Goal: Communication & Community: Answer question/provide support

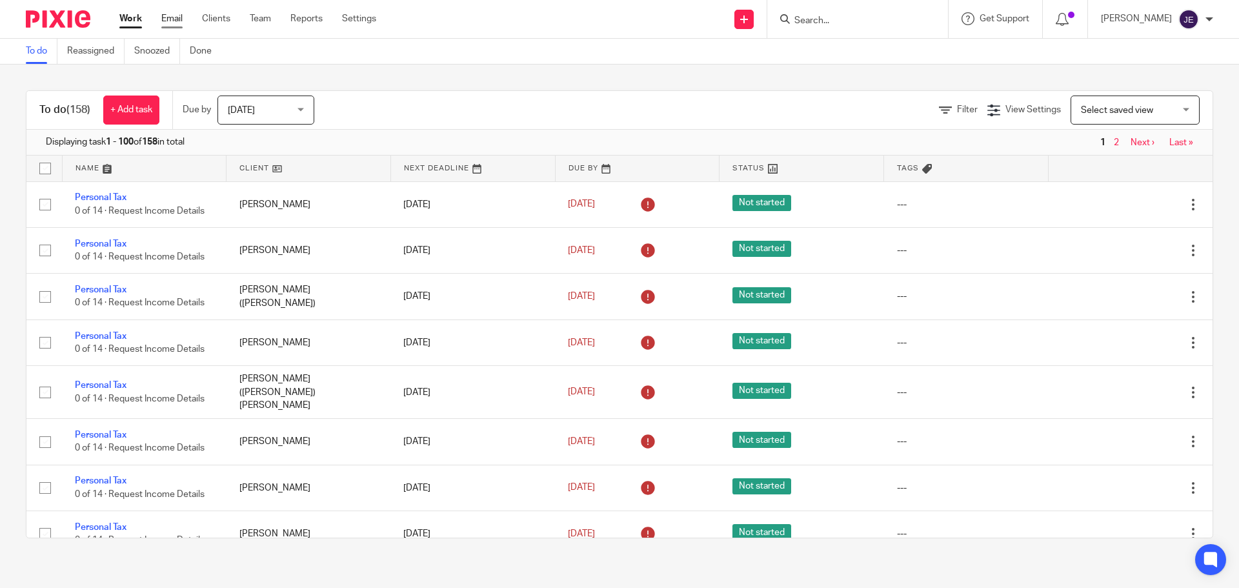
click at [177, 25] on link "Email" at bounding box center [171, 18] width 21 height 13
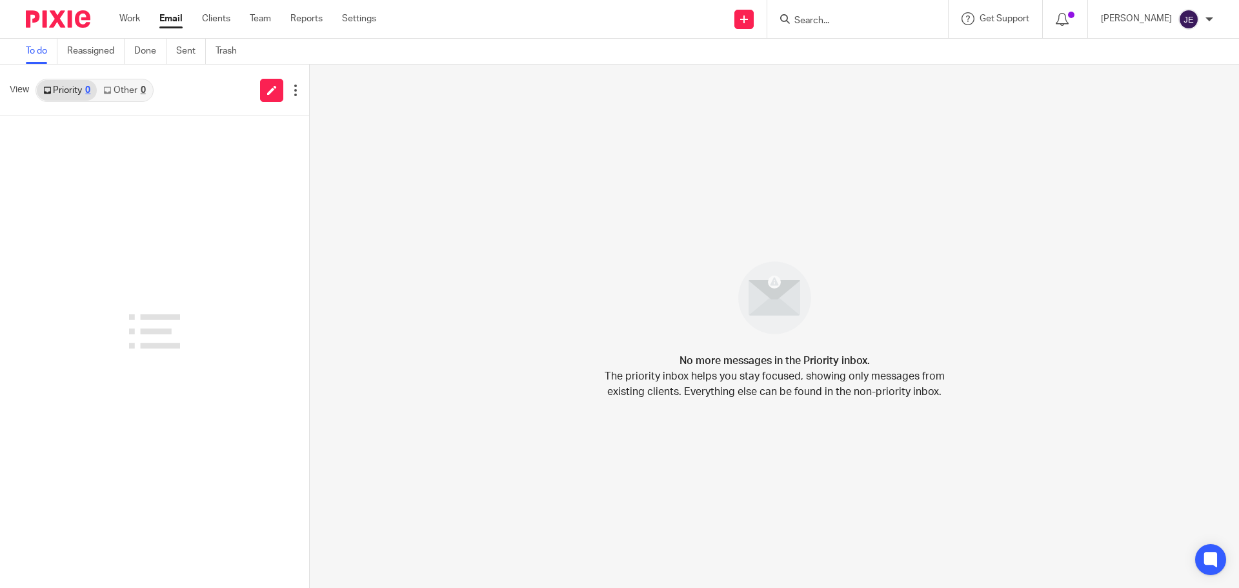
click at [122, 88] on link "Other 0" at bounding box center [124, 90] width 55 height 21
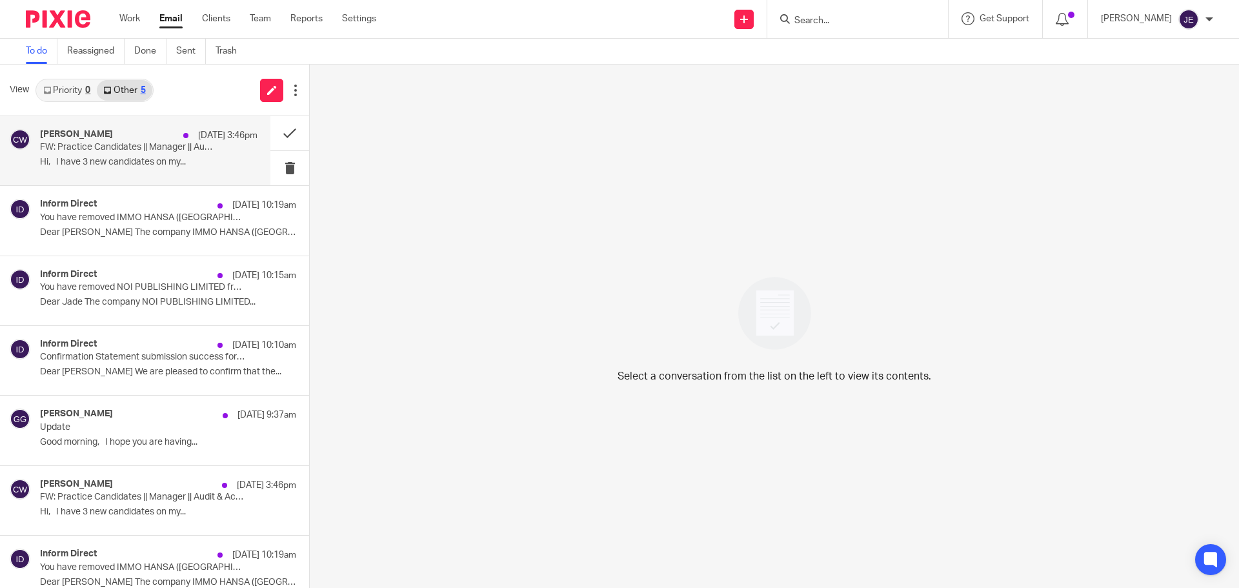
click at [149, 161] on p "Hi, I have 3 new candidates on my..." at bounding box center [149, 162] width 218 height 11
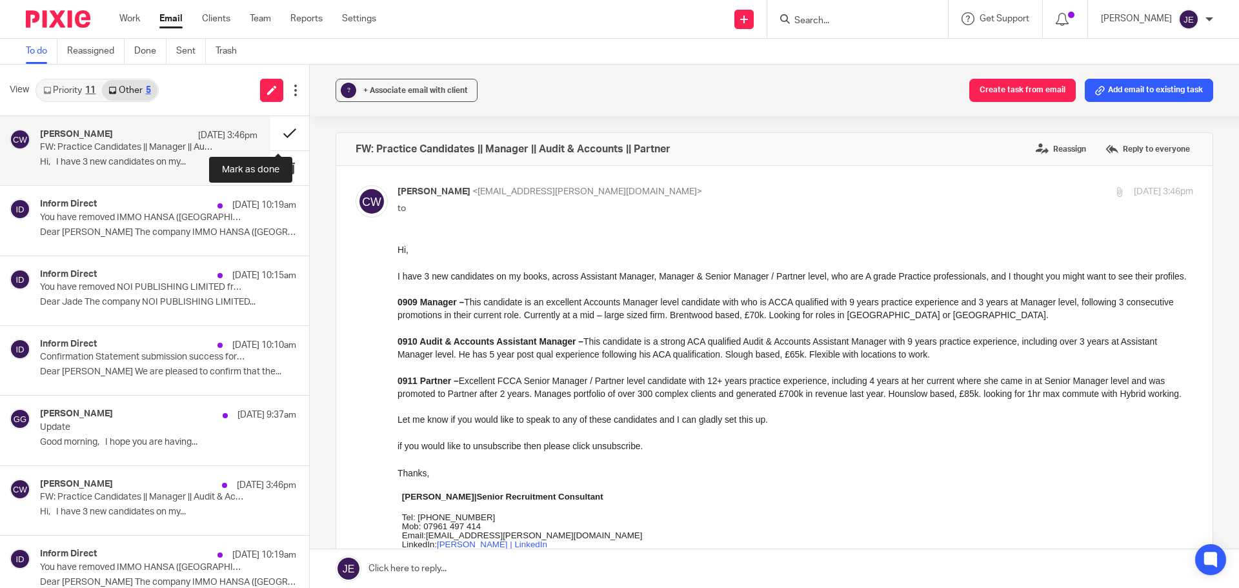
click at [275, 132] on button at bounding box center [289, 133] width 39 height 34
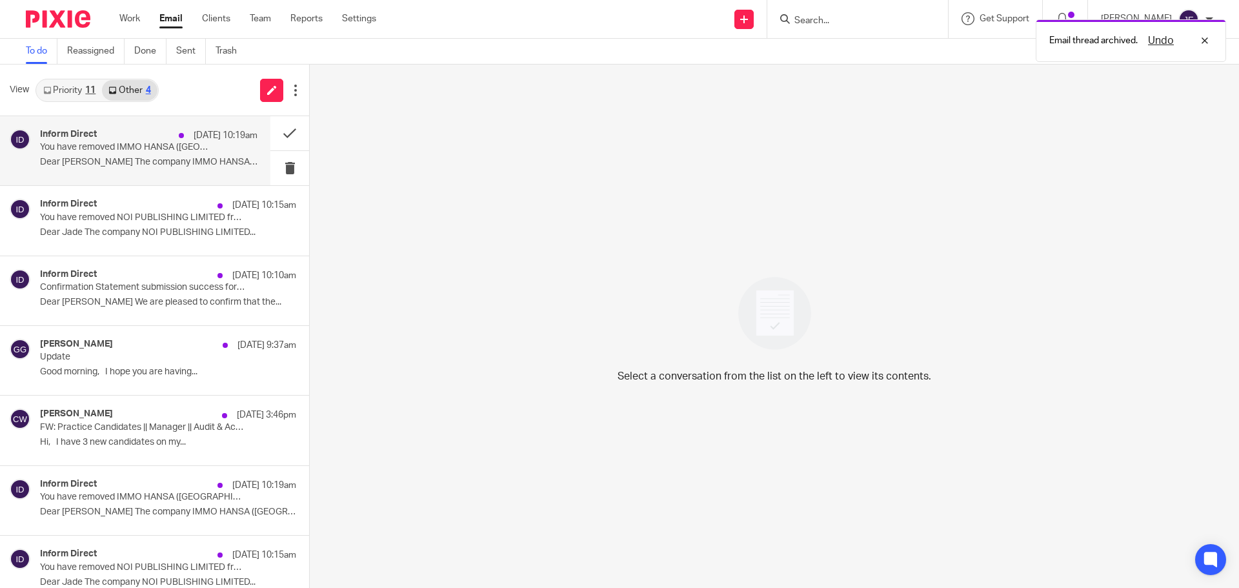
click at [159, 150] on p "You have removed IMMO HANSA ([GEOGRAPHIC_DATA]) LIMITED from your portfolio" at bounding box center [127, 147] width 174 height 11
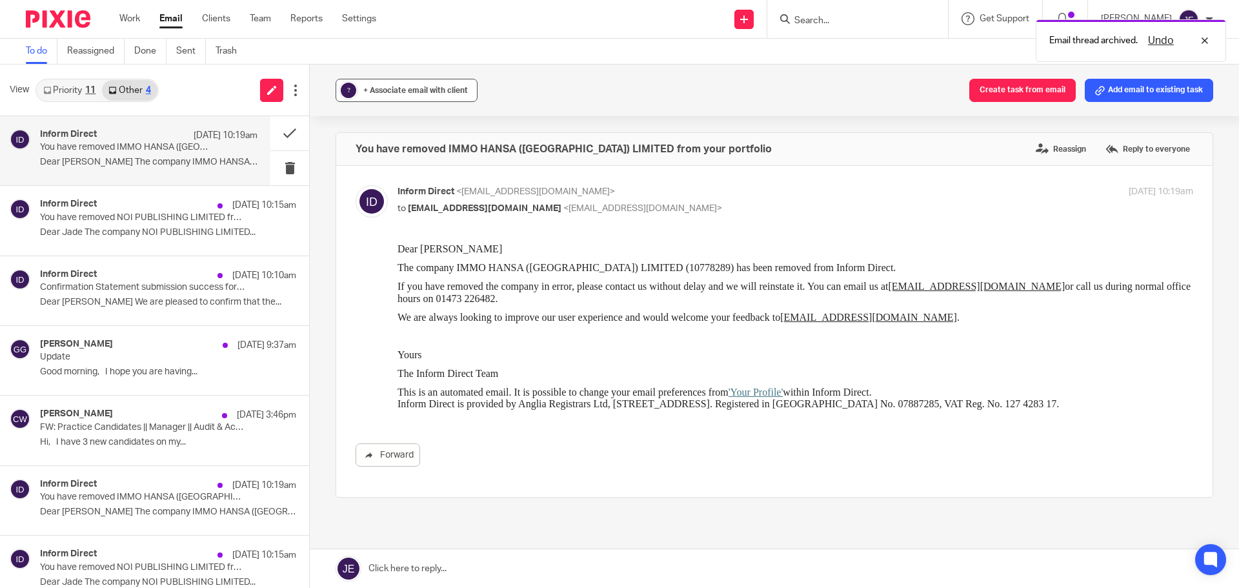
click at [390, 88] on span "+ Associate email with client" at bounding box center [415, 90] width 105 height 8
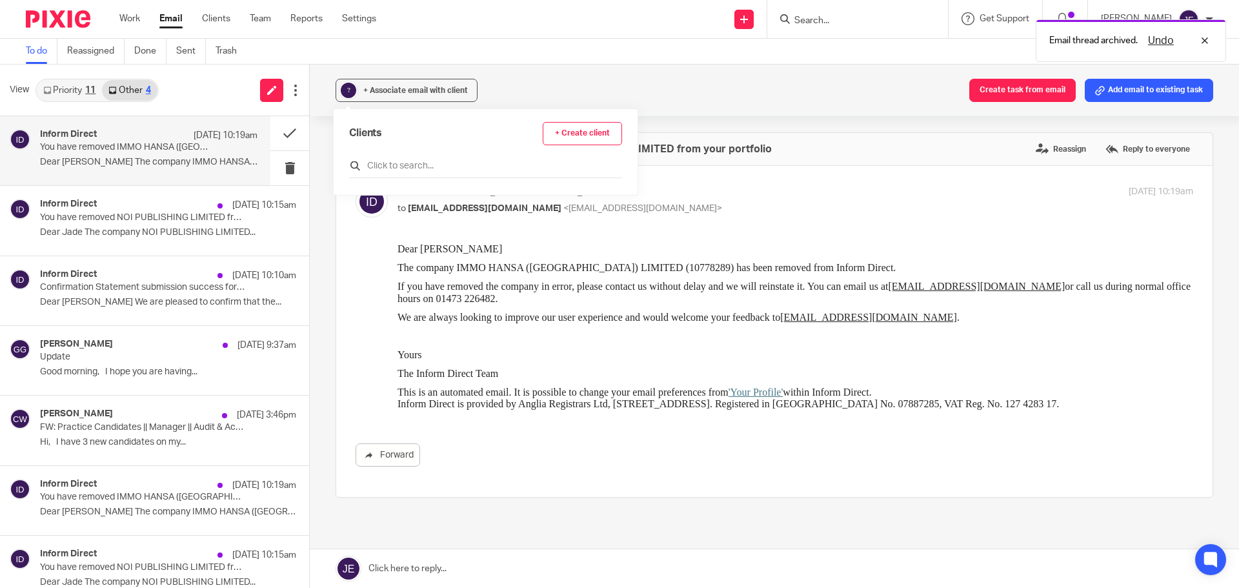
click at [366, 163] on input "text" at bounding box center [485, 165] width 273 height 13
click at [399, 167] on input "text" at bounding box center [485, 165] width 273 height 13
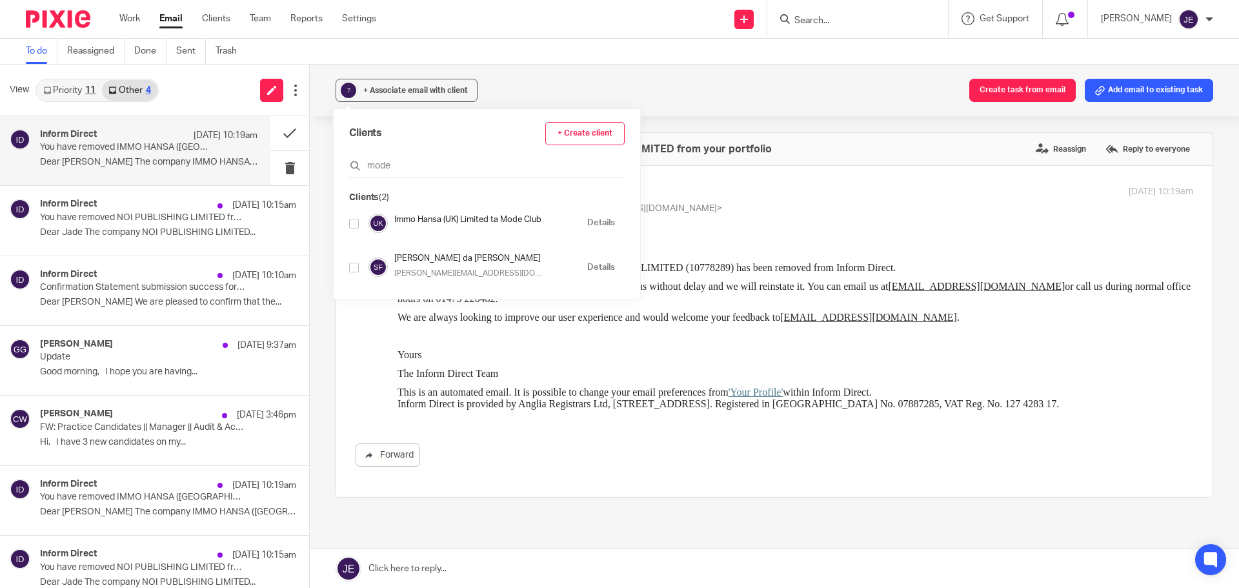
type input "mode"
click at [354, 222] on input "checkbox" at bounding box center [354, 224] width 10 height 10
checkbox input "true"
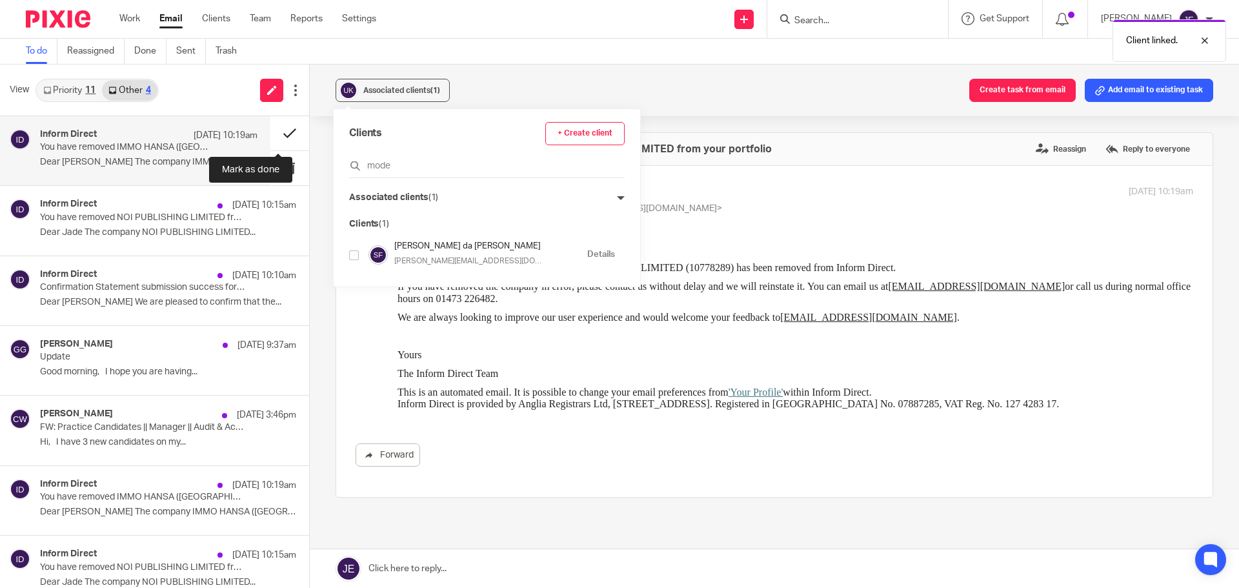
click at [278, 137] on button at bounding box center [289, 133] width 39 height 34
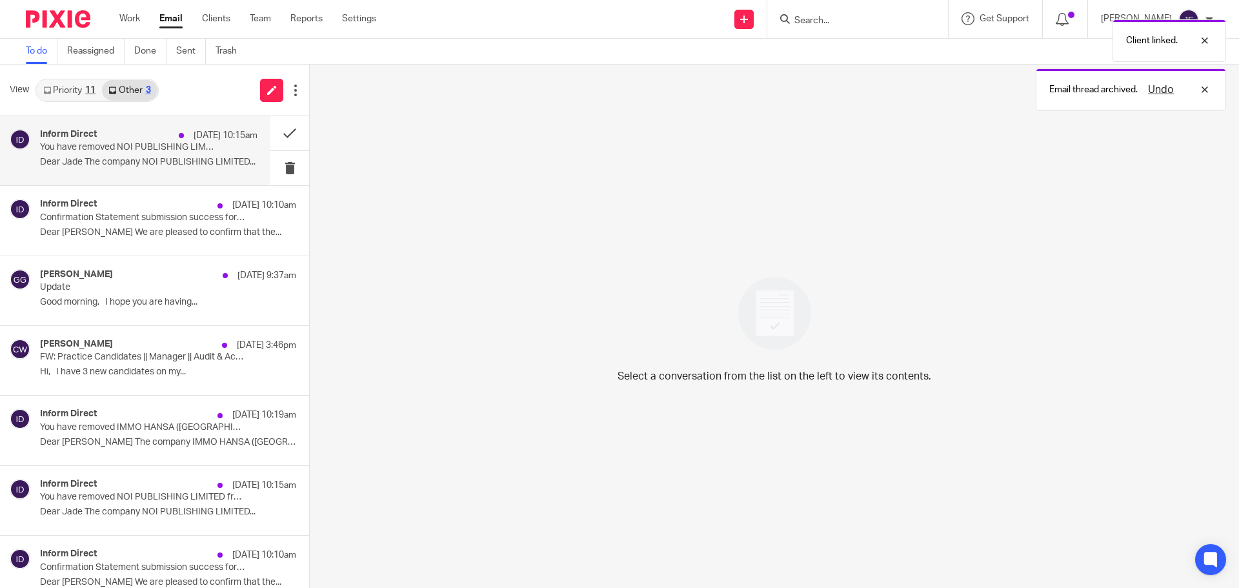
click at [150, 150] on p "You have removed NOI PUBLISHING LIMITED from your portfolio" at bounding box center [127, 147] width 174 height 11
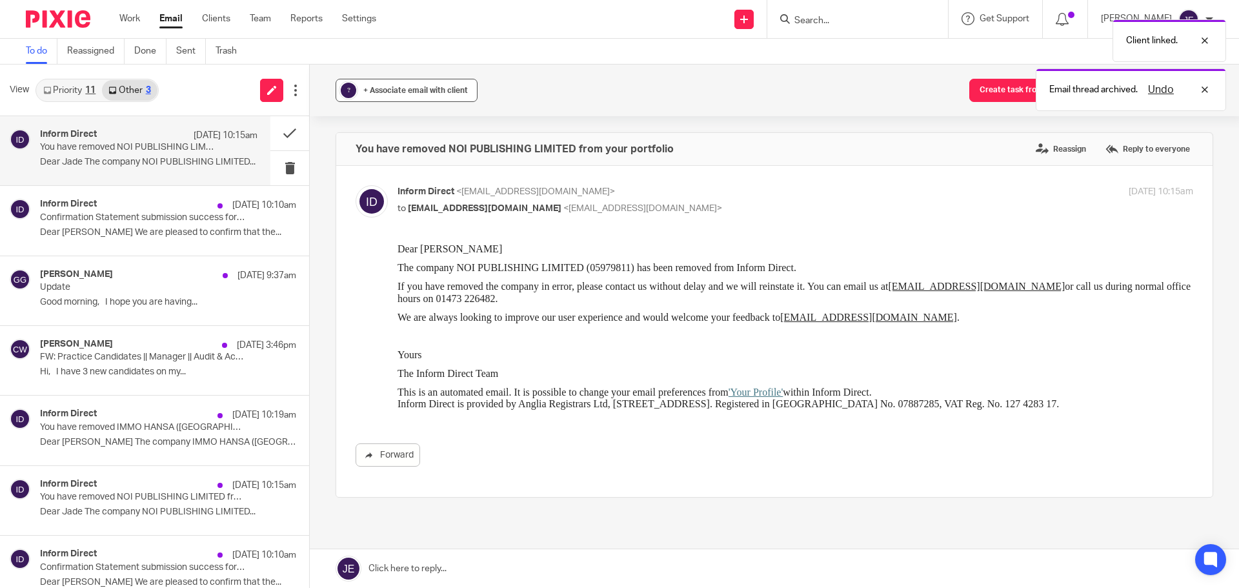
click at [394, 96] on div "+ Associate email with client" at bounding box center [415, 90] width 105 height 13
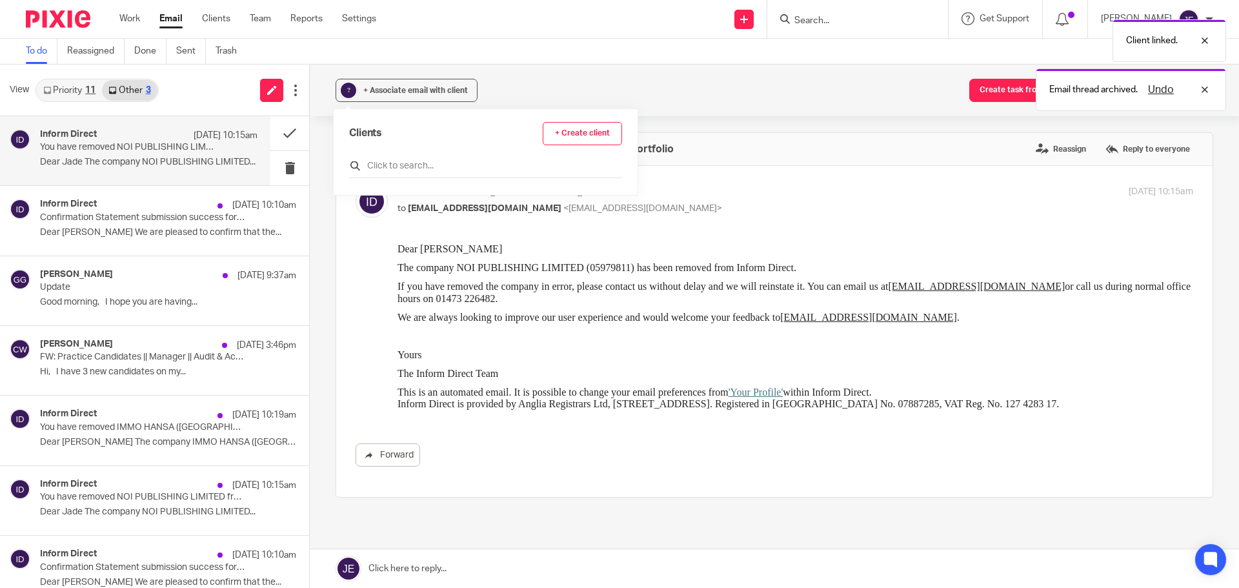
click at [402, 164] on input "text" at bounding box center [485, 165] width 273 height 13
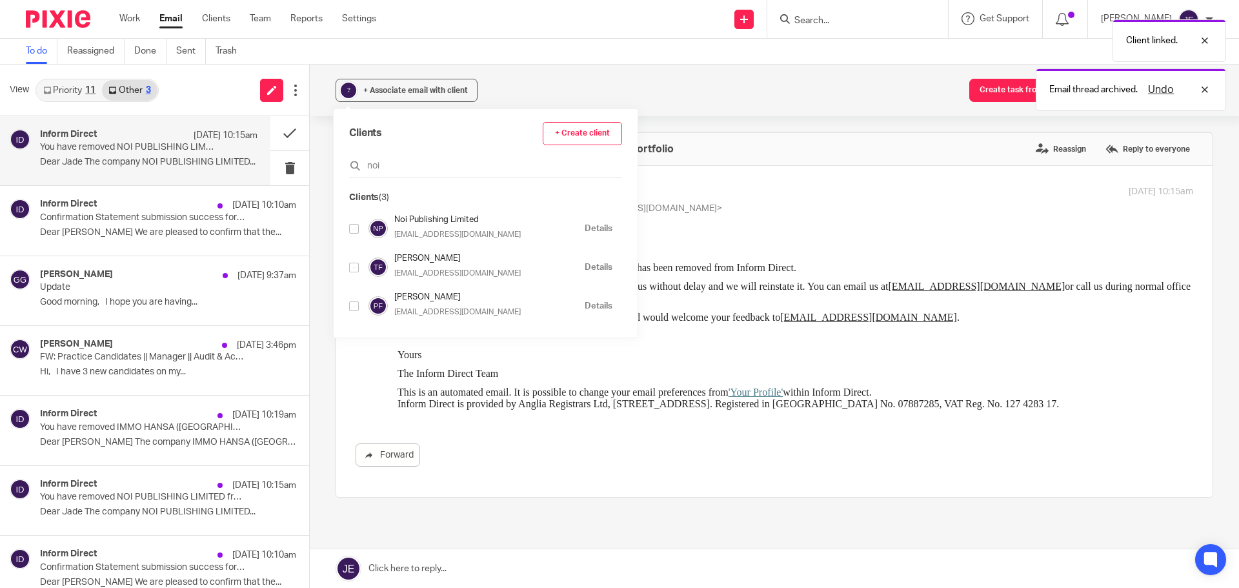
type input "noi"
click at [353, 229] on input "checkbox" at bounding box center [354, 229] width 10 height 10
checkbox input "true"
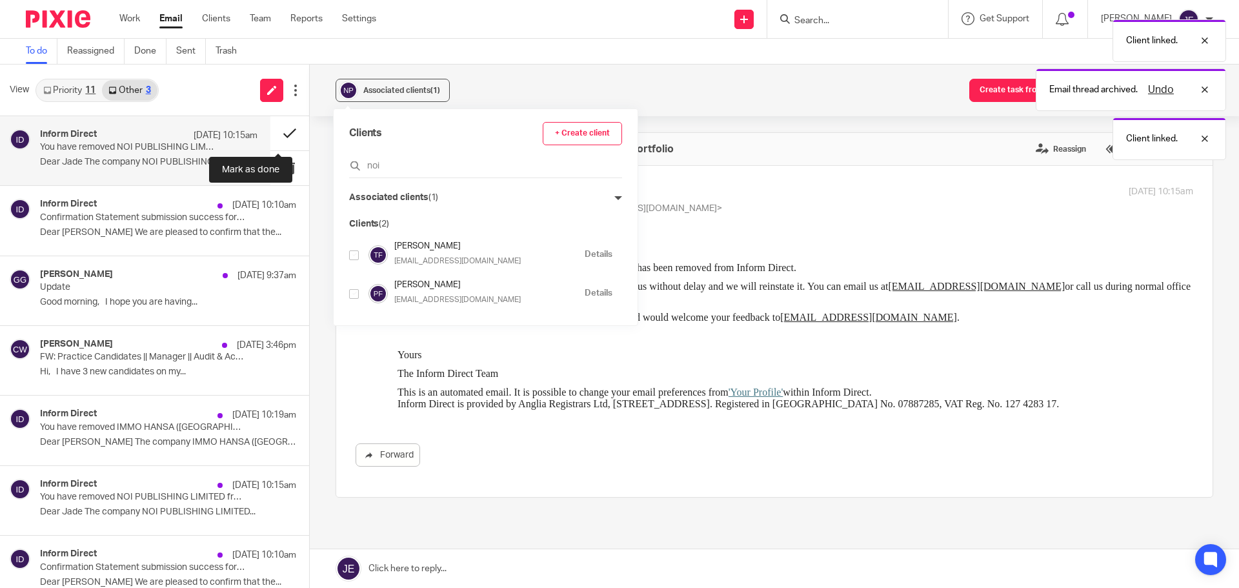
click at [272, 134] on button at bounding box center [289, 133] width 39 height 34
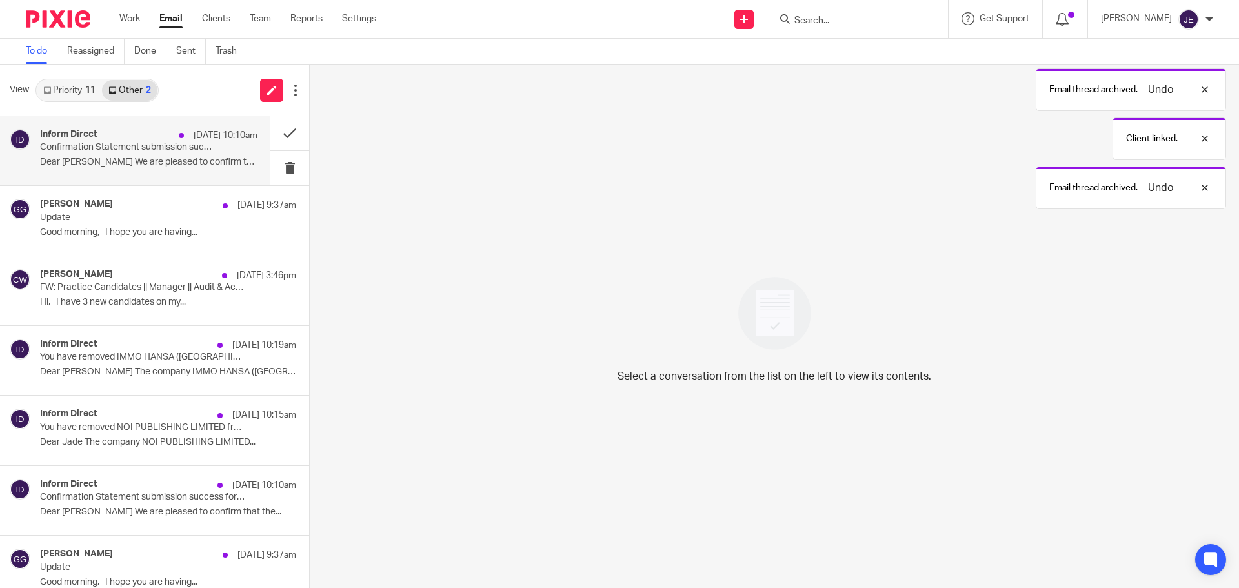
click at [125, 154] on div "Inform Direct 12 Aug 10:10am Confirmation Statement submission success for MUNR…" at bounding box center [149, 150] width 218 height 43
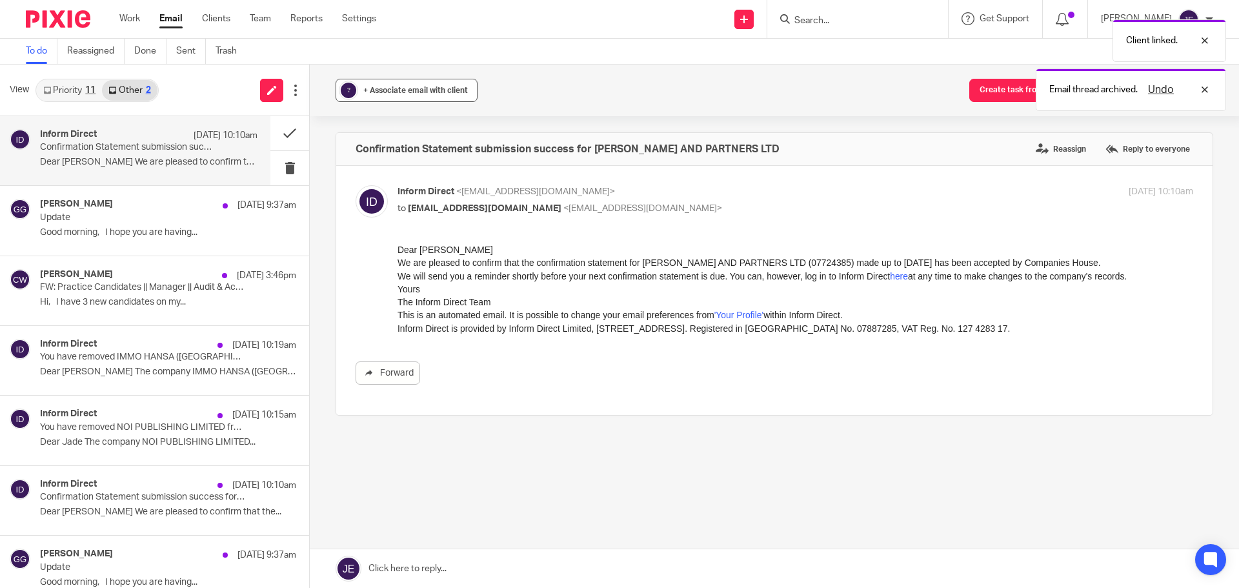
click at [383, 92] on span "+ Associate email with client" at bounding box center [415, 90] width 105 height 8
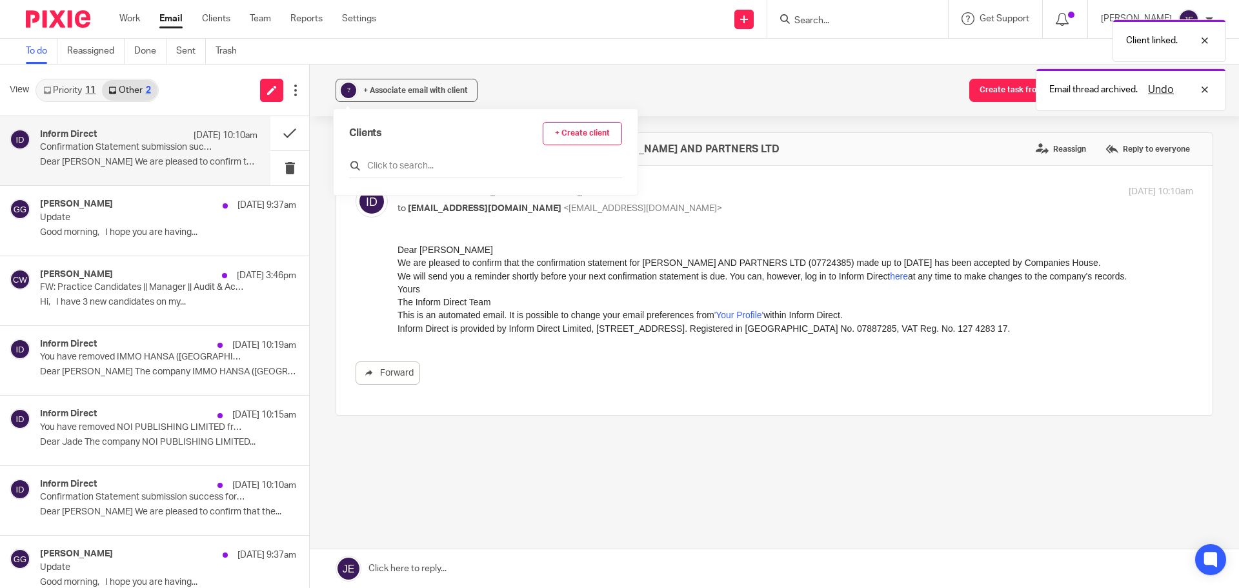
click at [390, 159] on input "text" at bounding box center [485, 165] width 273 height 13
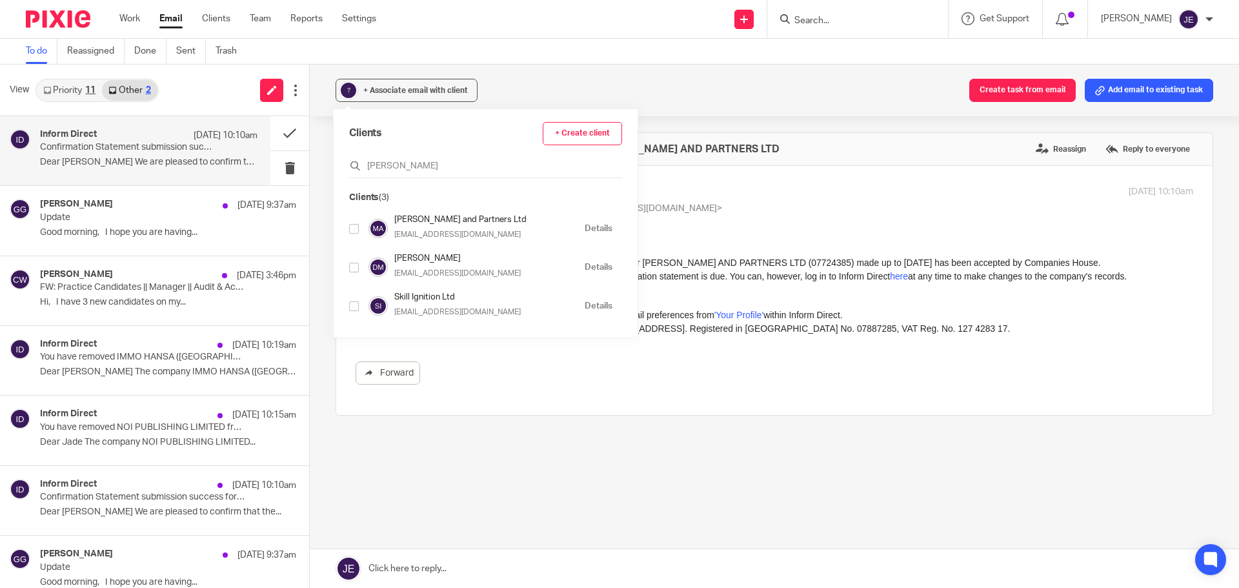
type input "munro"
click at [349, 228] on input "checkbox" at bounding box center [354, 229] width 10 height 10
checkbox input "true"
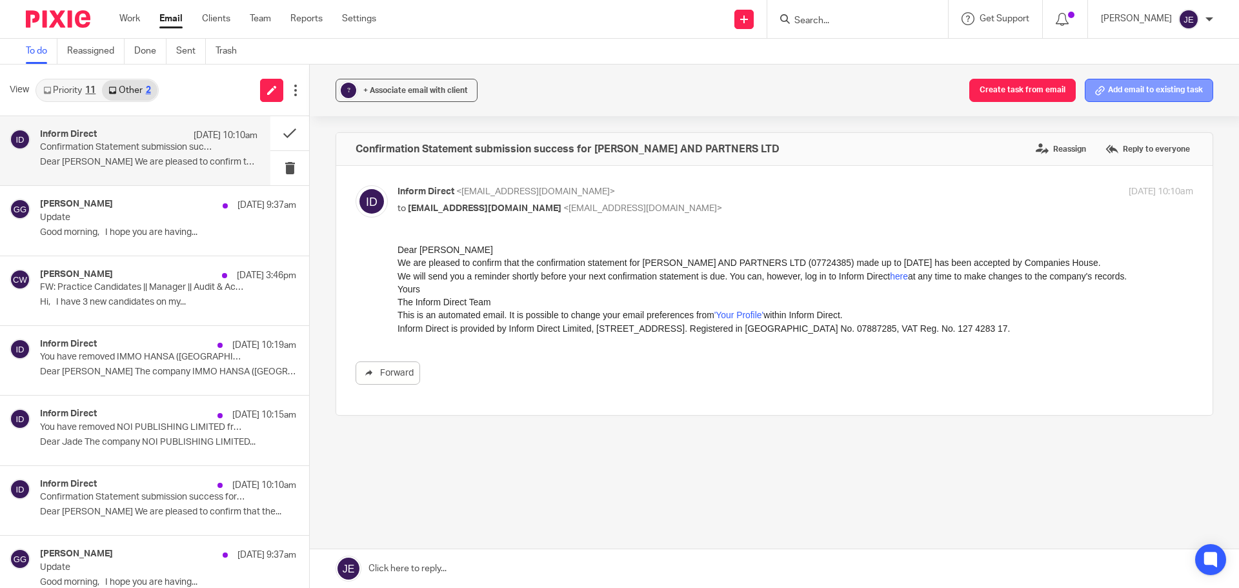
click at [1111, 89] on button "Add email to existing task" at bounding box center [1149, 90] width 128 height 23
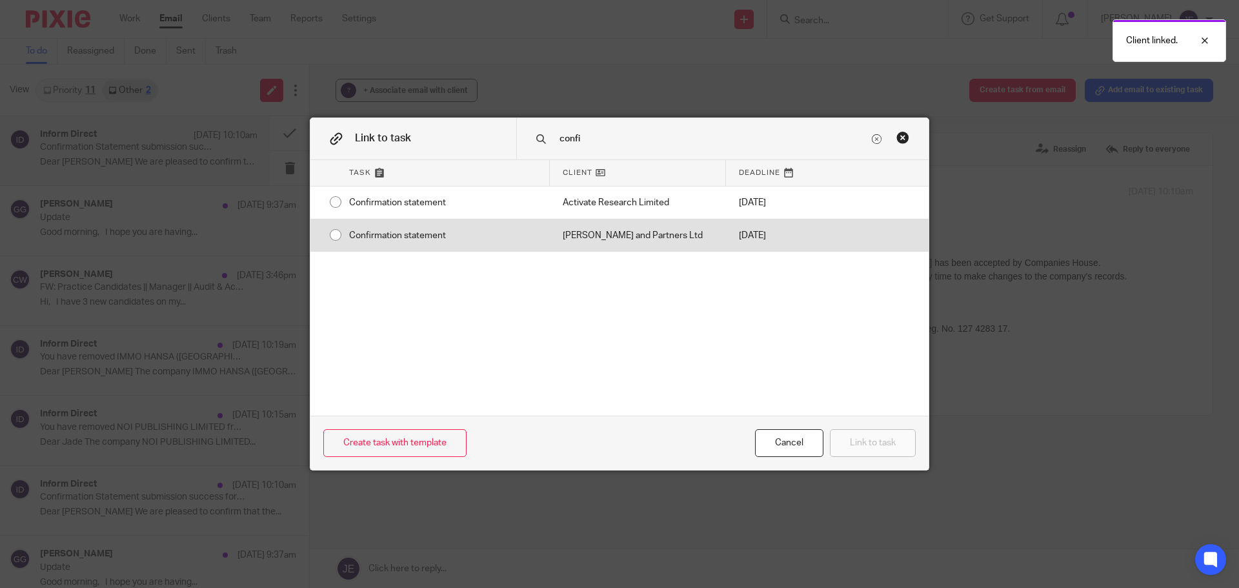
type input "confi"
click at [625, 234] on div "[PERSON_NAME] and Partners Ltd" at bounding box center [638, 235] width 176 height 32
radio input "true"
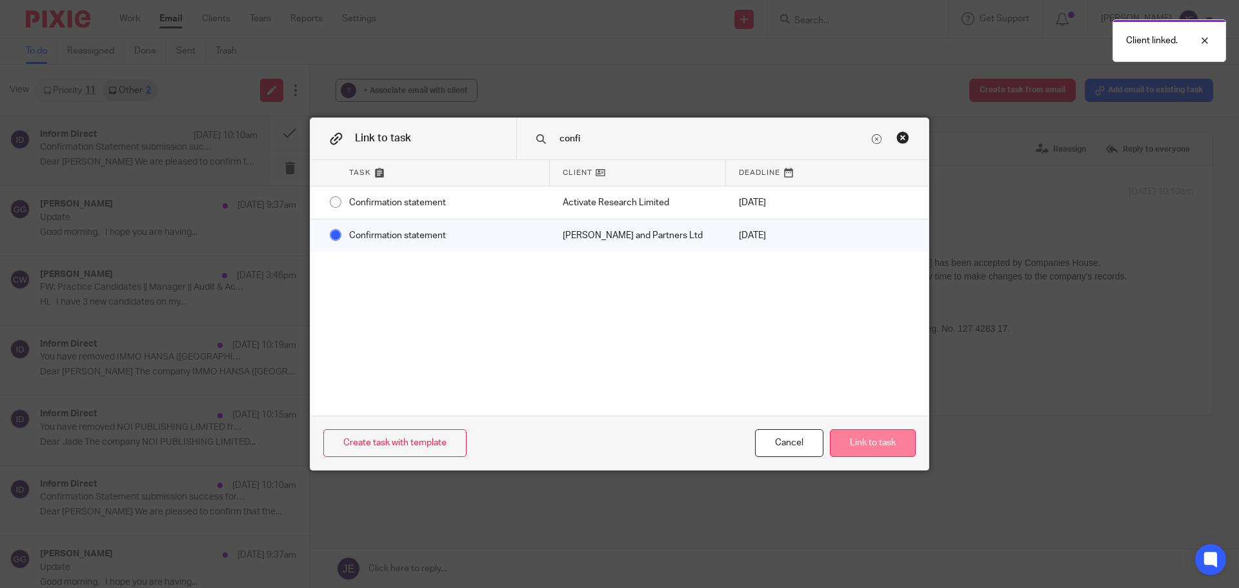
click at [858, 438] on button "Link to task" at bounding box center [873, 443] width 86 height 28
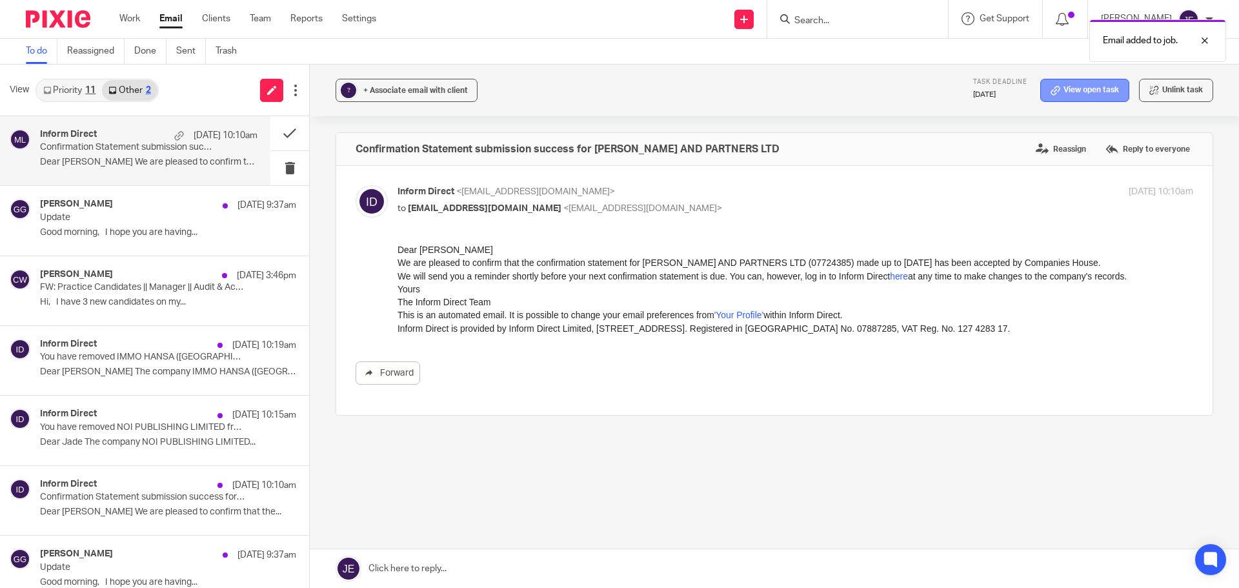
drag, startPoint x: 1056, startPoint y: 98, endPoint x: 1063, endPoint y: 83, distance: 16.5
click at [278, 128] on button at bounding box center [289, 133] width 39 height 34
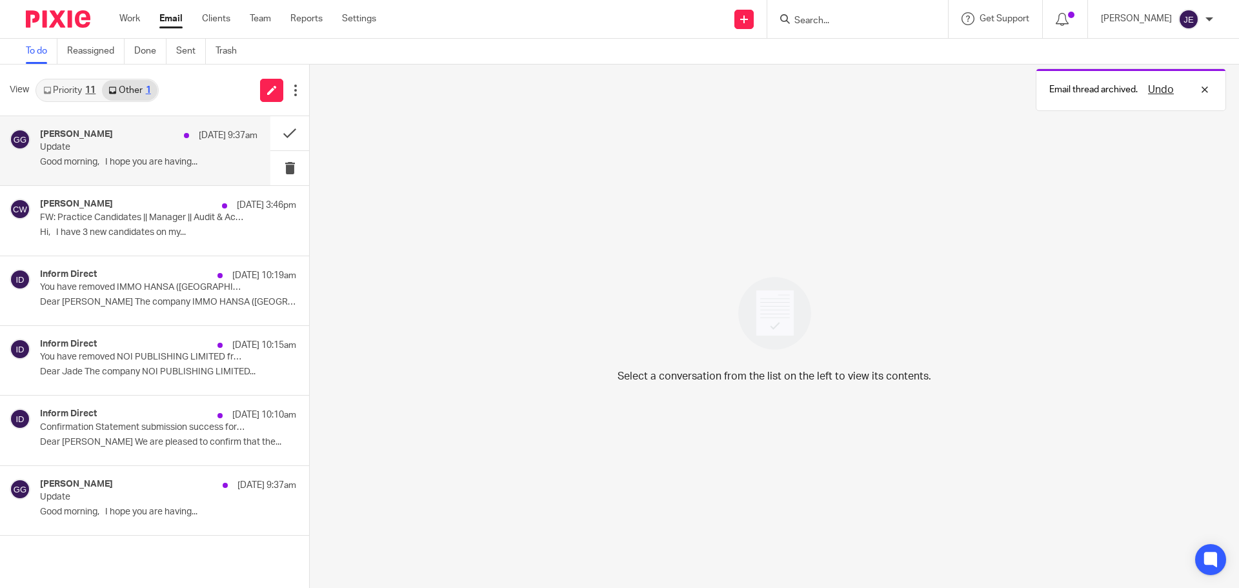
click at [146, 147] on p "Update" at bounding box center [127, 147] width 174 height 11
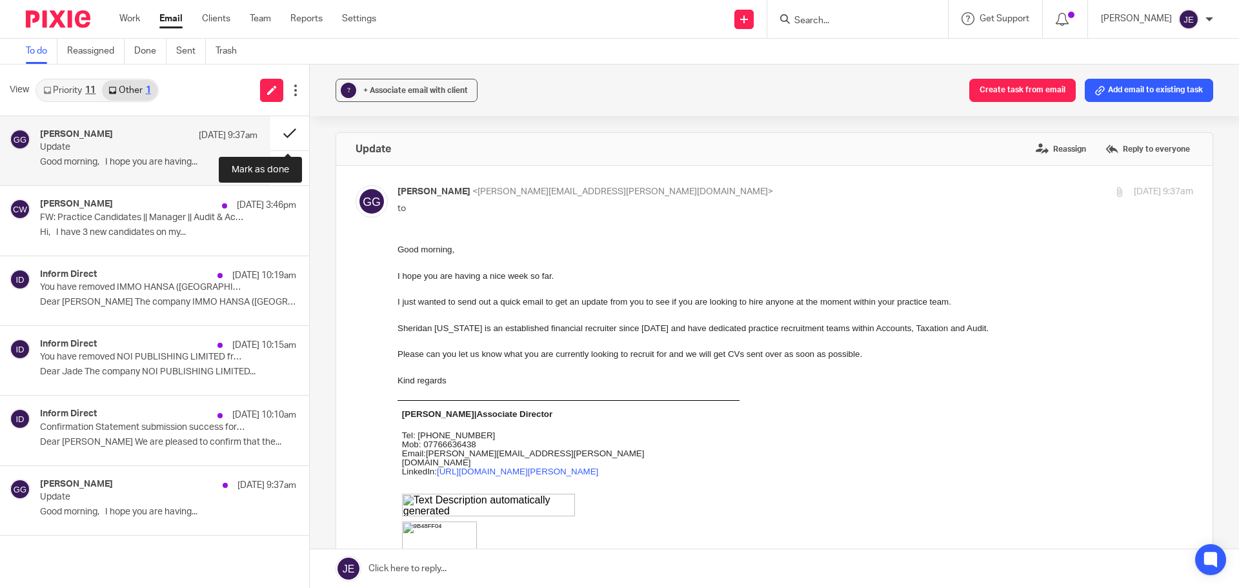
click at [283, 128] on button at bounding box center [289, 133] width 39 height 34
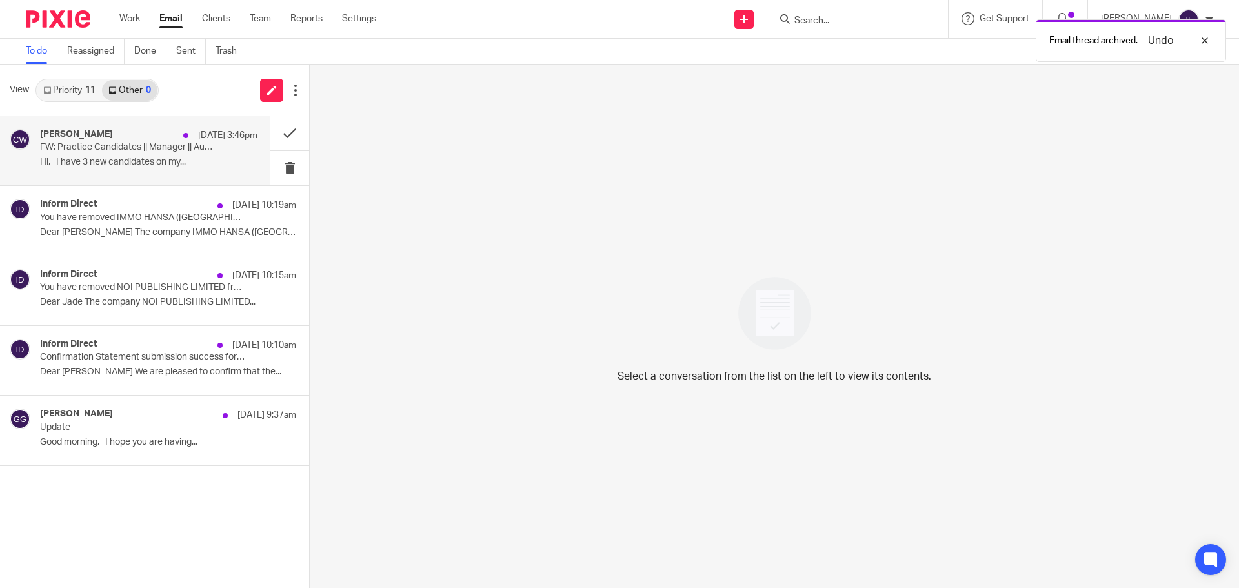
click at [145, 143] on p "FW: Practice Candidates || Manager || Audit & Accounts || Partner" at bounding box center [127, 147] width 174 height 11
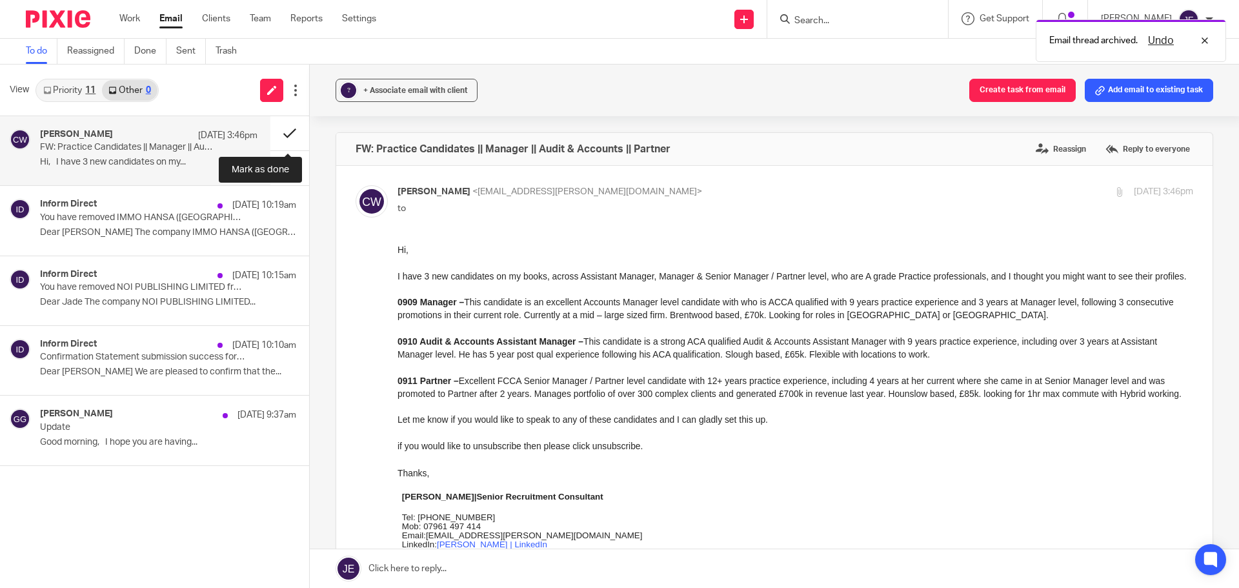
click at [290, 134] on button at bounding box center [289, 133] width 39 height 34
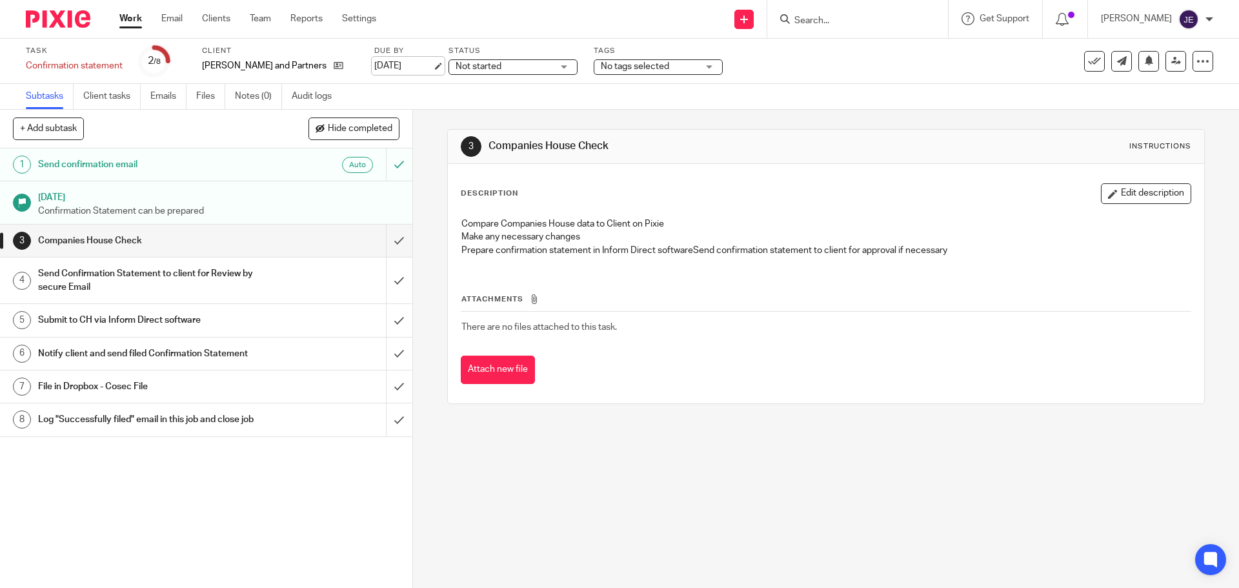
click at [407, 63] on link "[DATE]" at bounding box center [403, 66] width 58 height 14
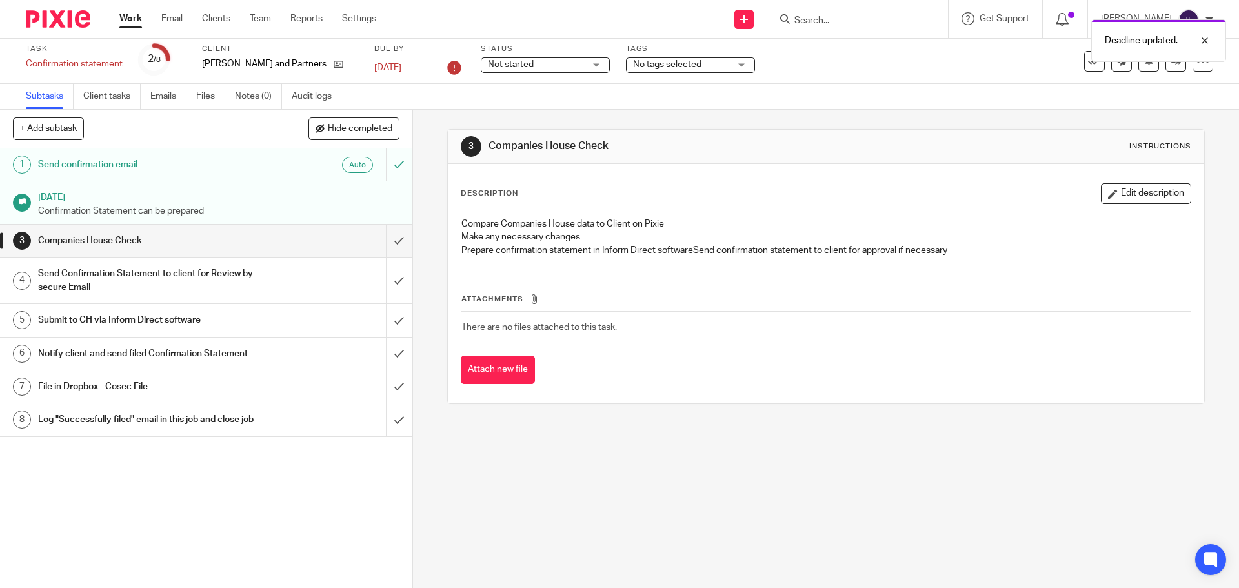
click at [511, 60] on span "Not started" at bounding box center [536, 65] width 97 height 14
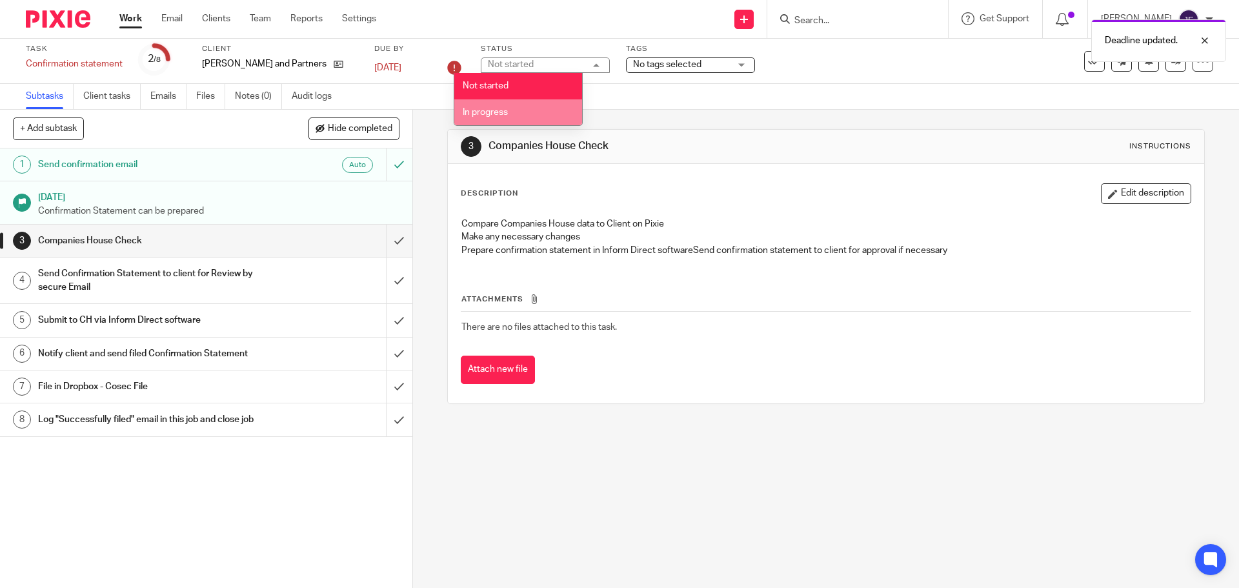
click at [509, 111] on li "In progress" at bounding box center [518, 112] width 128 height 26
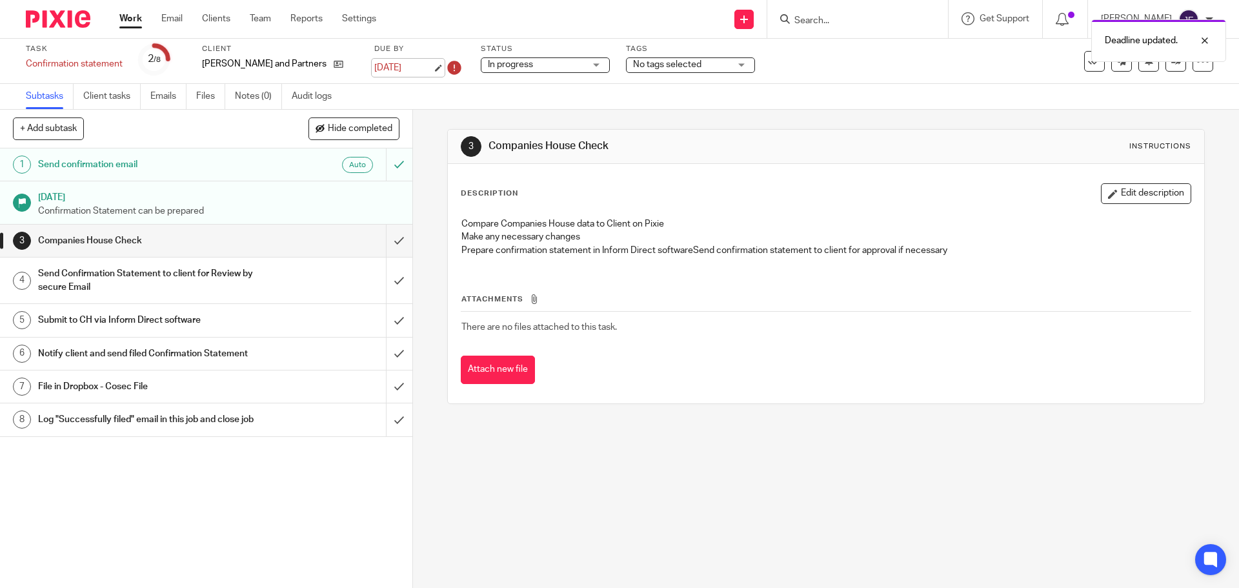
click at [401, 66] on link "[DATE]" at bounding box center [403, 68] width 58 height 14
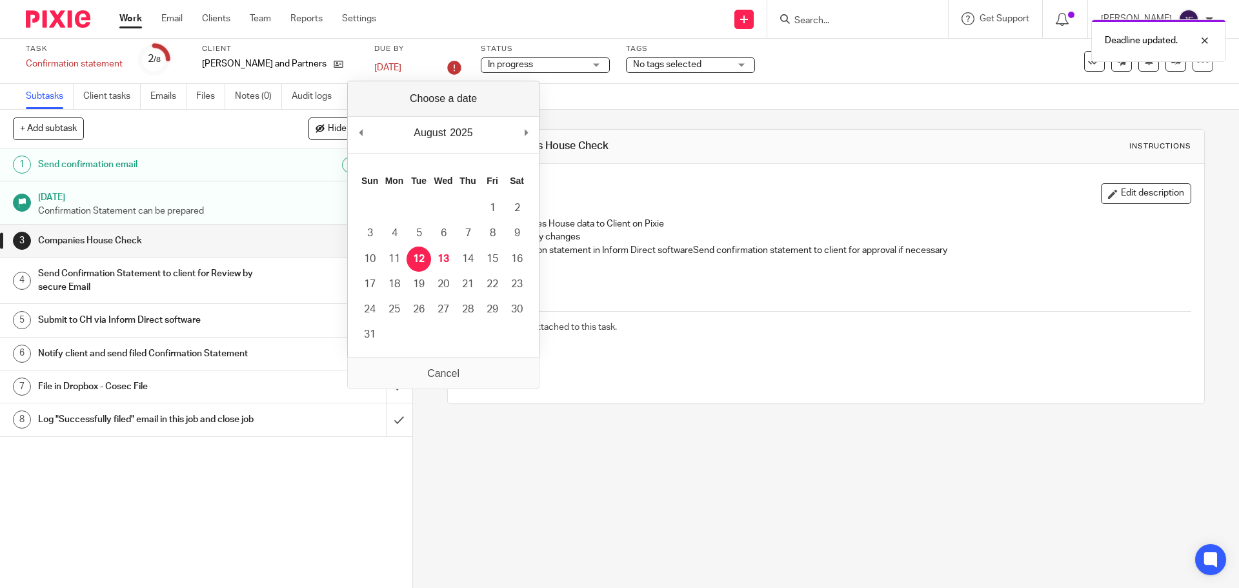
drag, startPoint x: 416, startPoint y: 255, endPoint x: 540, endPoint y: 186, distance: 141.9
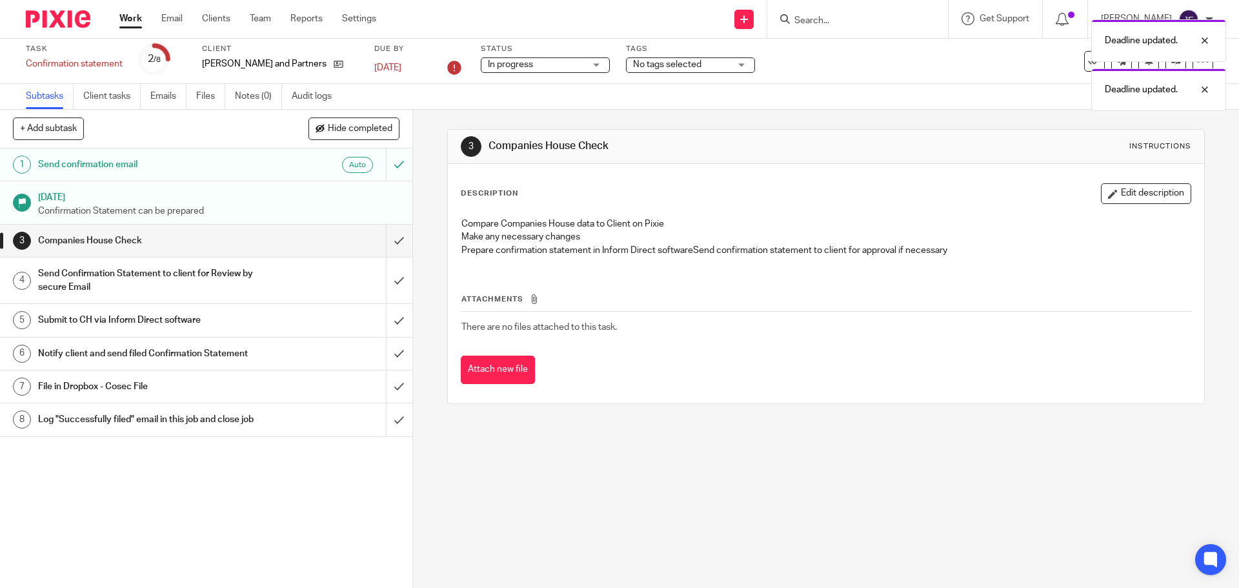
click at [578, 101] on div "Subtasks Client tasks Emails Files Notes (0) Audit logs" at bounding box center [619, 97] width 1239 height 26
click at [444, 67] on icon at bounding box center [454, 67] width 21 height 21
click at [385, 241] on input "submit" at bounding box center [206, 241] width 412 height 32
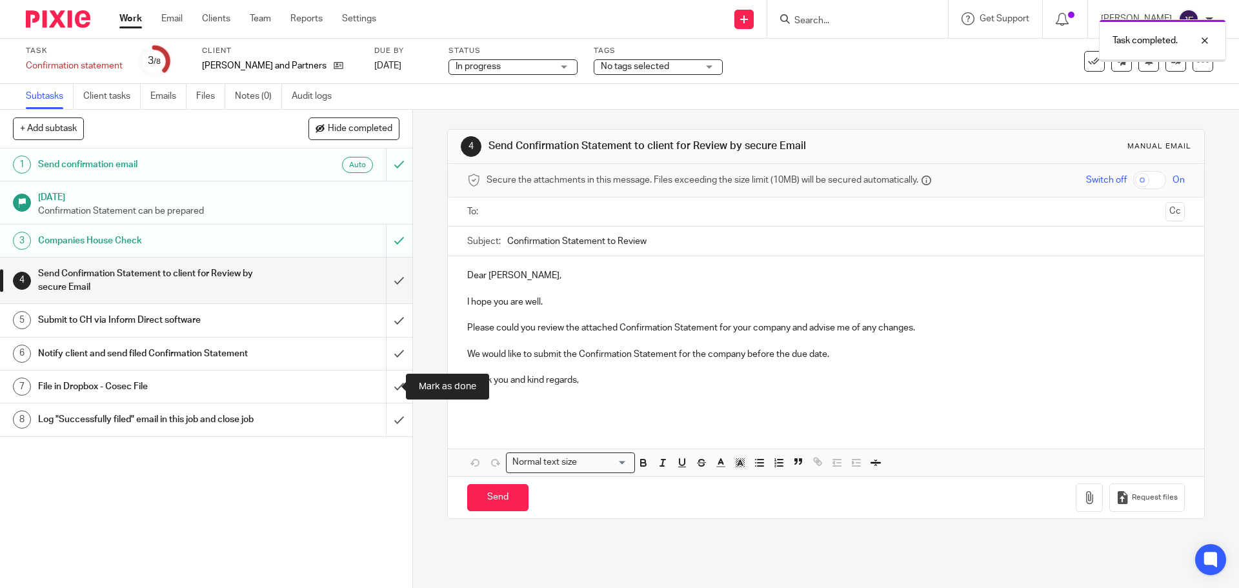
click at [390, 389] on input "submit" at bounding box center [206, 386] width 412 height 32
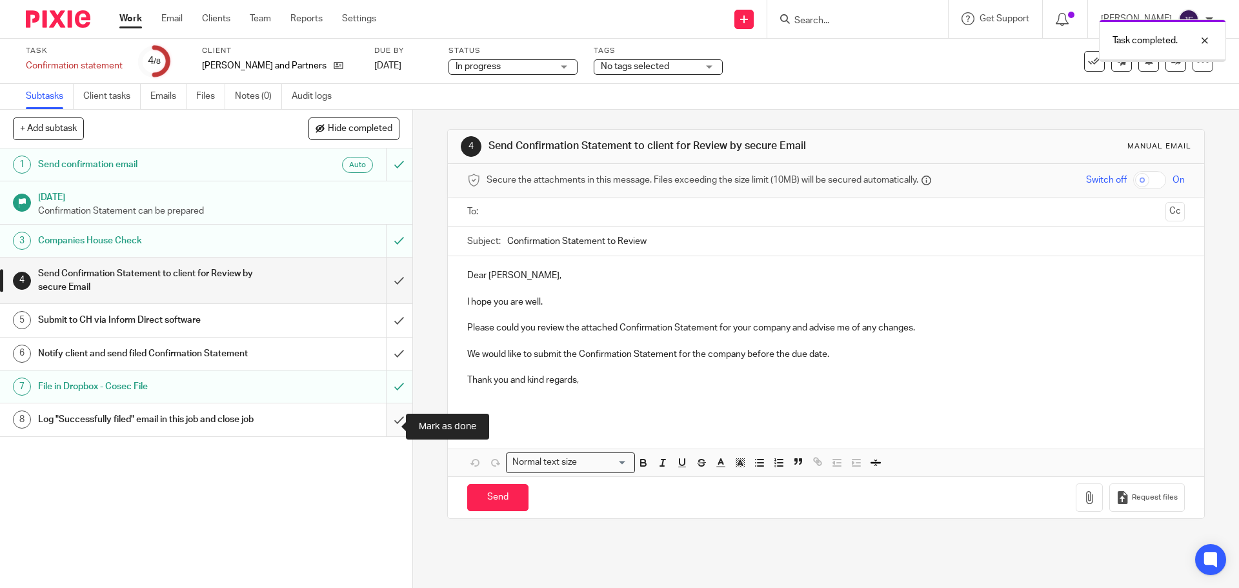
click at [389, 423] on input "submit" at bounding box center [206, 419] width 412 height 32
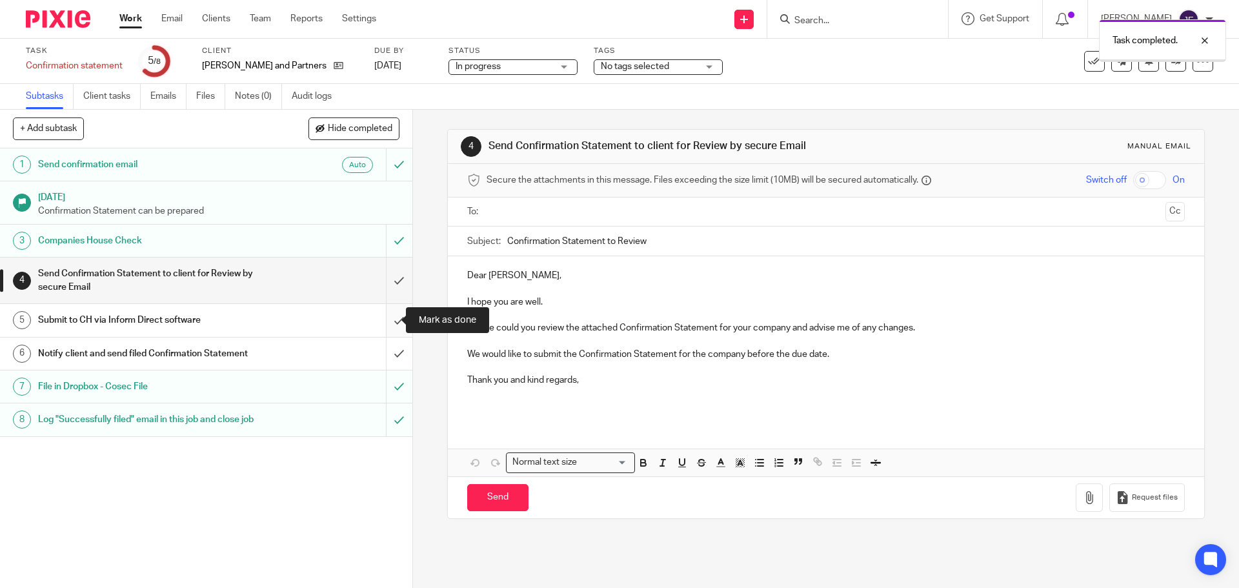
click at [381, 316] on input "submit" at bounding box center [206, 320] width 412 height 32
click at [1088, 63] on icon at bounding box center [1094, 61] width 13 height 13
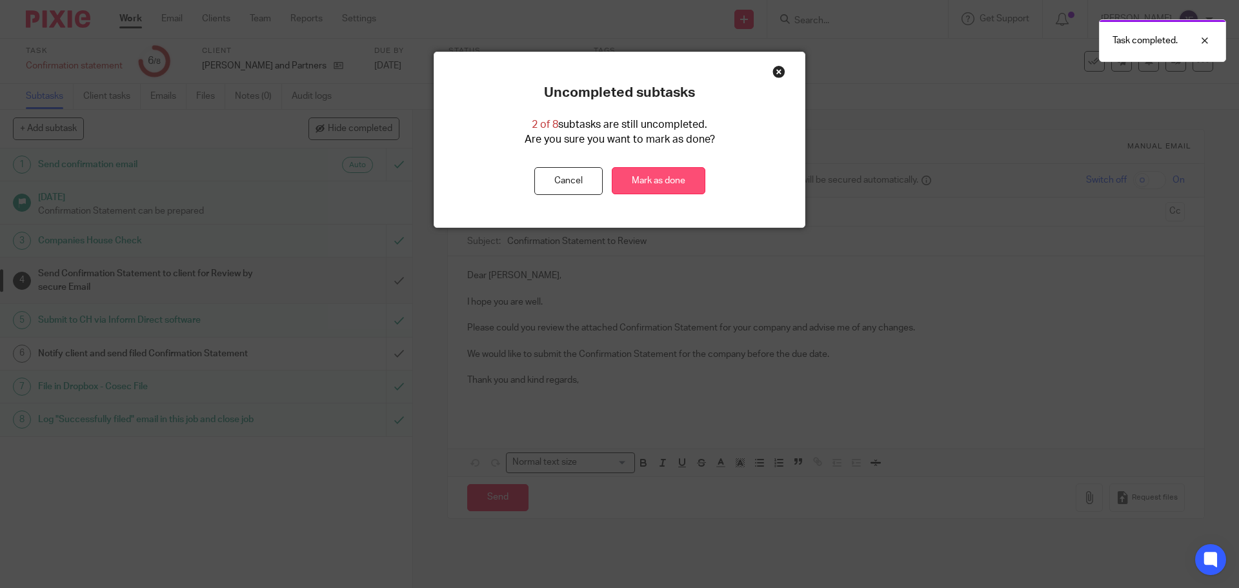
click at [667, 181] on link "Mark as done" at bounding box center [659, 181] width 94 height 28
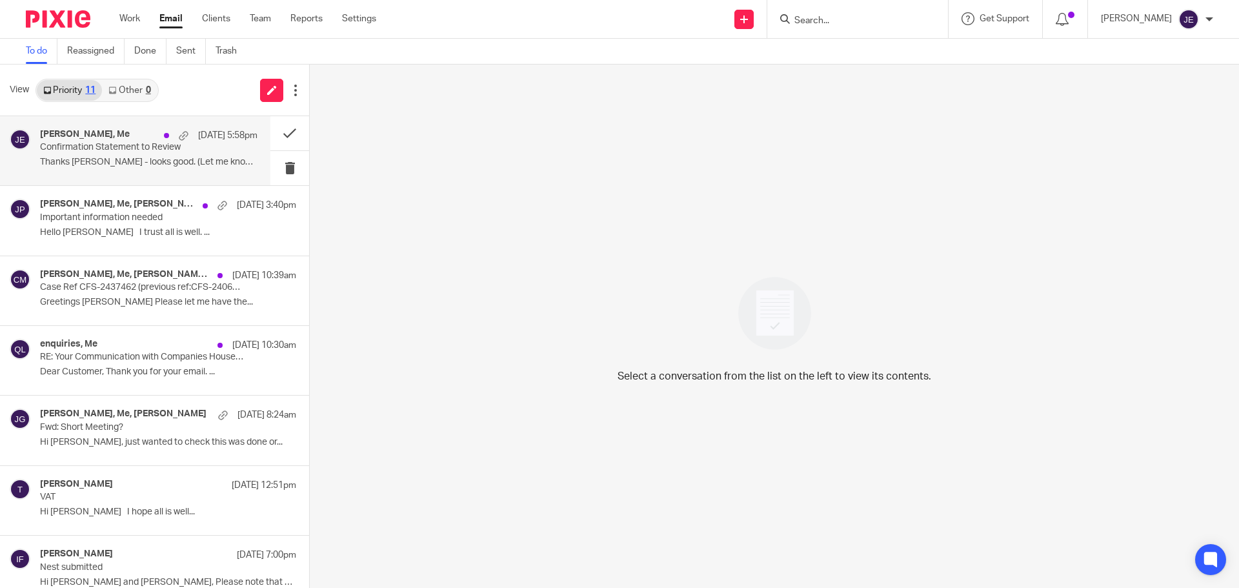
click at [121, 156] on div "[PERSON_NAME], Me [DATE] 5:58pm Confirmation Statement to Review Thanks [PERSON…" at bounding box center [149, 150] width 218 height 43
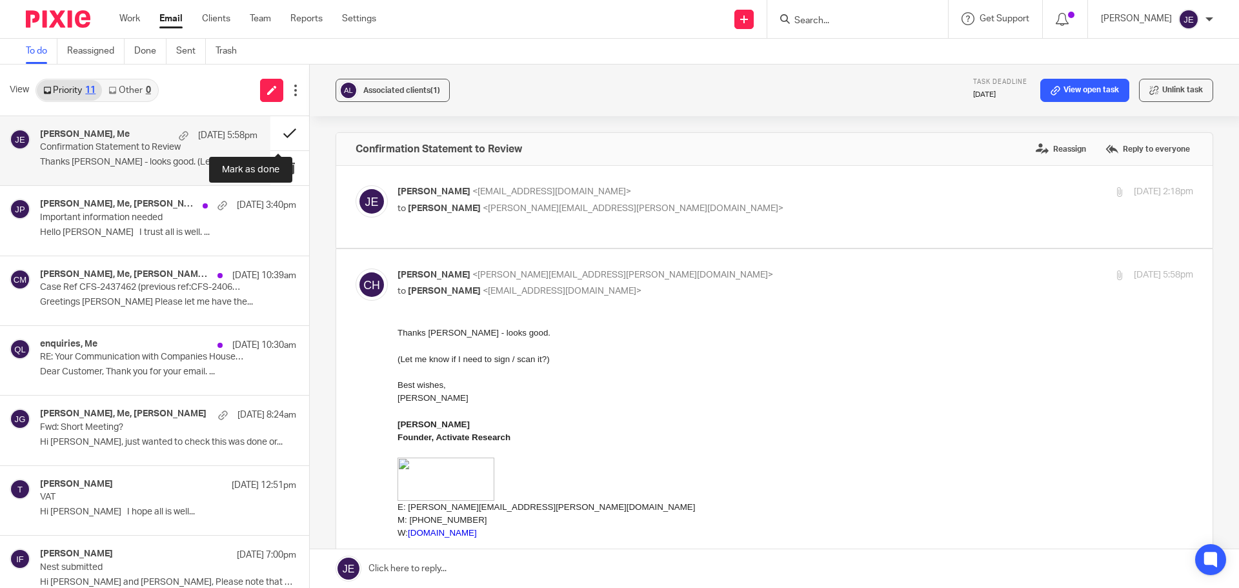
click at [271, 130] on button at bounding box center [289, 133] width 39 height 34
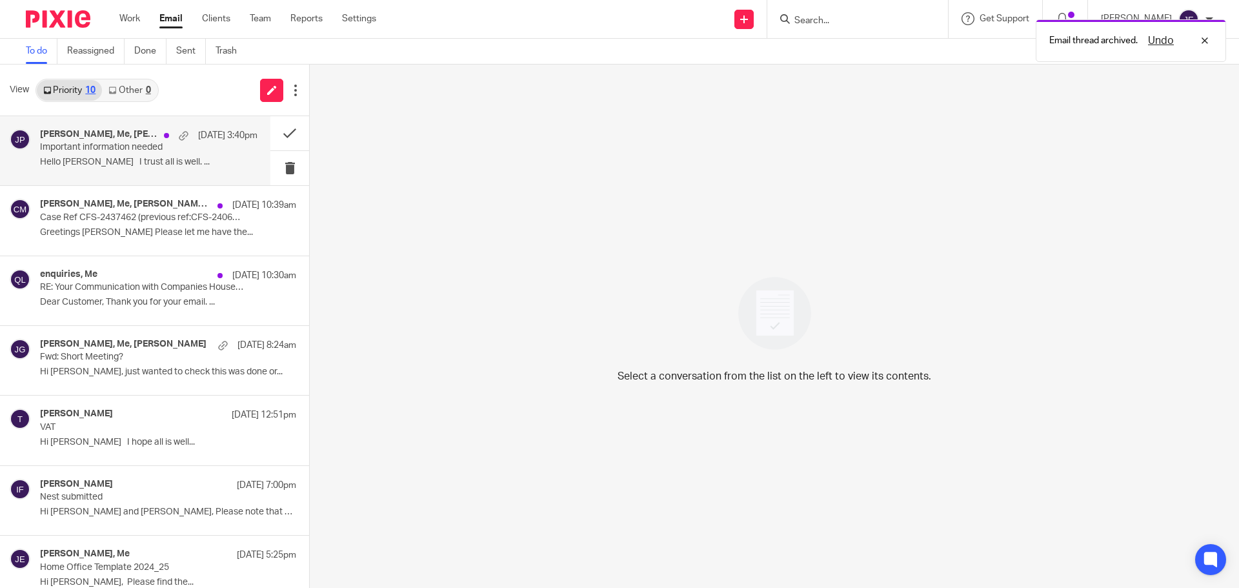
click at [99, 159] on p "Hello Jade I trust all is well. ..." at bounding box center [149, 162] width 218 height 11
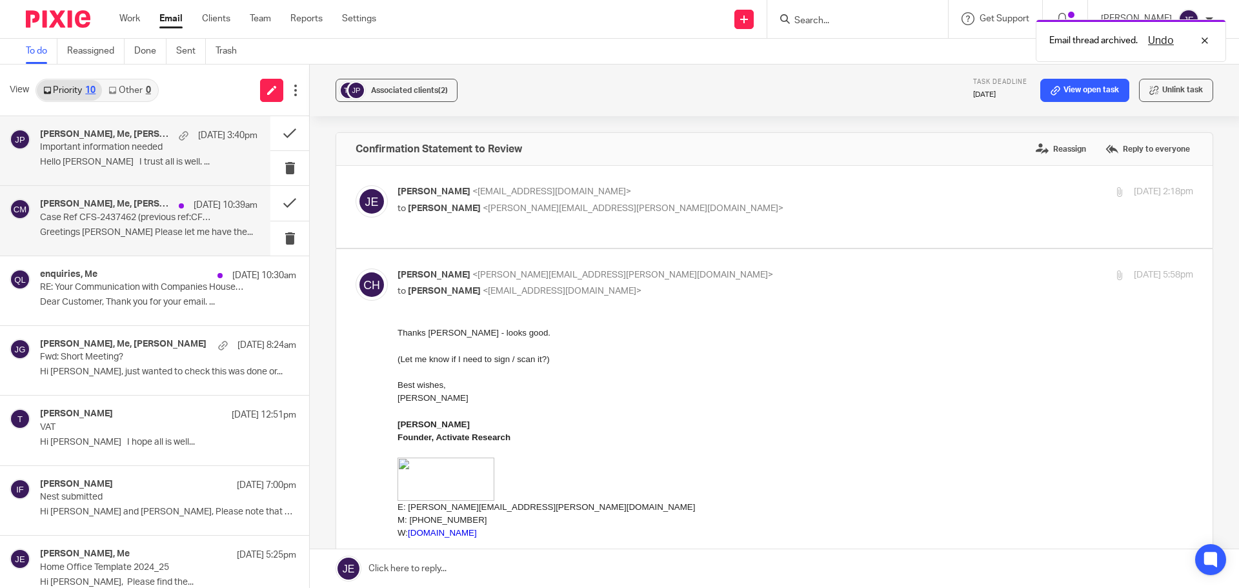
click at [116, 216] on p "Case Ref CFS-2437462 (previous ref:CFS-2406100) Claire Macland UTR 4820659929" at bounding box center [127, 217] width 174 height 11
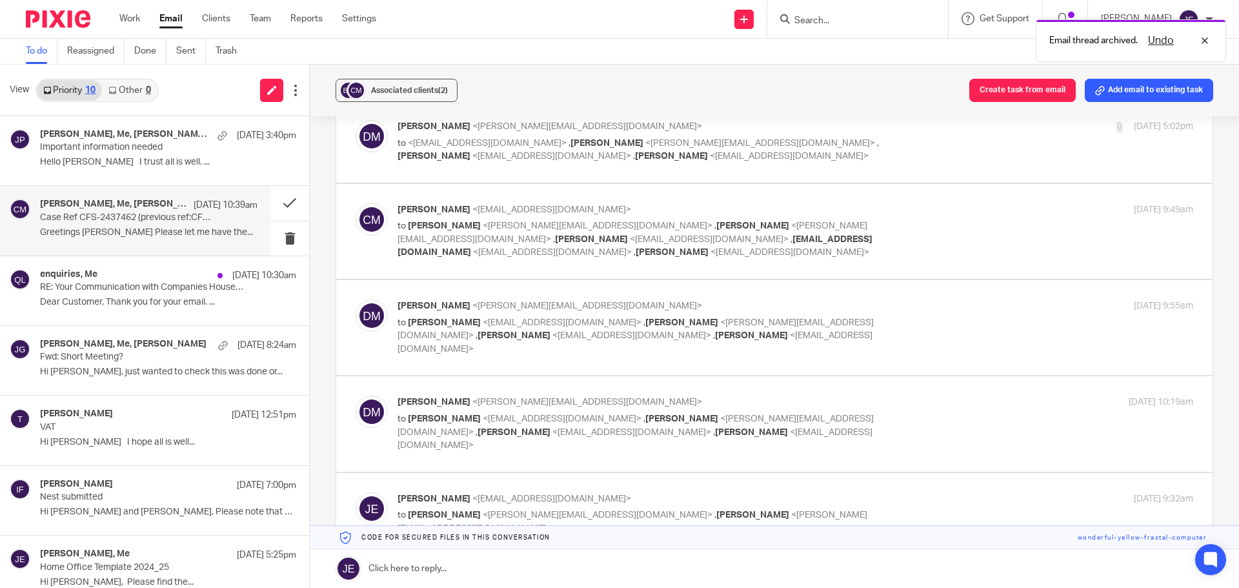
scroll to position [323, 0]
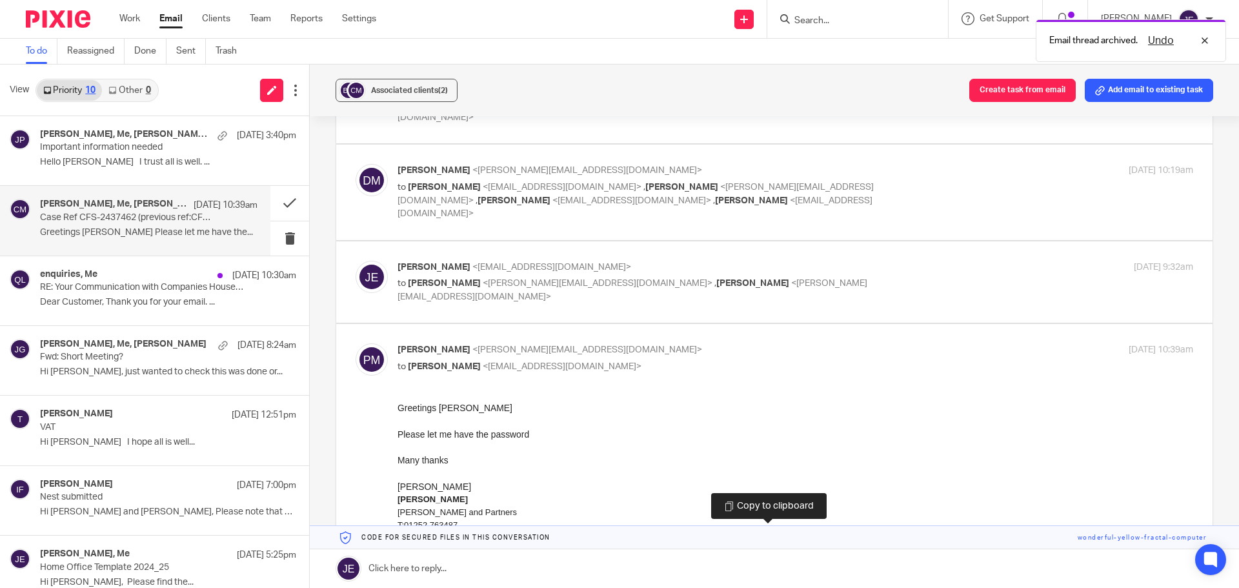
click at [1105, 543] on link at bounding box center [774, 537] width 929 height 23
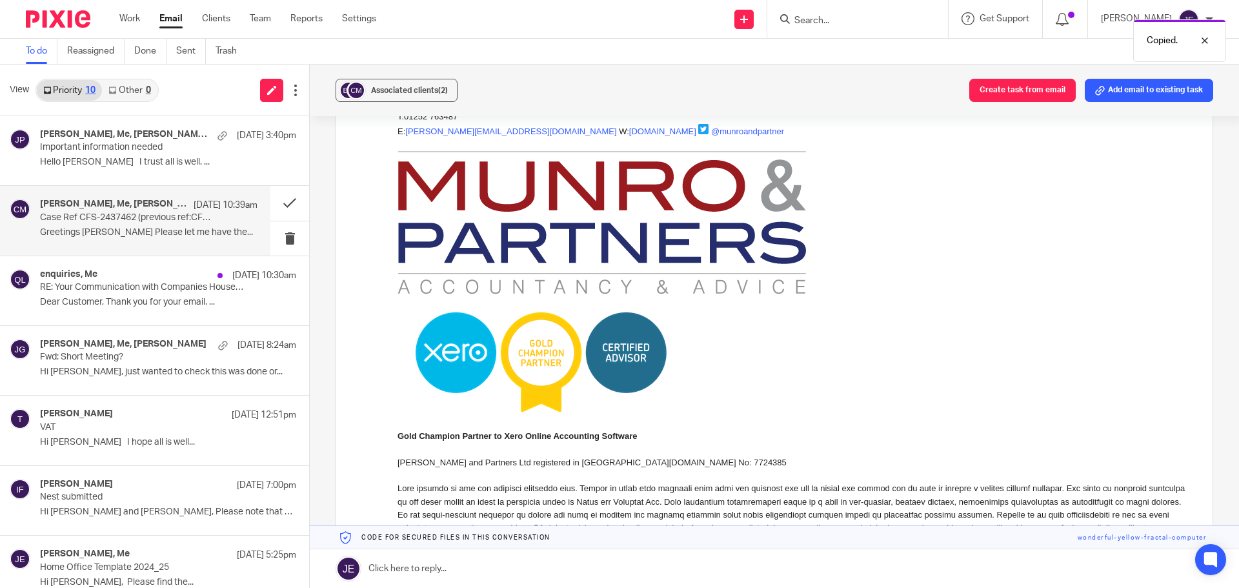
scroll to position [904, 0]
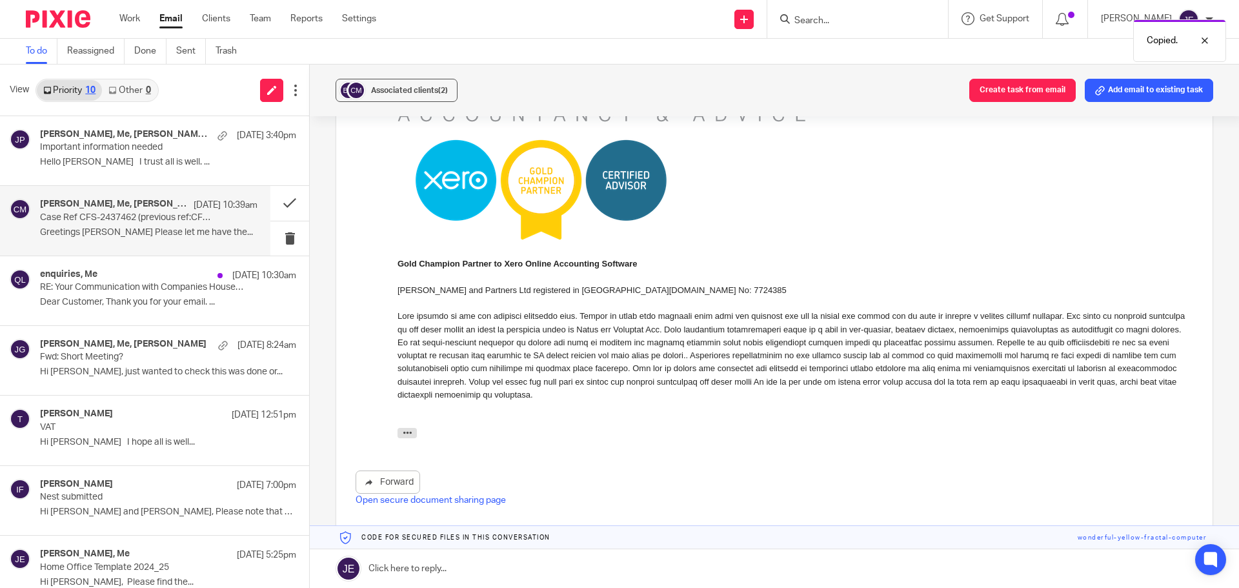
click at [461, 558] on link at bounding box center [774, 568] width 929 height 39
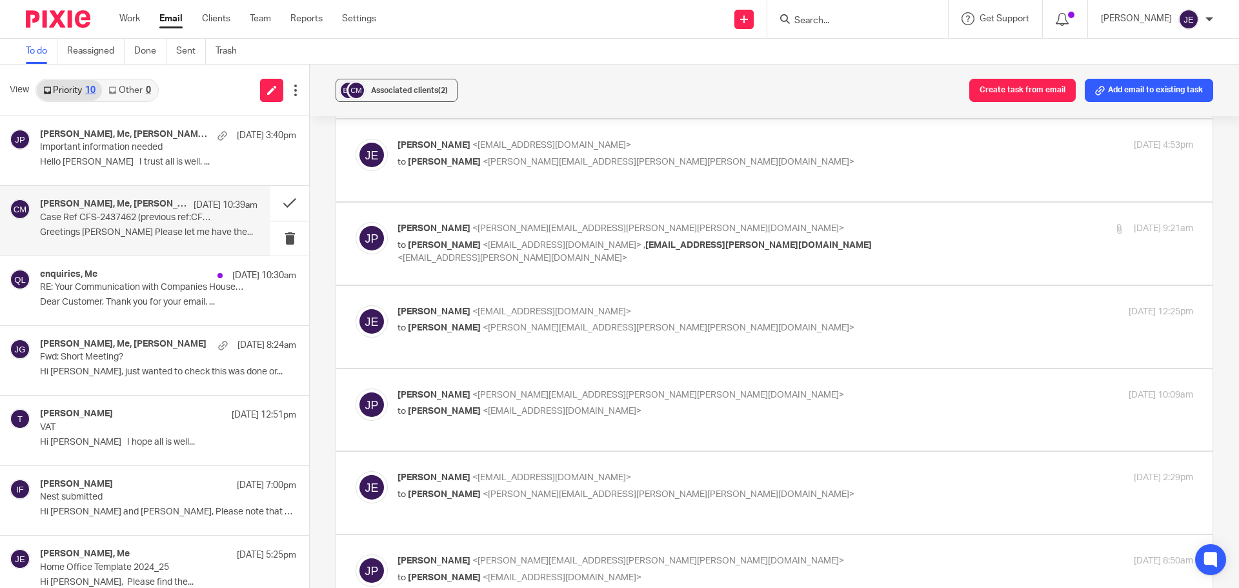
scroll to position [710, 0]
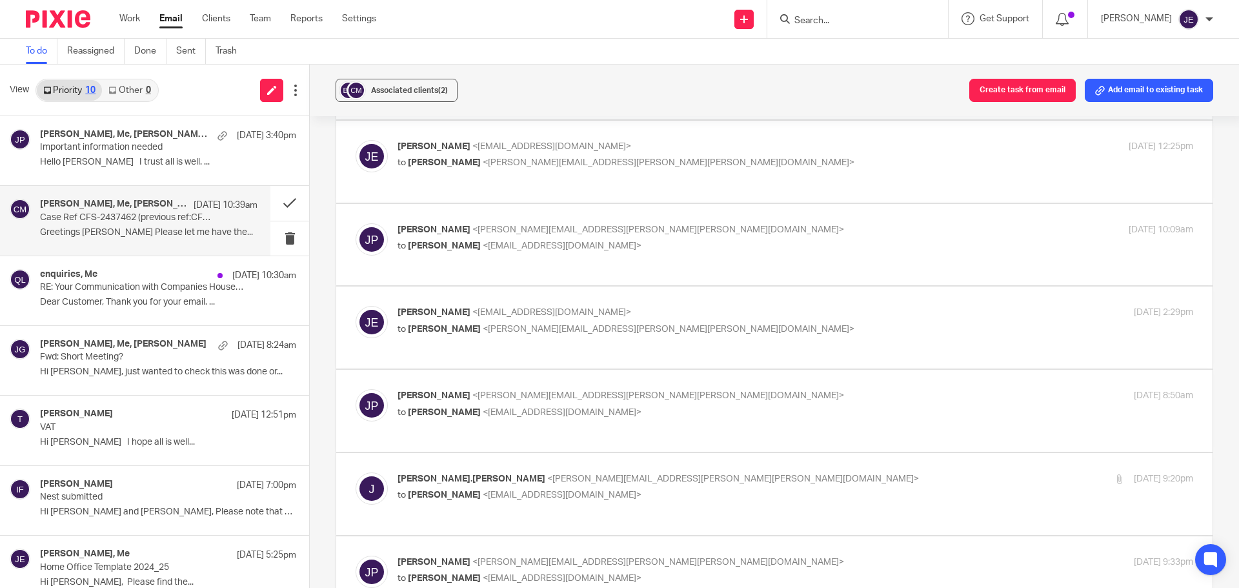
click at [161, 223] on p "Case Ref CFS-2437462 (previous ref:CFS-2406100) Claire Macland UTR 4820659929" at bounding box center [127, 217] width 174 height 11
click at [148, 291] on p "RE: Your Communication with Companies House, Ref: COH1479931X" at bounding box center [127, 287] width 174 height 11
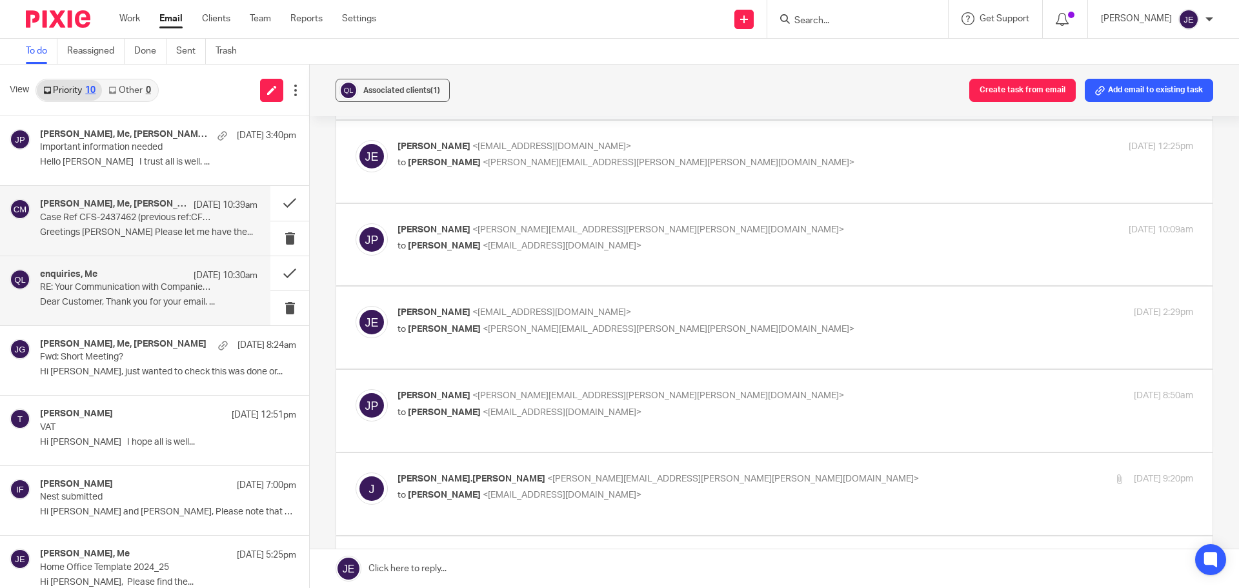
scroll to position [0, 0]
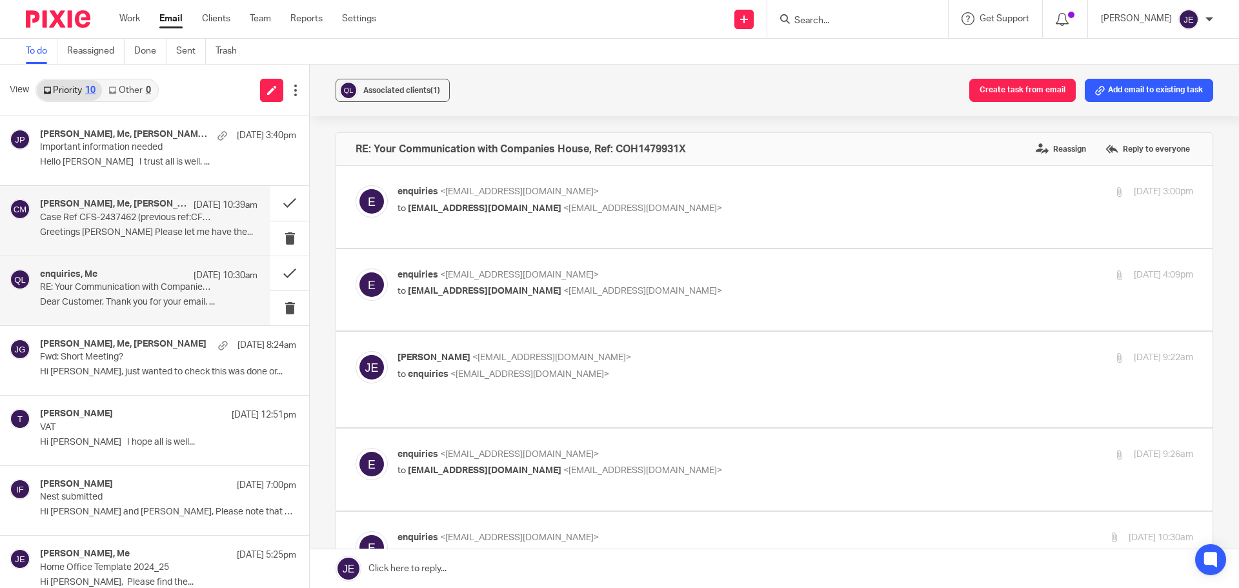
click at [159, 232] on p "Greetings Jade Please let me have the..." at bounding box center [149, 232] width 218 height 11
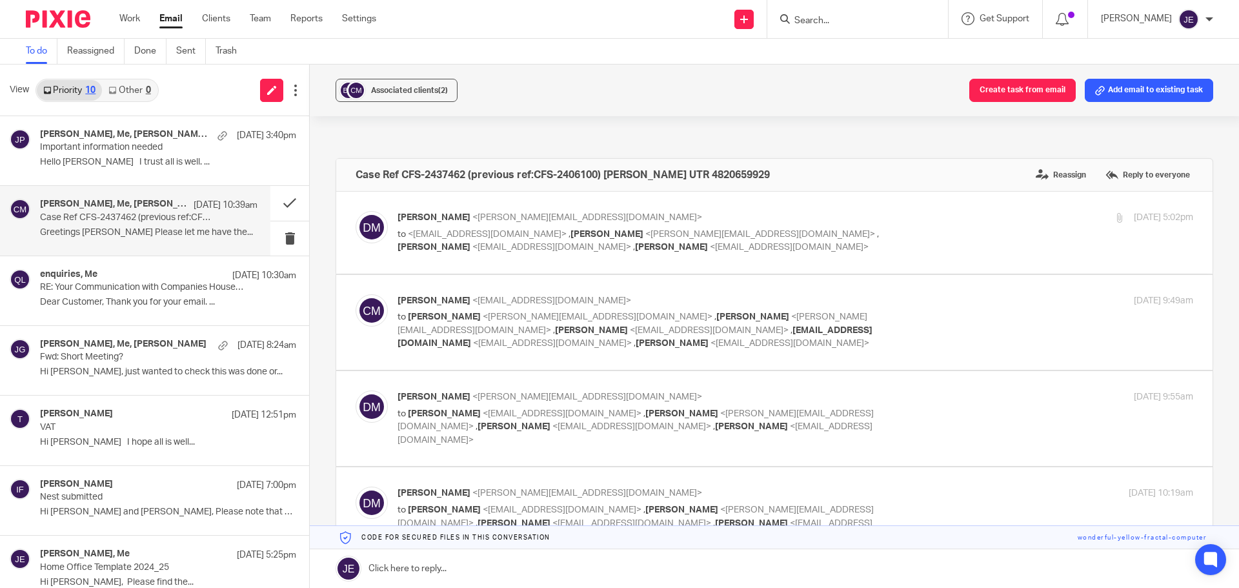
click at [496, 568] on link at bounding box center [774, 568] width 929 height 39
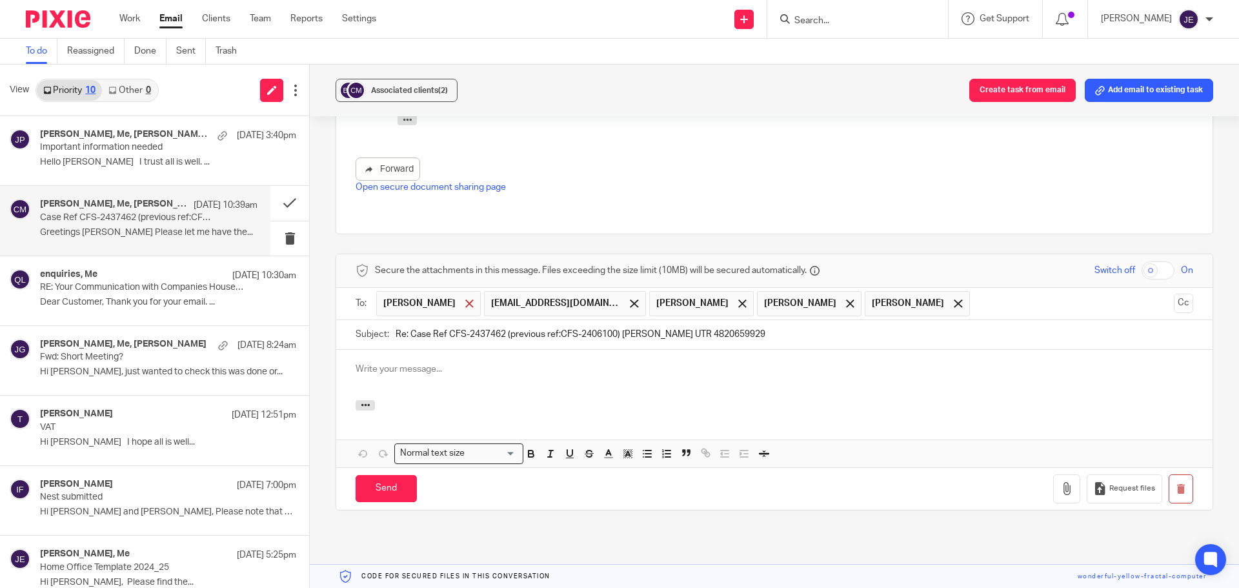
click at [465, 299] on span at bounding box center [469, 303] width 8 height 8
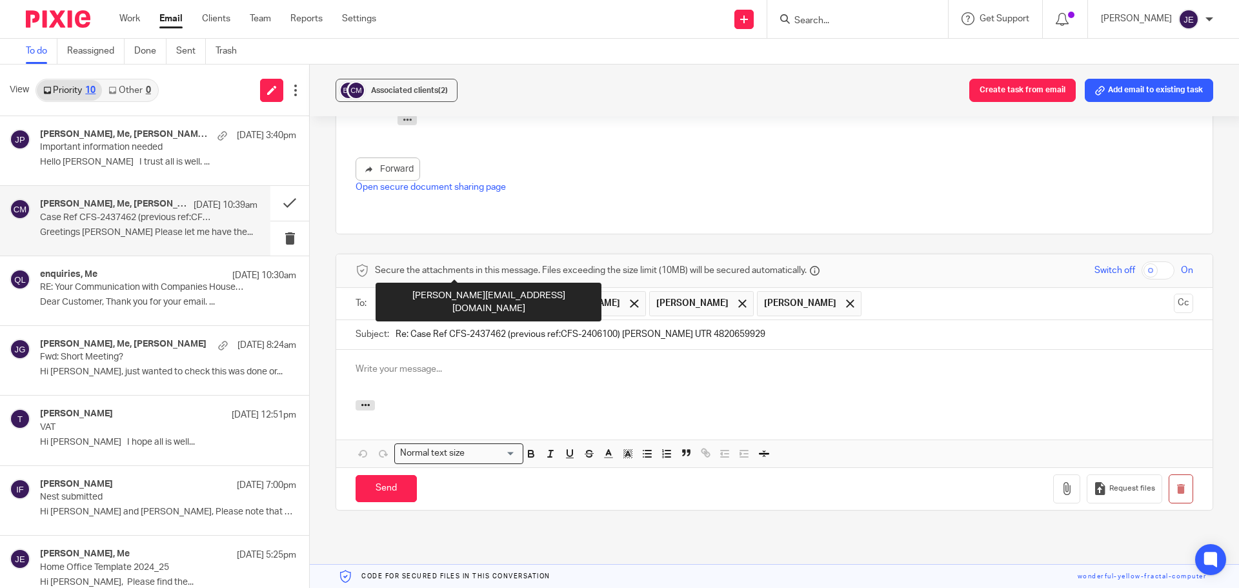
click at [523, 299] on span at bounding box center [526, 303] width 8 height 8
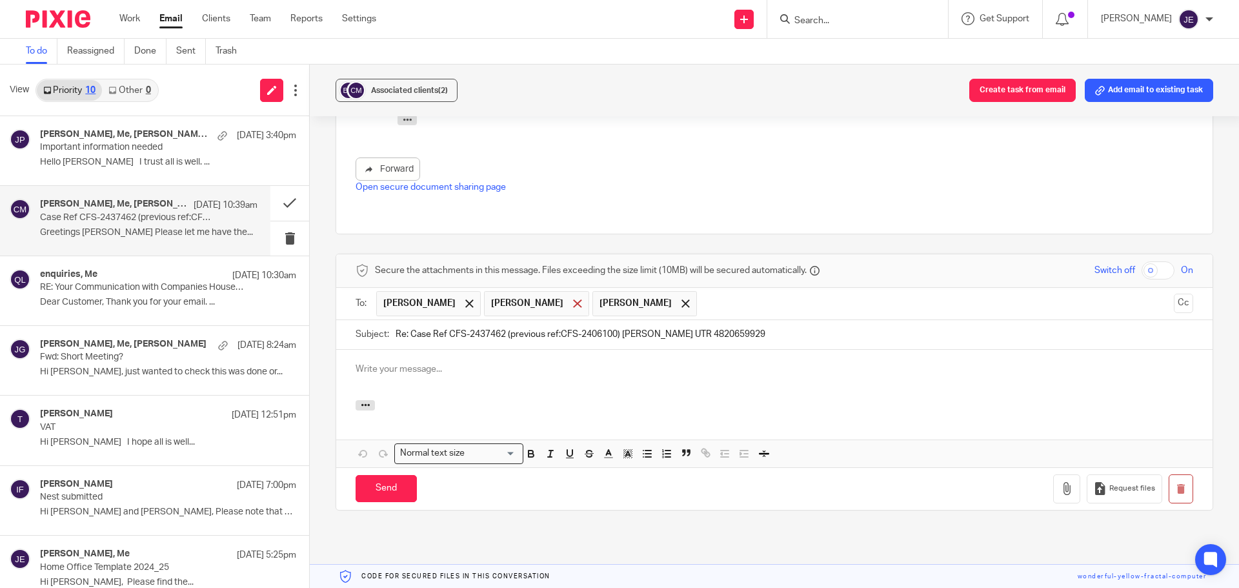
click at [570, 294] on div at bounding box center [577, 303] width 15 height 19
click at [573, 299] on span at bounding box center [577, 303] width 8 height 8
click at [500, 363] on p at bounding box center [775, 369] width 838 height 13
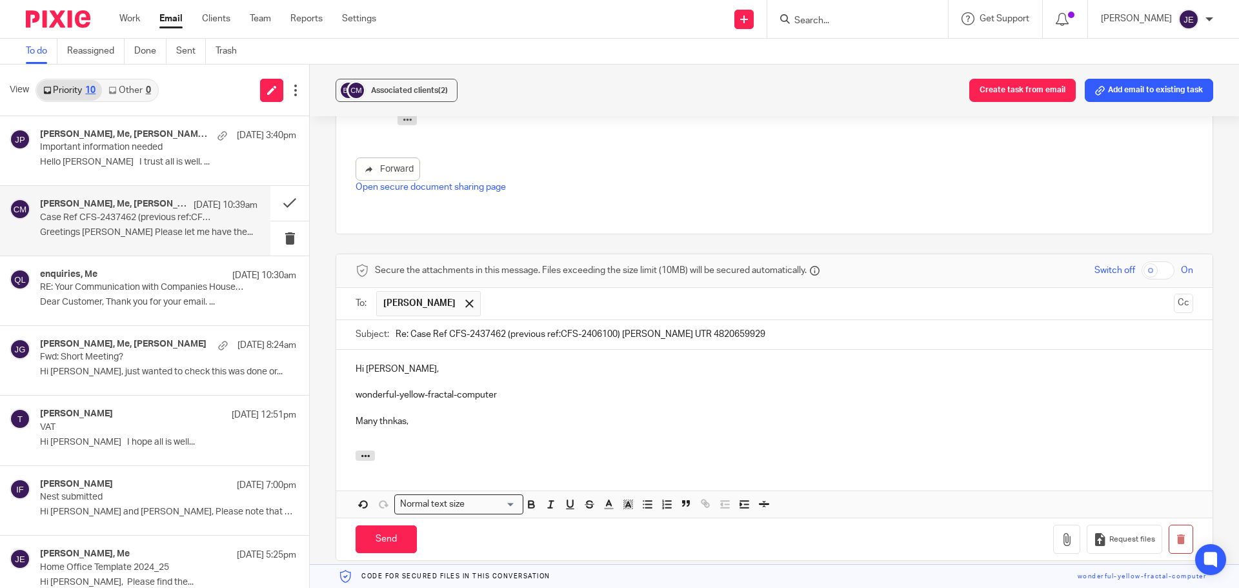
click at [399, 415] on p "Many thnkas," at bounding box center [775, 421] width 838 height 13
click at [384, 415] on p "Many thnkas," at bounding box center [775, 421] width 838 height 13
click at [390, 525] on input "Send" at bounding box center [386, 539] width 61 height 28
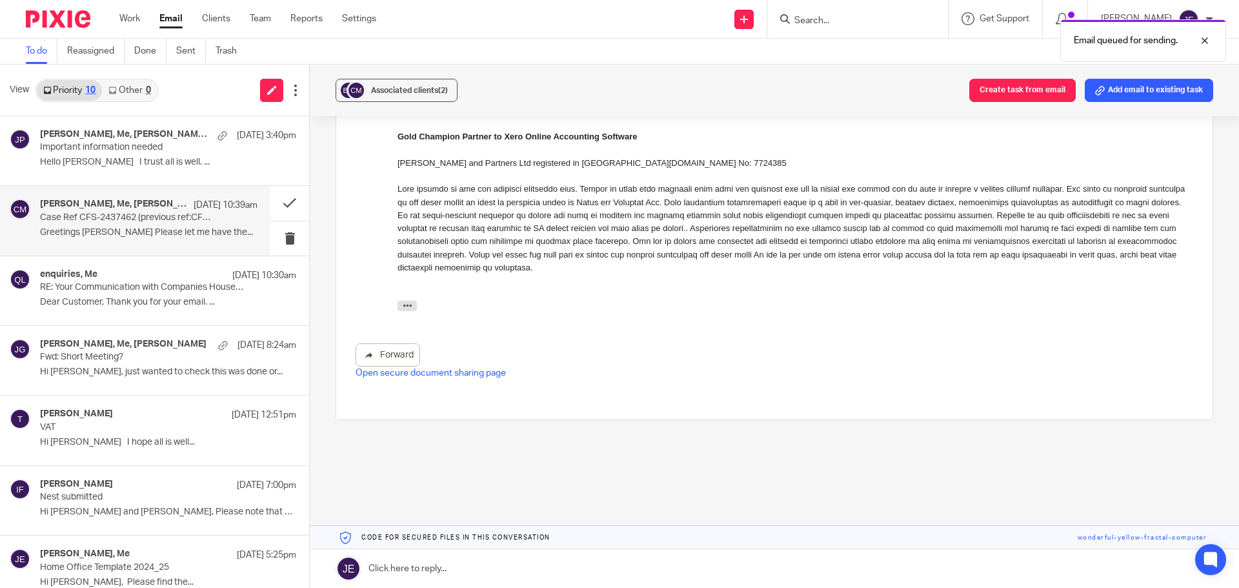
scroll to position [991, 0]
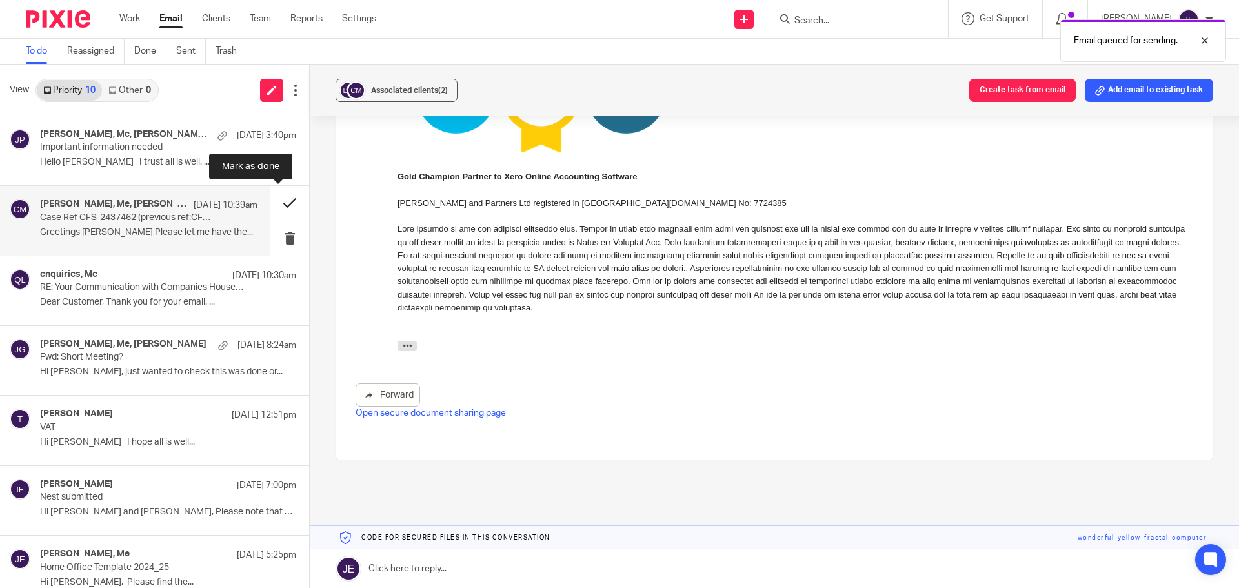
click at [276, 200] on button at bounding box center [289, 203] width 39 height 34
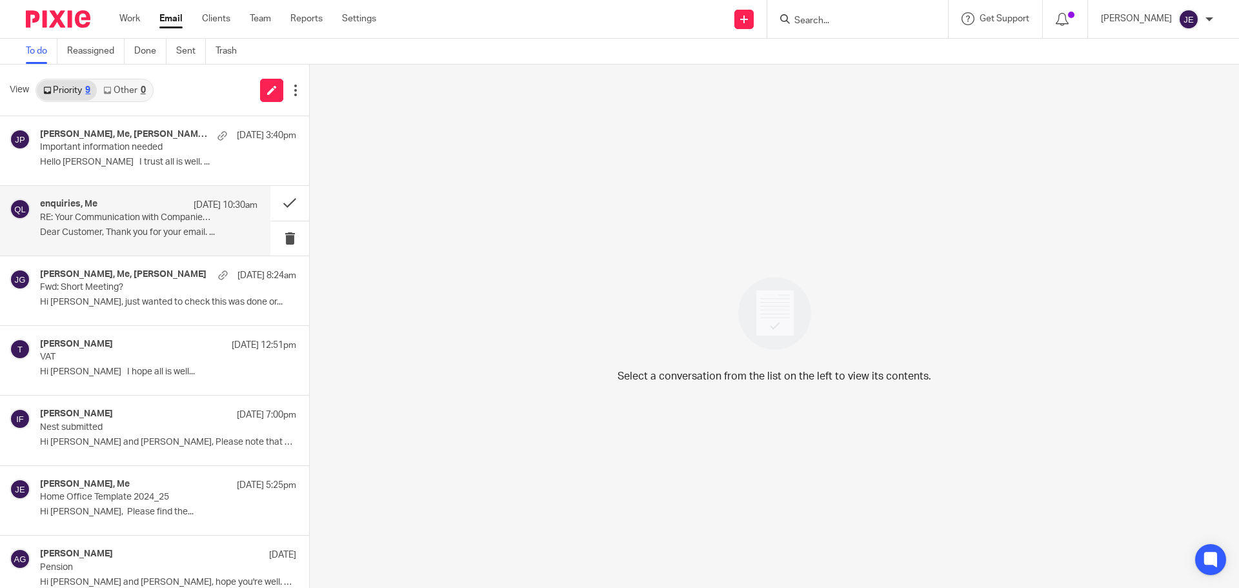
click at [86, 213] on p "RE: Your Communication with Companies House, Ref: COH1479931X" at bounding box center [127, 217] width 174 height 11
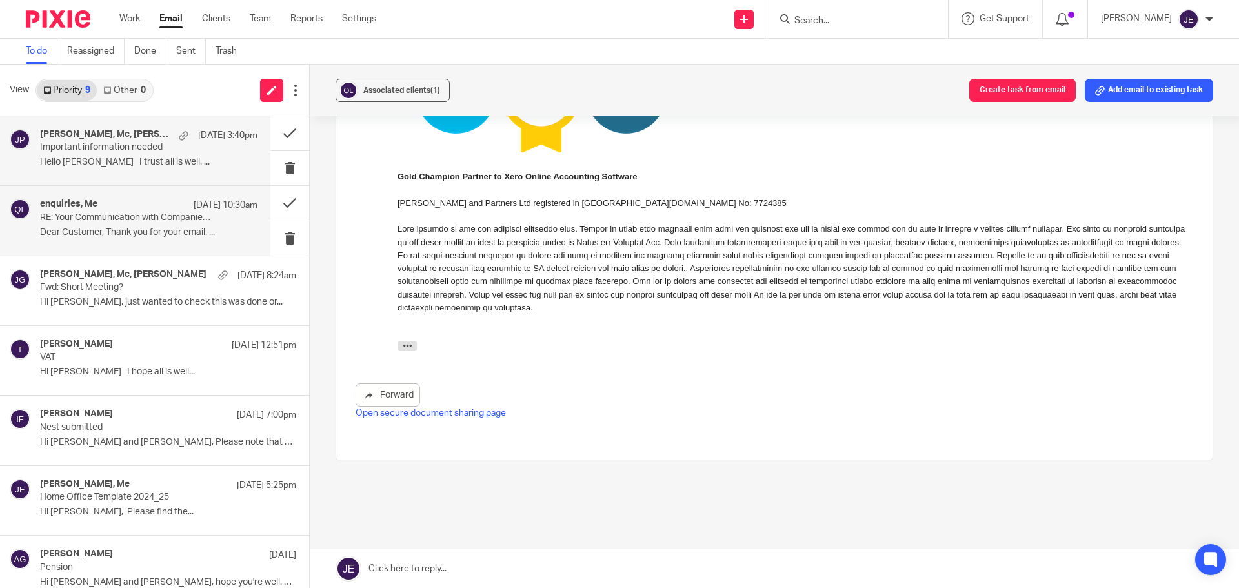
scroll to position [0, 0]
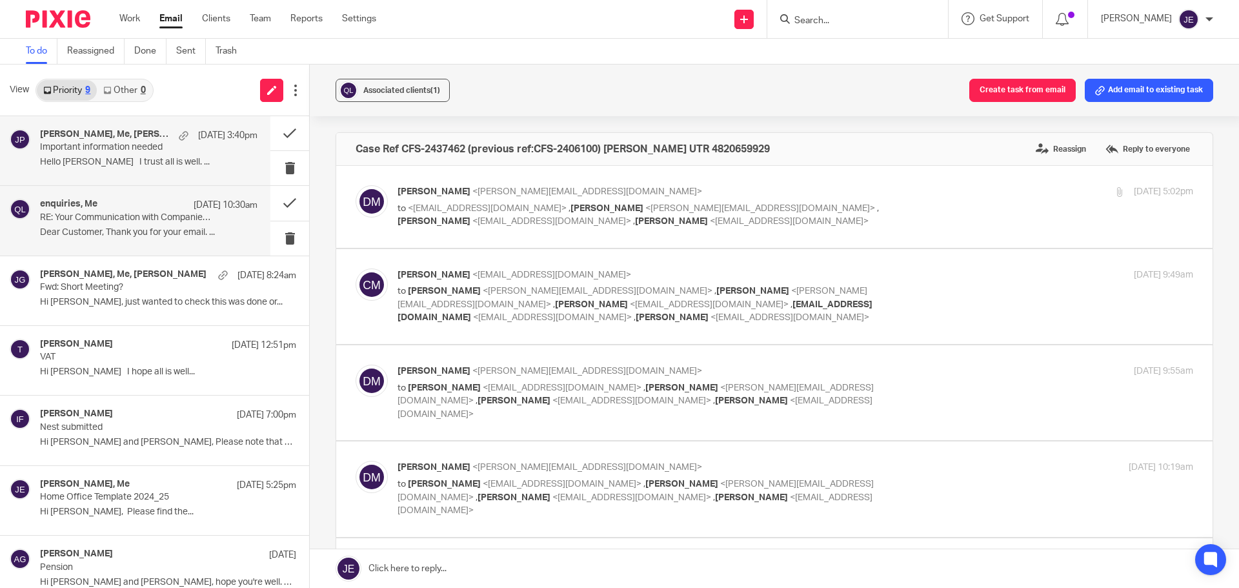
click at [95, 163] on p "Hello [PERSON_NAME] I trust all is well. ..." at bounding box center [149, 162] width 218 height 11
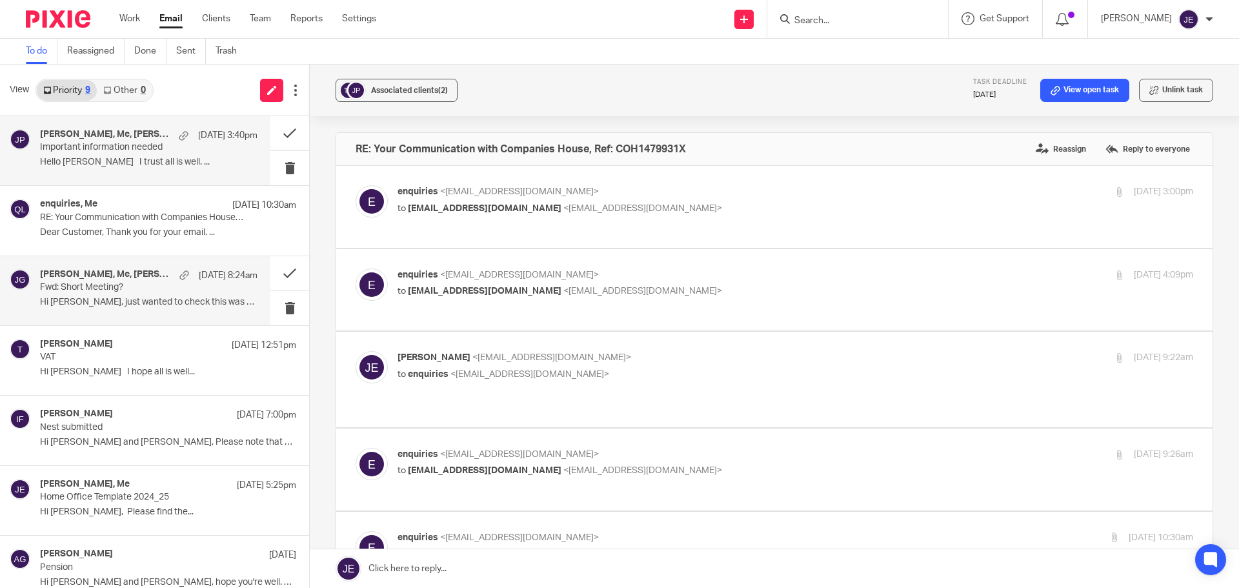
click at [115, 293] on p "Fwd: Short Meeting?" at bounding box center [127, 287] width 174 height 11
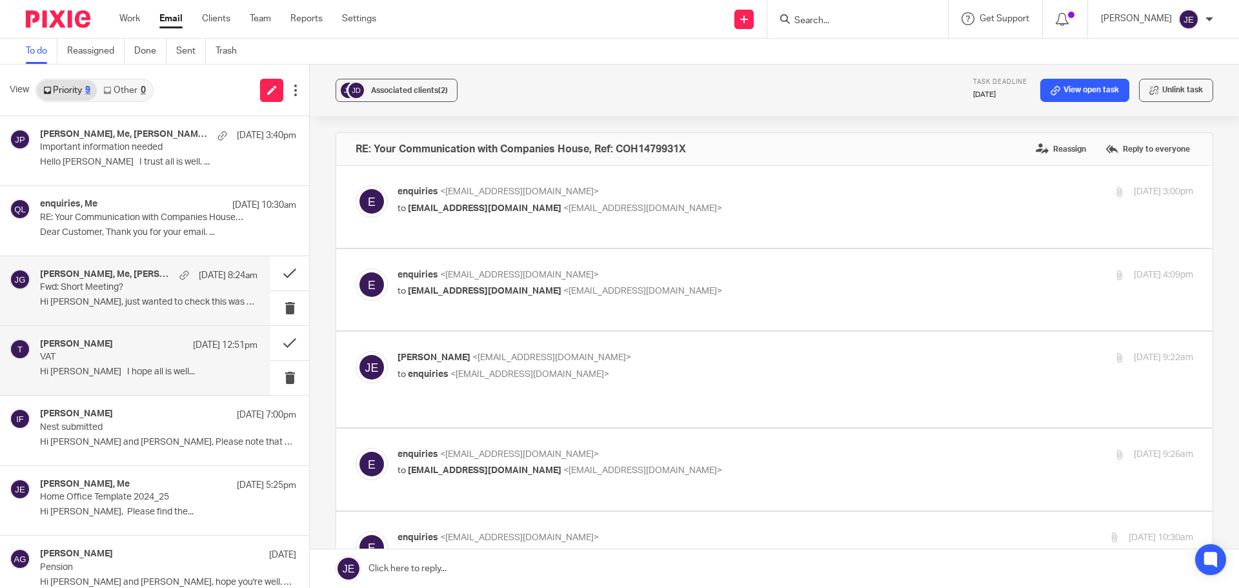
click at [150, 370] on p "Hi [PERSON_NAME] I hope all is well..." at bounding box center [149, 372] width 218 height 11
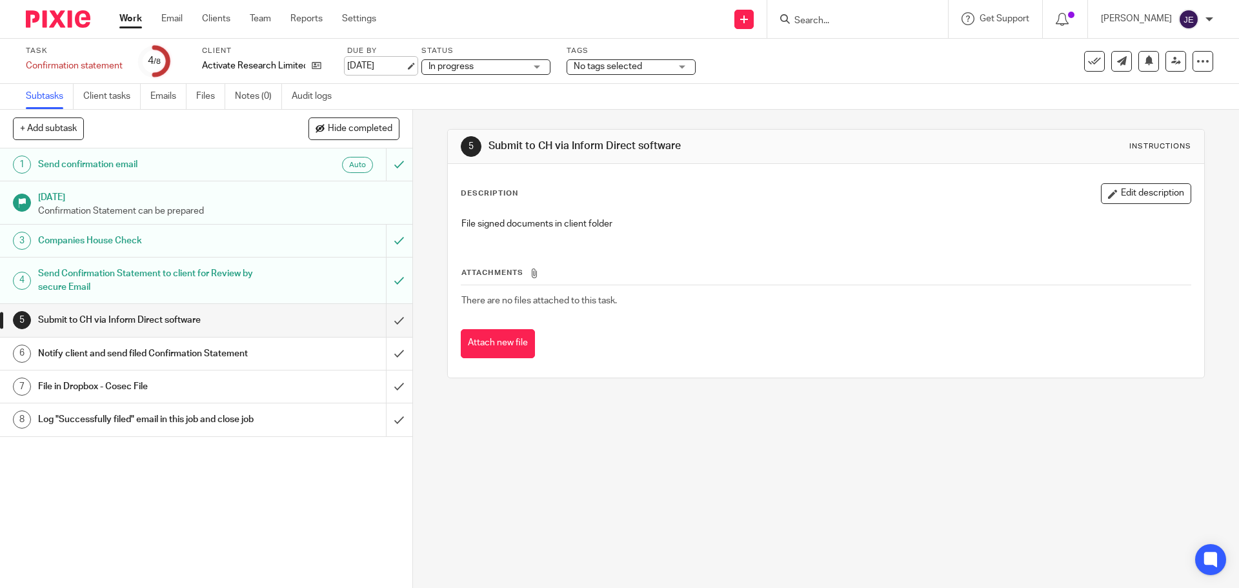
click at [405, 65] on link "[DATE]" at bounding box center [376, 66] width 58 height 14
click at [381, 319] on input "submit" at bounding box center [206, 320] width 412 height 32
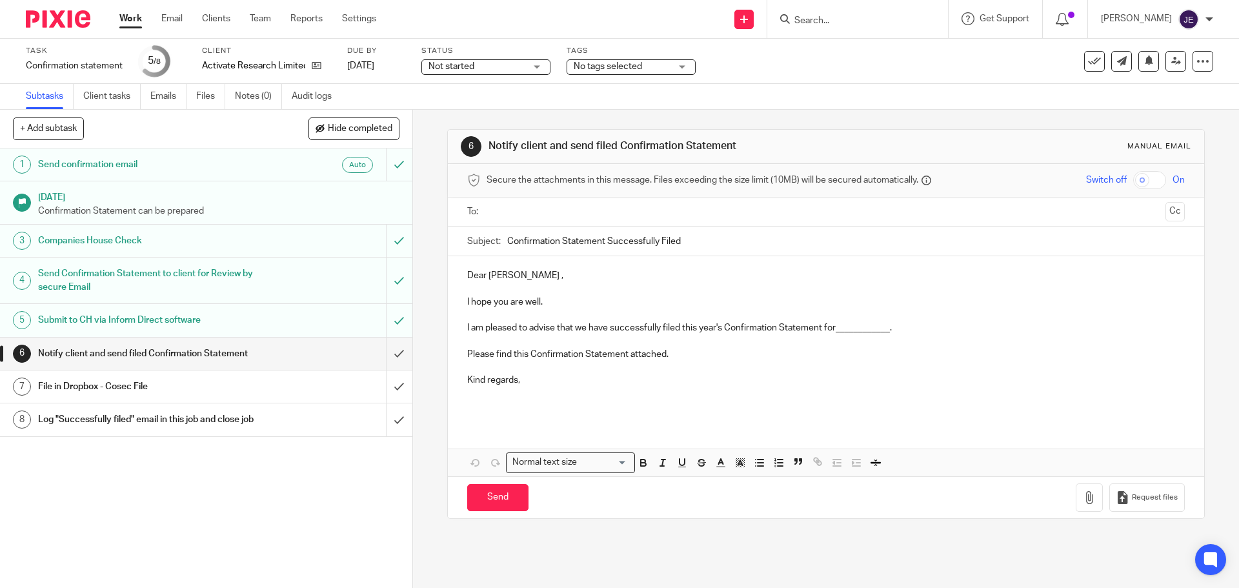
click at [472, 276] on p "Dear Chris ," at bounding box center [825, 275] width 717 height 13
click at [496, 279] on p "Hi Chris ," at bounding box center [825, 275] width 717 height 13
click at [547, 301] on p "I hope you are well." at bounding box center [825, 295] width 717 height 26
drag, startPoint x: 549, startPoint y: 302, endPoint x: 461, endPoint y: 300, distance: 87.8
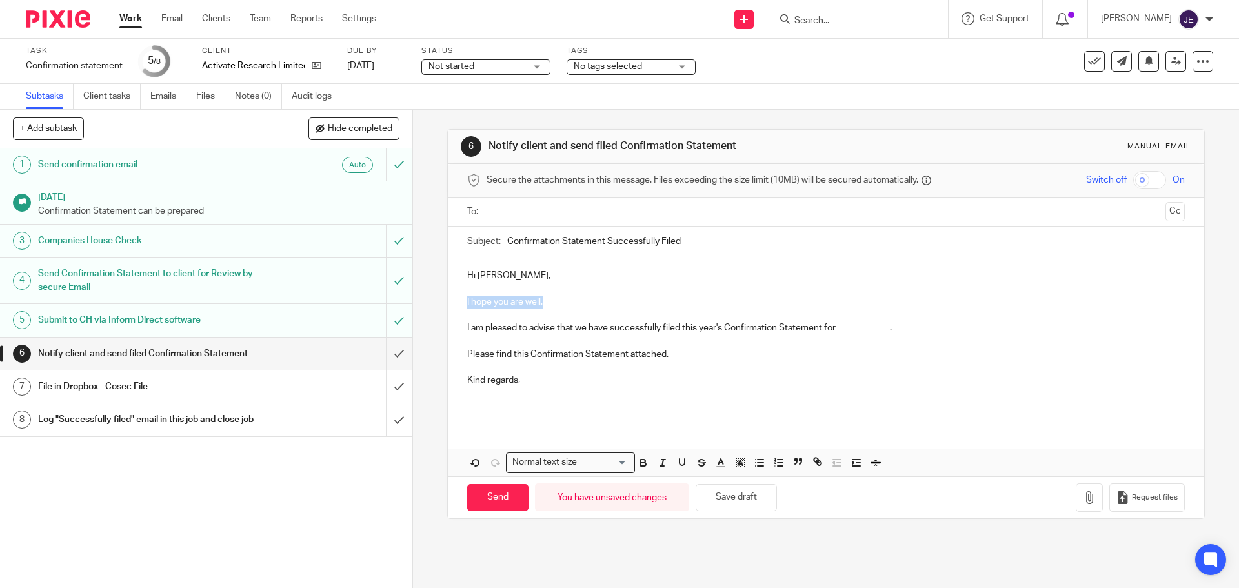
click at [461, 300] on div "Hi Chris, I hope you are well. I am pleased to advise that we have successfully…" at bounding box center [826, 339] width 756 height 167
drag, startPoint x: 201, startPoint y: 67, endPoint x: 316, endPoint y: 63, distance: 114.3
click at [316, 63] on div "Task Confirmation statement Save Confirmation statement 5 /8 Client Activate Re…" at bounding box center [520, 61] width 989 height 31
copy div "Activate Research Limited"
click at [864, 329] on p "I am pleased to advise that we have successfully filed this year's Confirmation…" at bounding box center [825, 322] width 717 height 26
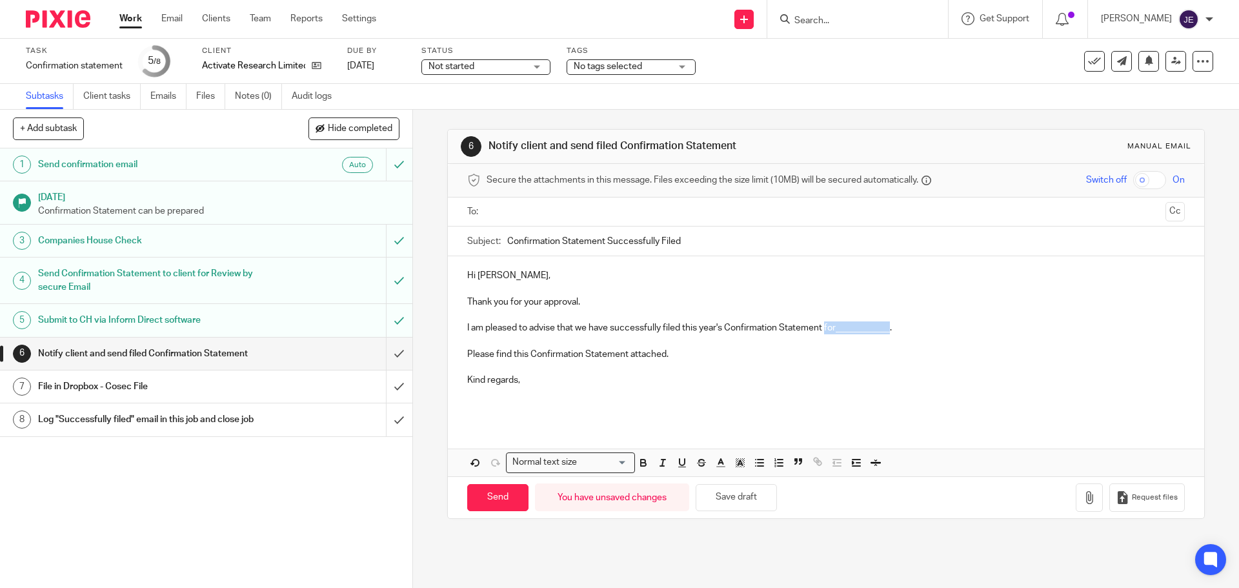
click at [863, 329] on p "I am pleased to advise that we have successfully filed this year's Confirmation…" at bounding box center [825, 322] width 717 height 26
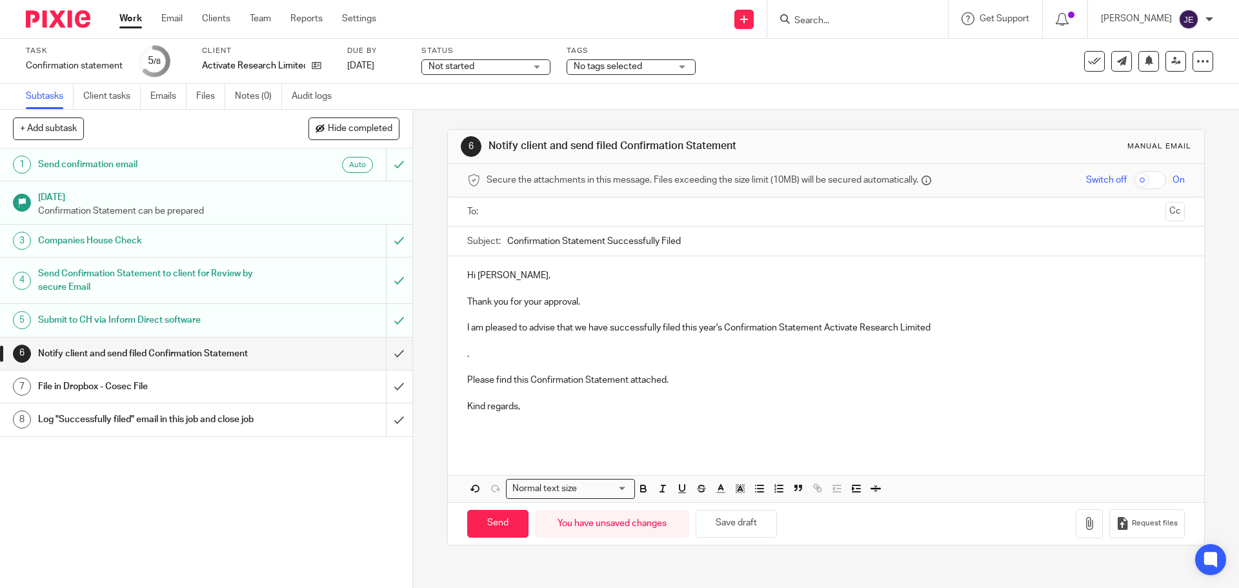
click at [824, 331] on p "I am pleased to advise that we have successfully filed this year's Confirmation…" at bounding box center [825, 322] width 717 height 26
click at [457, 361] on div "Hi Chris, Thank you for your approval. I am pleased to advise that we have succ…" at bounding box center [826, 352] width 756 height 192
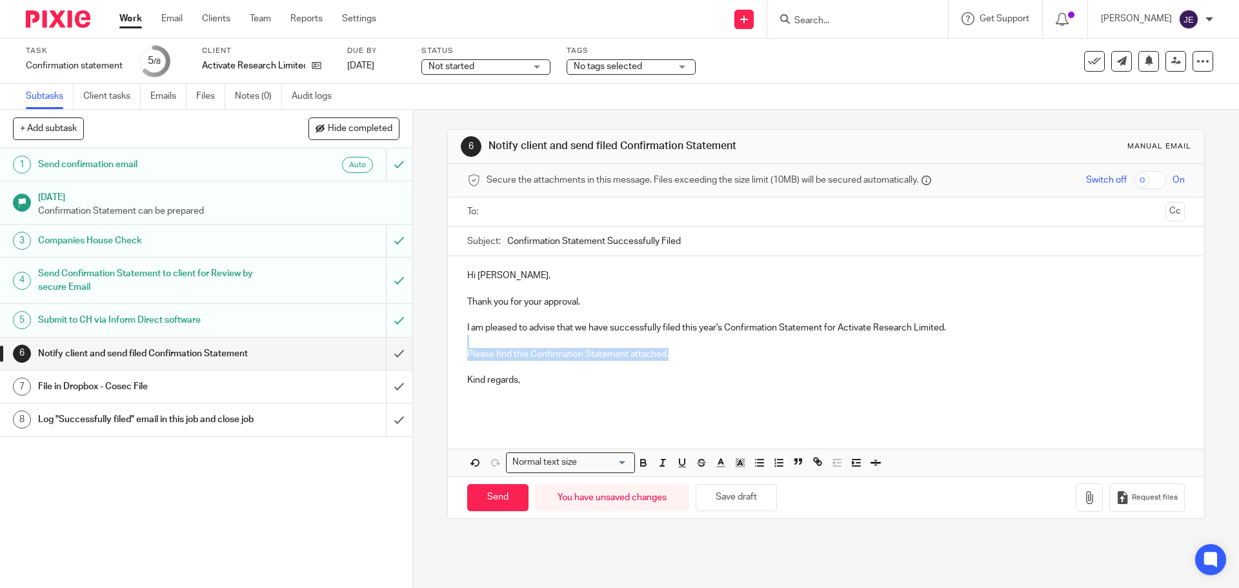
drag, startPoint x: 674, startPoint y: 356, endPoint x: 468, endPoint y: 336, distance: 207.5
click at [468, 336] on p "Please find this Confirmation Statement attached." at bounding box center [825, 348] width 717 height 26
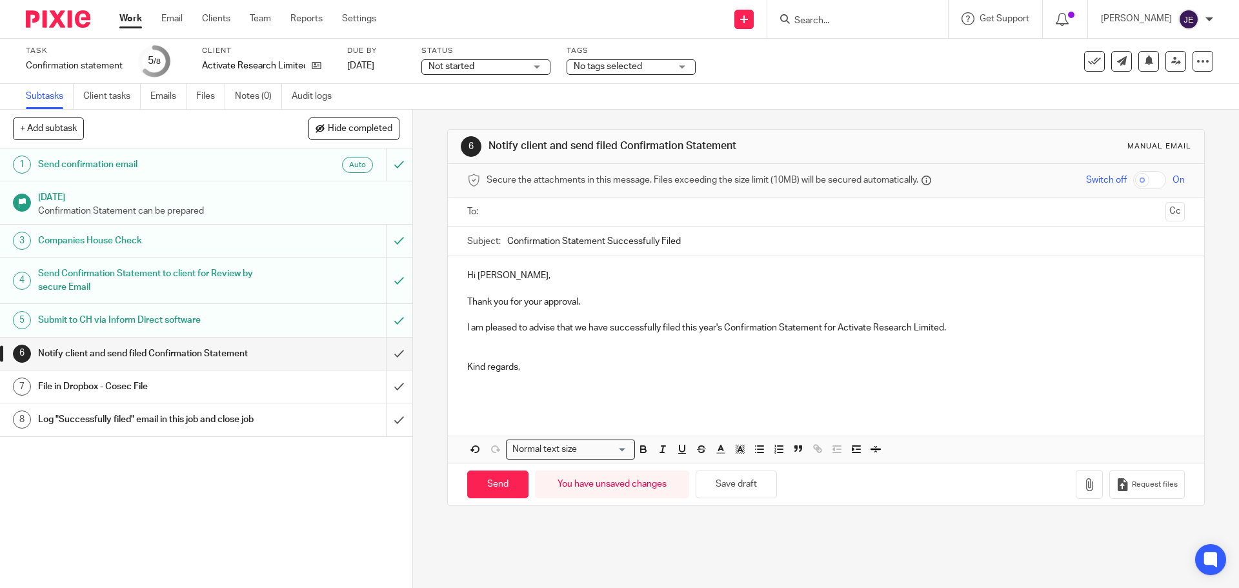
click at [479, 346] on p at bounding box center [825, 341] width 717 height 13
click at [470, 349] on p "Kind regards," at bounding box center [825, 361] width 717 height 26
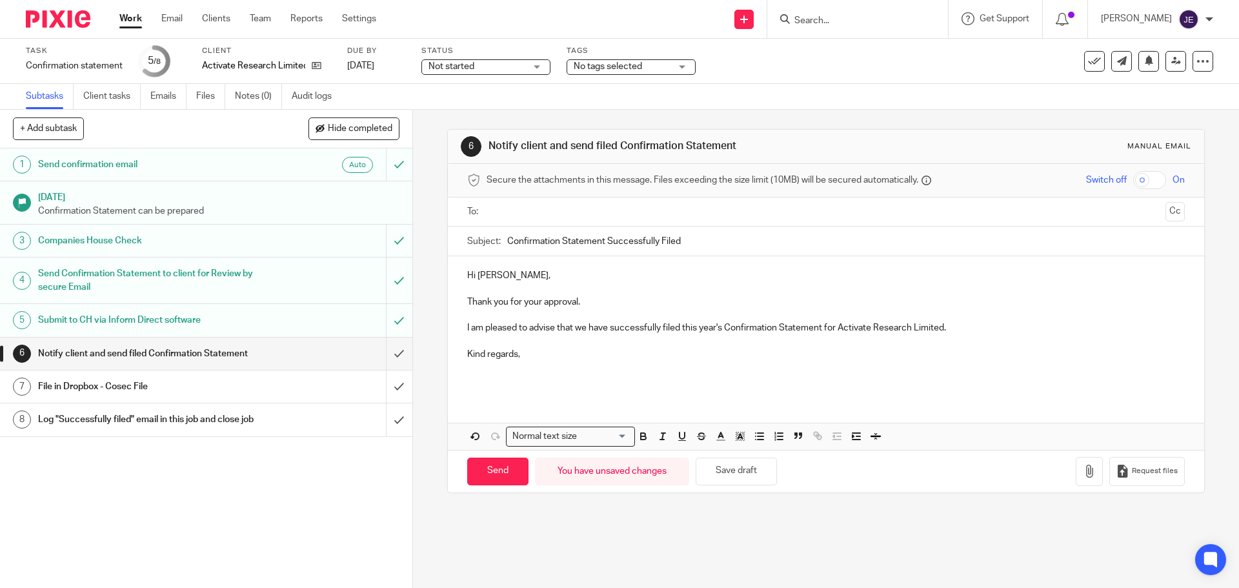
click at [479, 367] on p at bounding box center [825, 374] width 717 height 26
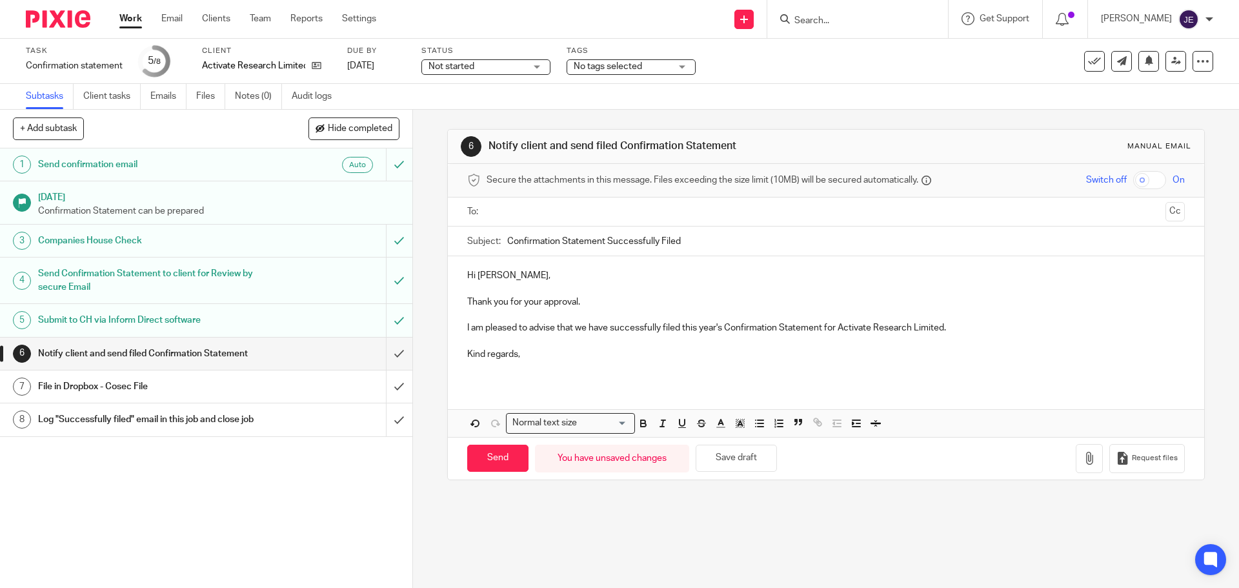
click at [511, 214] on input "text" at bounding box center [825, 212] width 669 height 15
click at [491, 65] on span "Not started" at bounding box center [477, 67] width 97 height 14
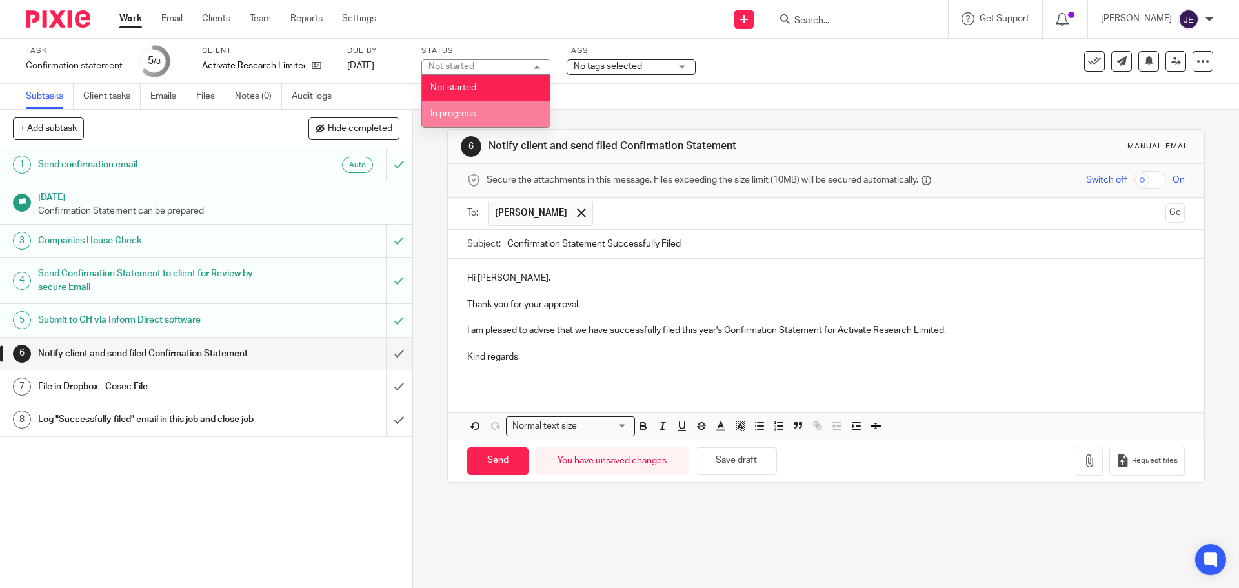
click at [493, 108] on li "In progress" at bounding box center [486, 114] width 128 height 26
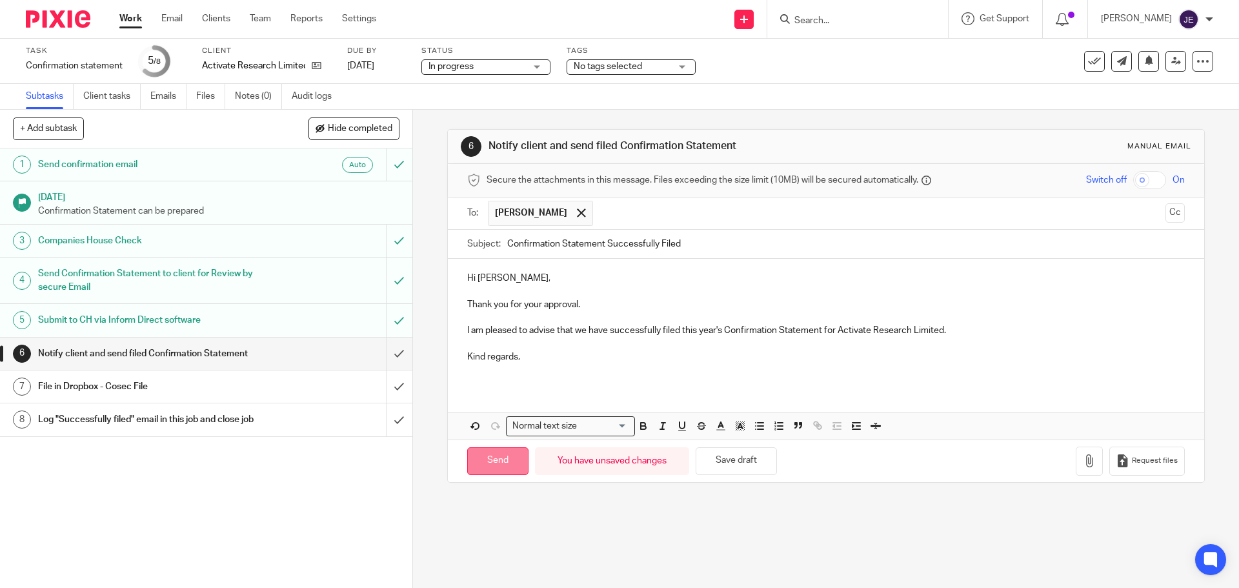
click at [505, 453] on input "Send" at bounding box center [497, 461] width 61 height 28
type input "Sent"
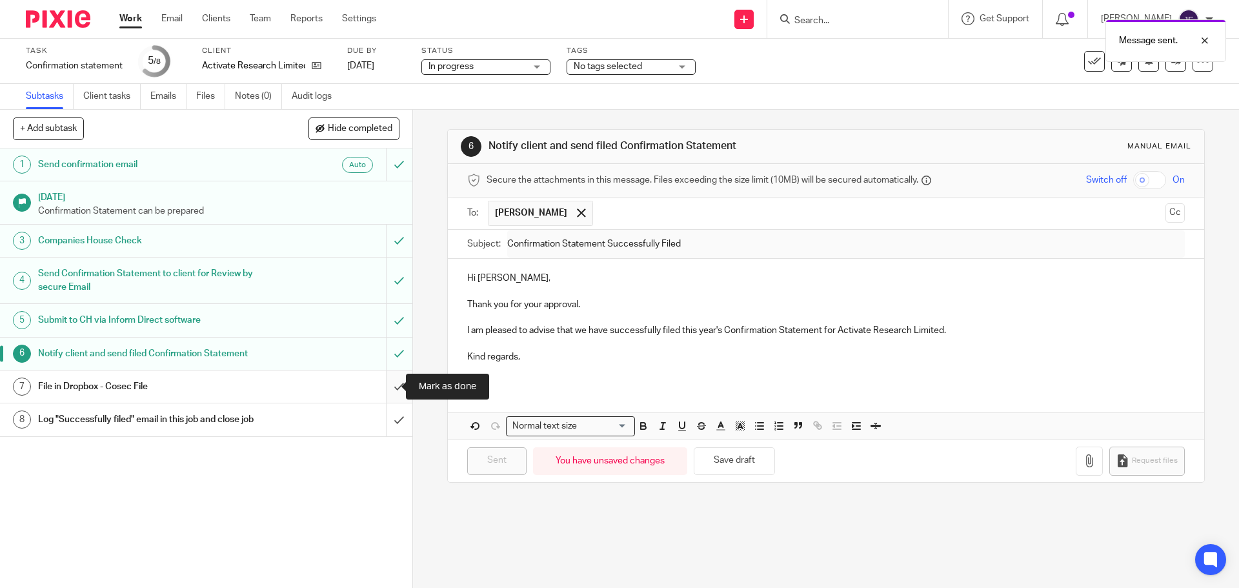
click at [383, 389] on input "submit" at bounding box center [206, 386] width 412 height 32
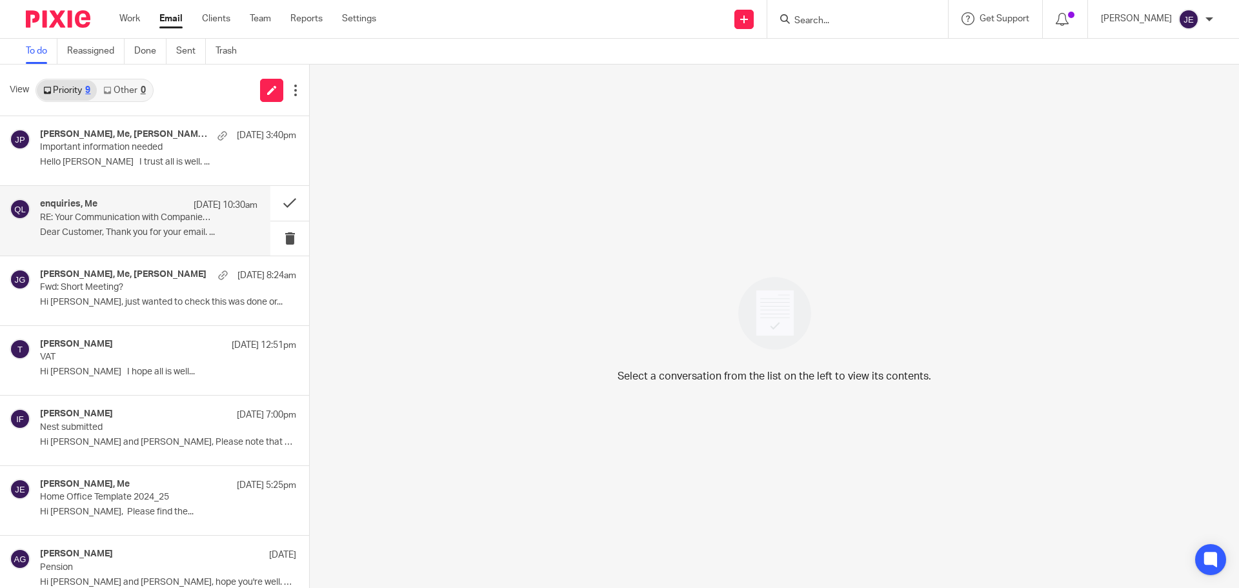
click at [157, 224] on div "enquiries, Me 12 Aug 10:30am RE: Your Communication with Companies House, Ref: …" at bounding box center [149, 220] width 218 height 43
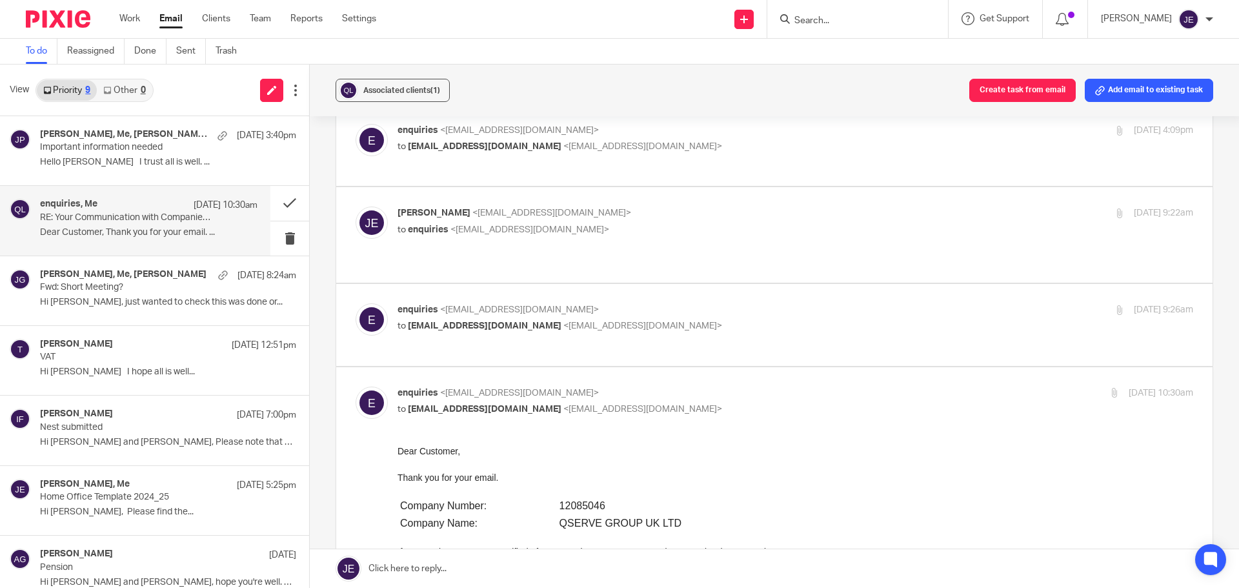
scroll to position [387, 0]
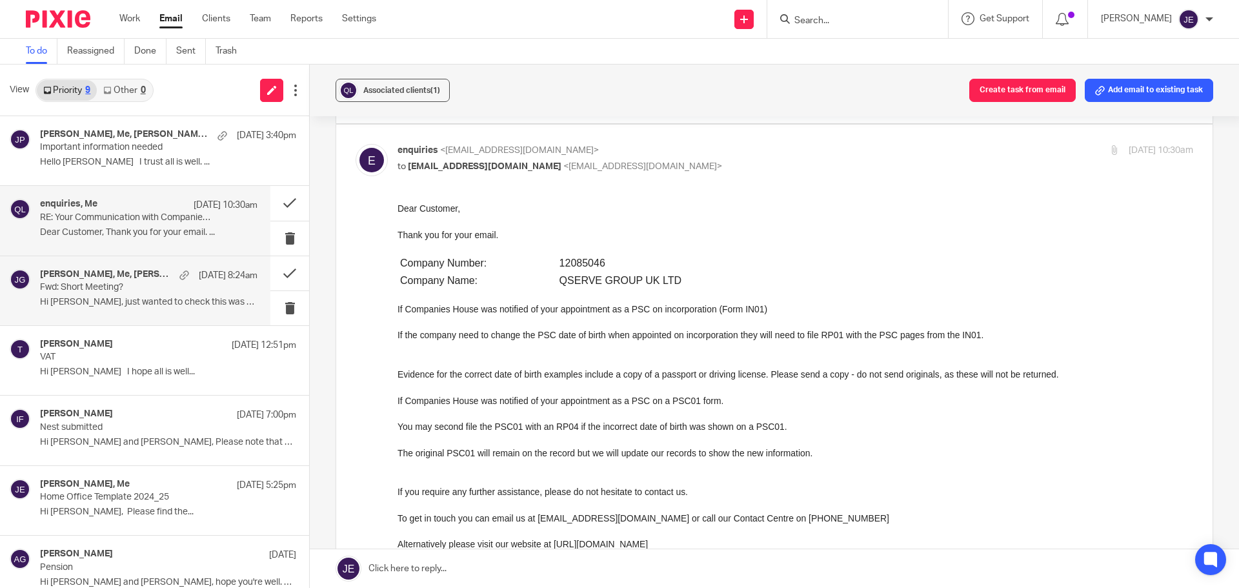
click at [140, 298] on p "Hi [PERSON_NAME], just wanted to check this was done or..." at bounding box center [149, 302] width 218 height 11
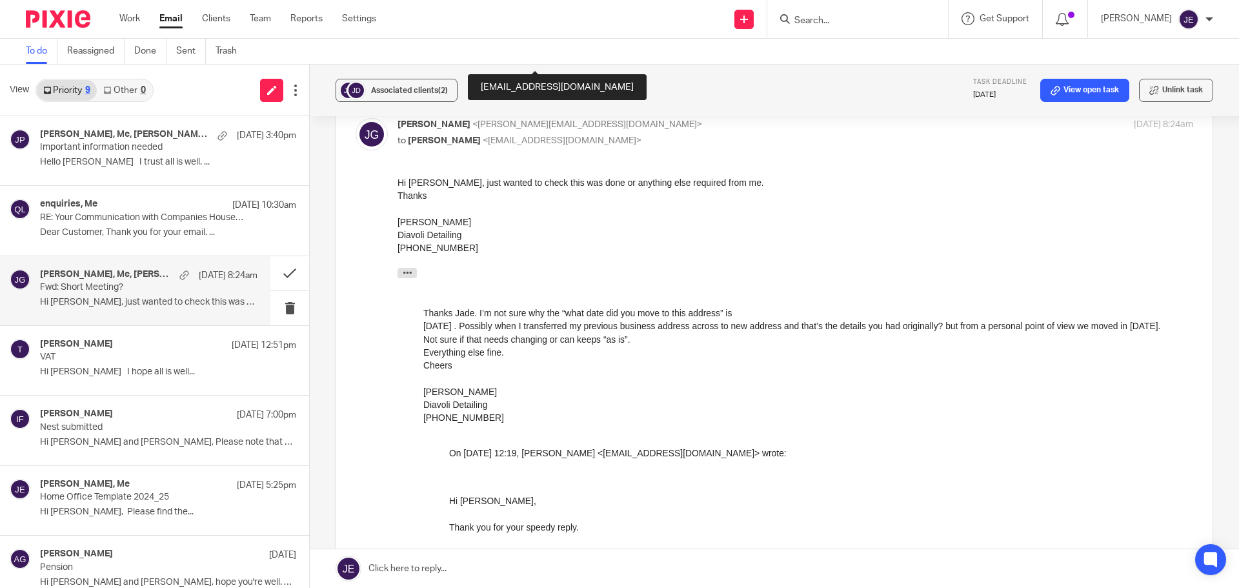
scroll to position [645, 0]
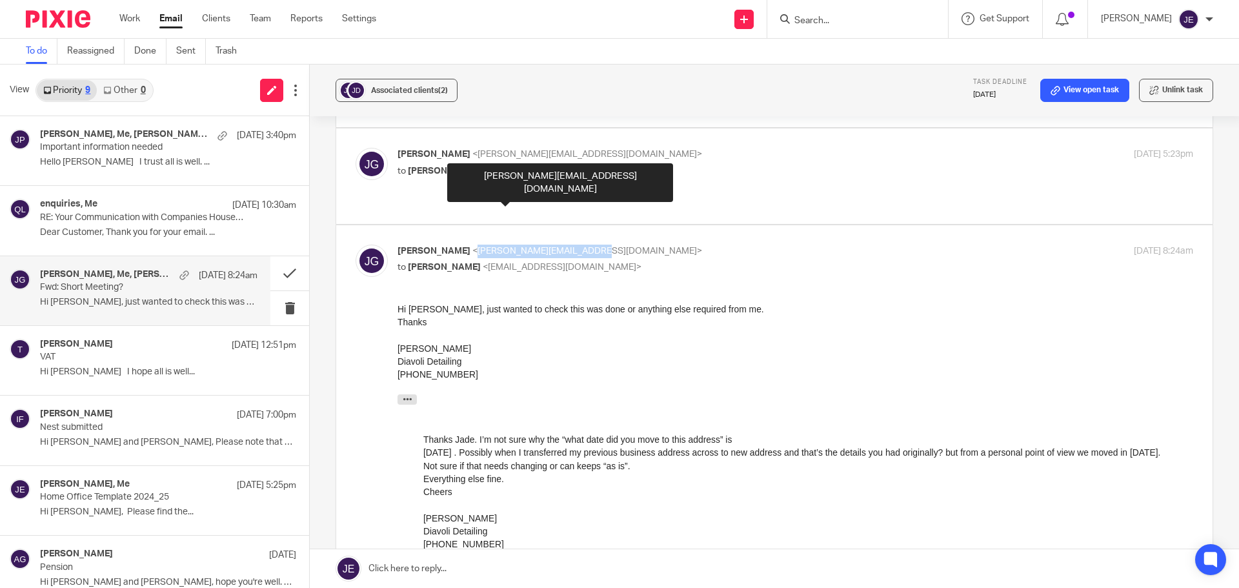
drag, startPoint x: 451, startPoint y: 199, endPoint x: 556, endPoint y: 201, distance: 105.9
click at [556, 247] on span "<[PERSON_NAME][EMAIL_ADDRESS][DOMAIN_NAME]>" at bounding box center [587, 251] width 230 height 9
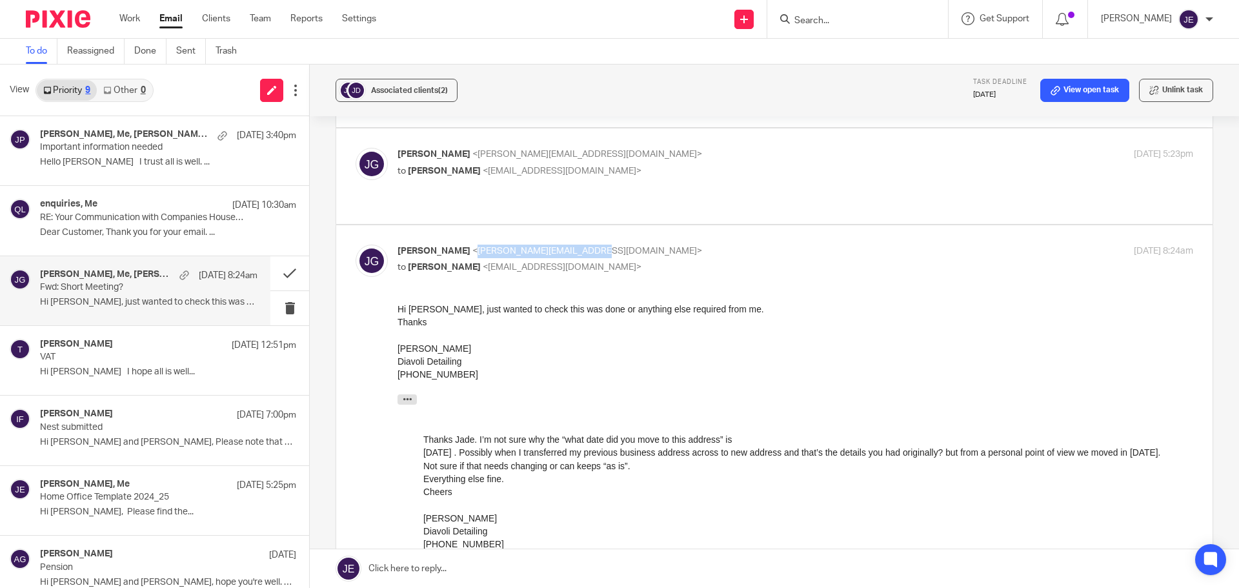
copy span "[PERSON_NAME][EMAIL_ADDRESS][DOMAIN_NAME]"
click at [722, 574] on link at bounding box center [774, 568] width 929 height 39
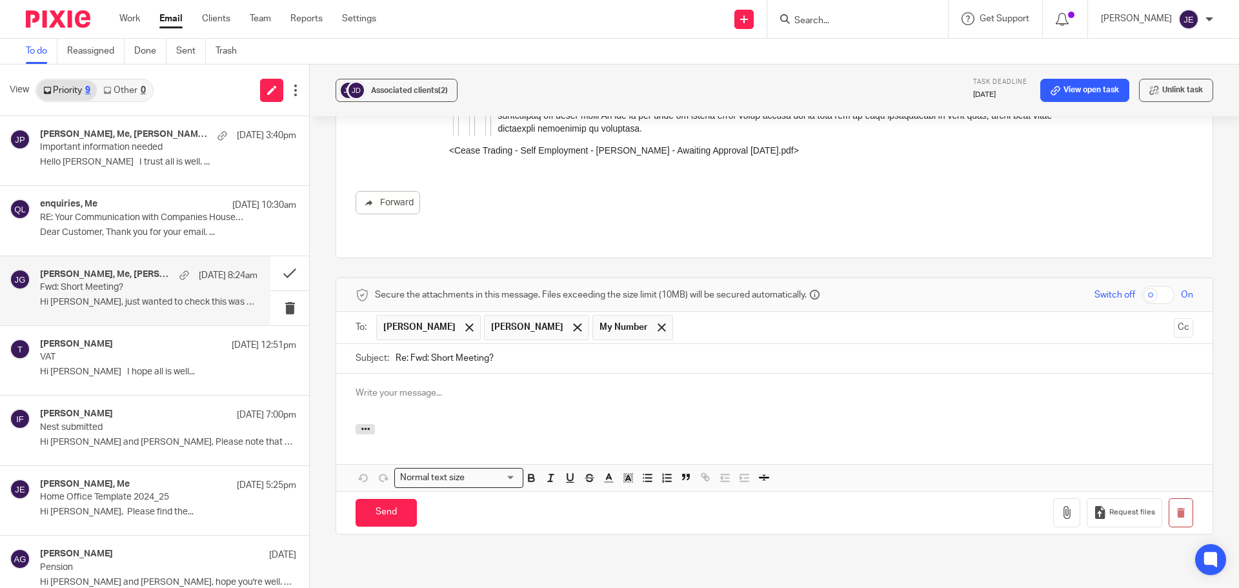
scroll to position [0, 0]
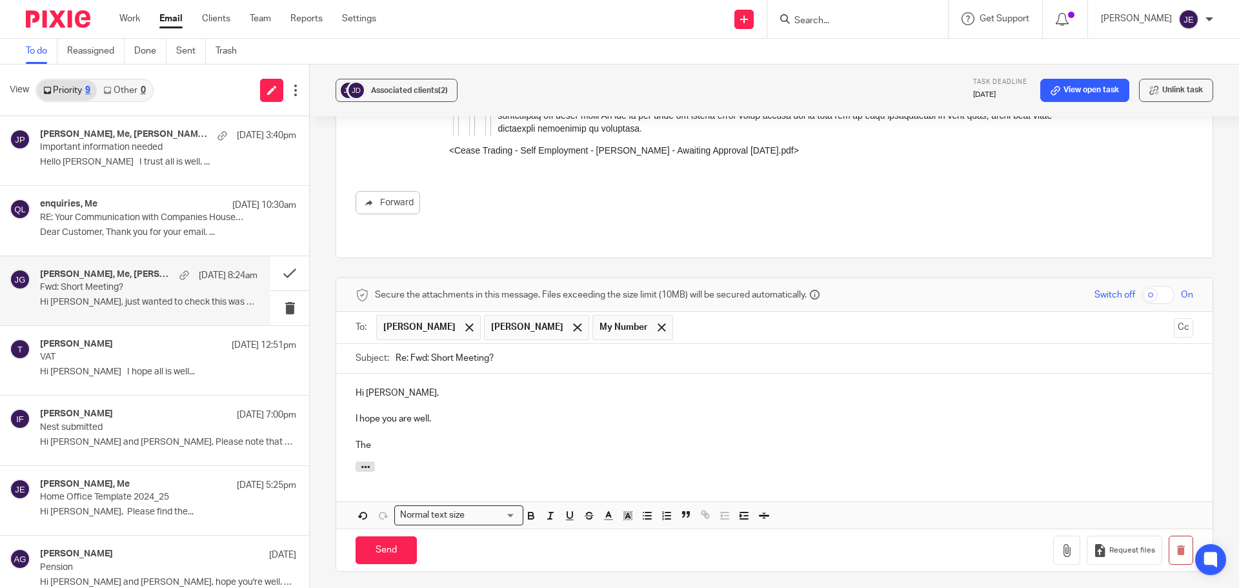
click at [447, 426] on p at bounding box center [775, 432] width 838 height 13
click at [388, 439] on p "The" at bounding box center [775, 445] width 838 height 13
click at [584, 439] on p "The Cease Trading form was submitted to HMRC" at bounding box center [775, 445] width 838 height 13
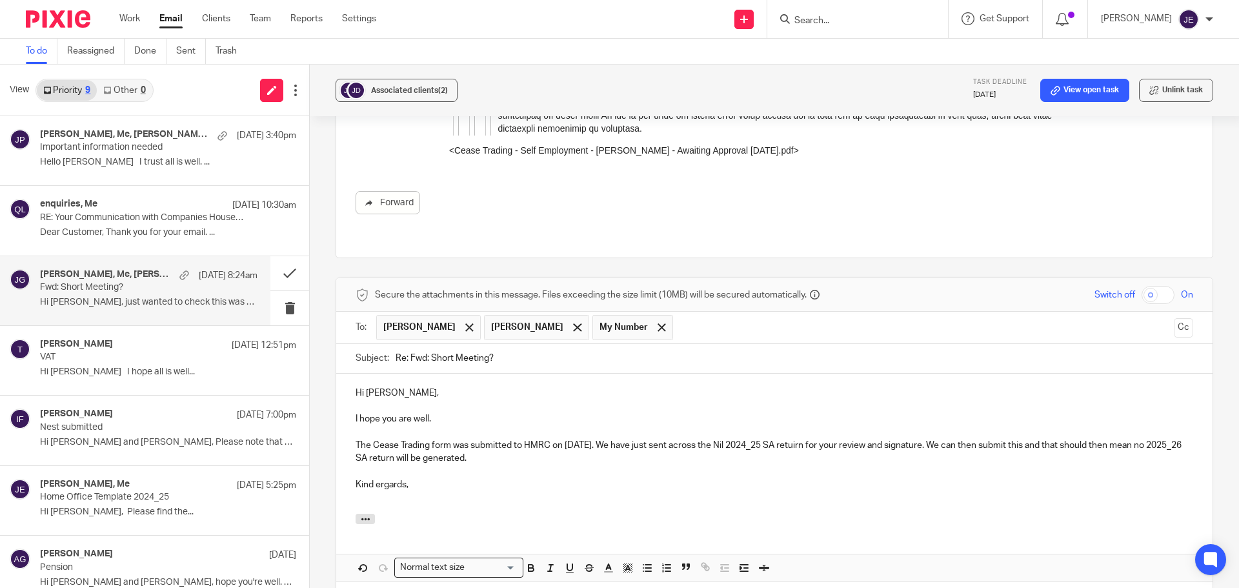
click at [379, 478] on p "Kind ergards," at bounding box center [775, 484] width 838 height 13
click at [809, 439] on p "The Cease Trading form was submitted to HMRC on 18 July. We have just sent acro…" at bounding box center [775, 452] width 838 height 26
click at [797, 439] on p "The Cease Trading form was submitted to HMRC on 18 July. We have just sent acro…" at bounding box center [775, 452] width 838 height 26
click at [926, 439] on p "The Cease Trading form was submitted to HMRC on 18 July. We have just sent acro…" at bounding box center [775, 452] width 838 height 26
click at [922, 439] on p "The Cease Trading form was submitted to HMRC on 18 July. We have just sent acro…" at bounding box center [775, 452] width 838 height 26
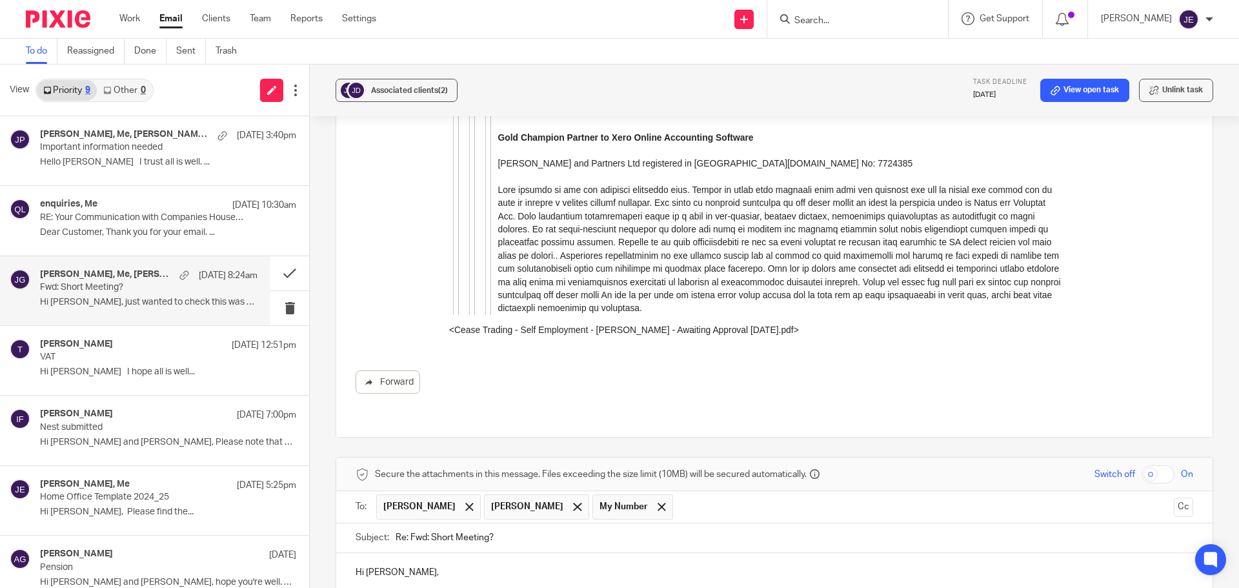
scroll to position [3492, 0]
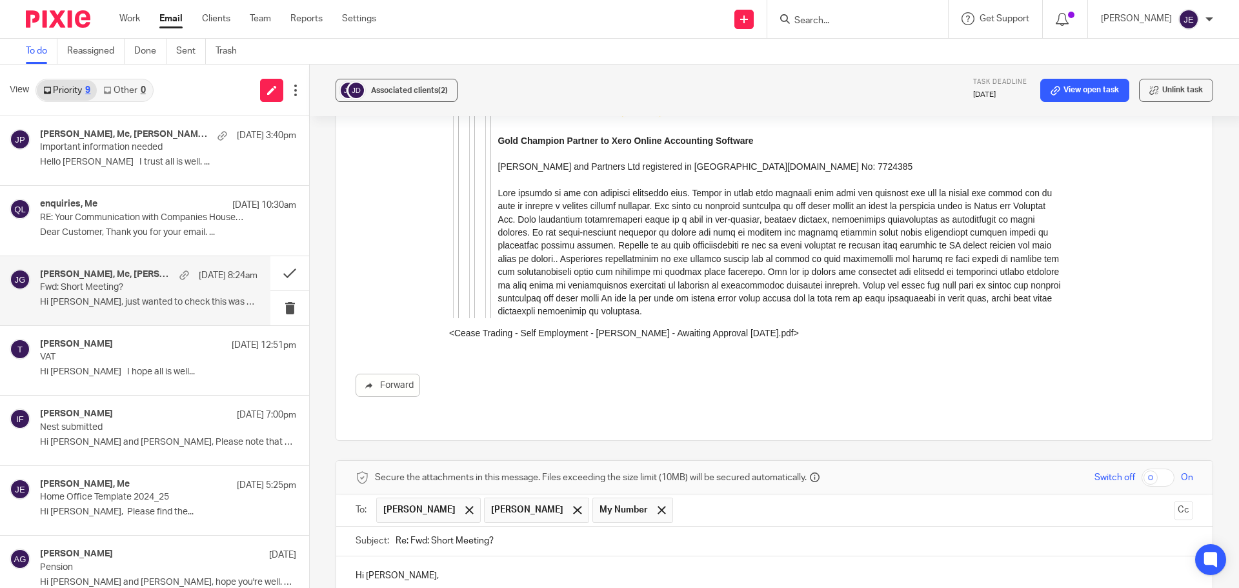
click at [414, 503] on span "David Munro" at bounding box center [419, 509] width 72 height 13
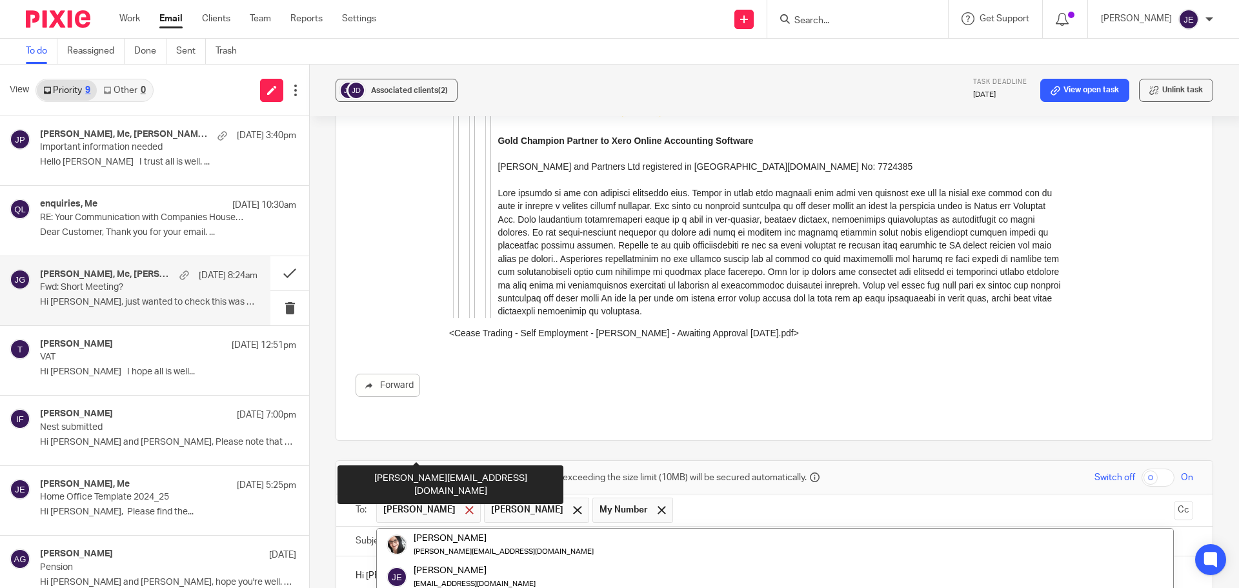
click at [465, 506] on span at bounding box center [469, 510] width 8 height 8
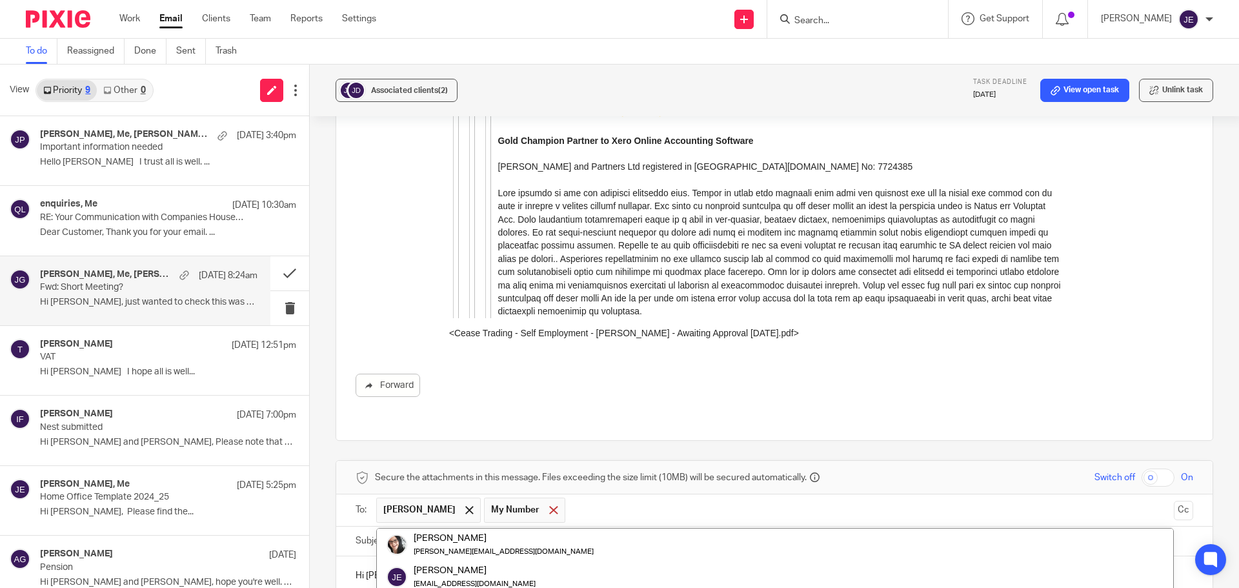
click at [549, 506] on span at bounding box center [553, 510] width 8 height 8
click at [529, 471] on span "Secure the attachments in this message. Files exceeding the size limit (10MB) w…" at bounding box center [591, 477] width 432 height 13
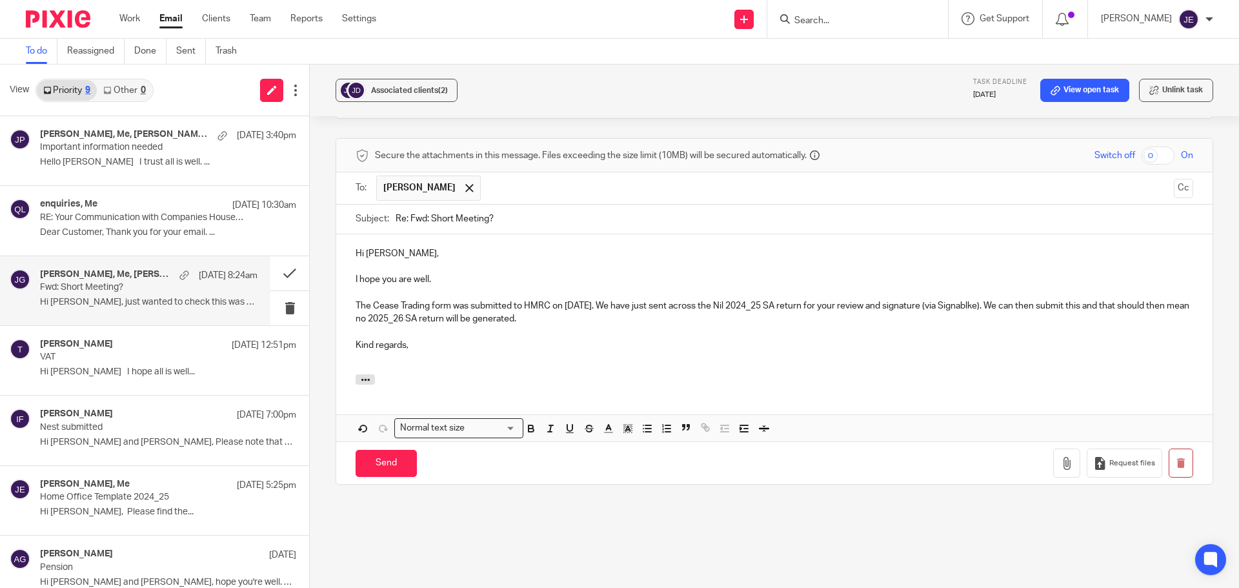
scroll to position [3815, 0]
click at [968, 299] on p "The Cease Trading form was submitted to HMRC on 18 July. We have just sent acro…" at bounding box center [775, 312] width 838 height 26
drag, startPoint x: 960, startPoint y: 244, endPoint x: 951, endPoint y: 239, distance: 10.7
click at [951, 299] on p "The Cease Trading form was submitted to HMRC on 18 July. We have just sent acro…" at bounding box center [775, 312] width 838 height 26
click at [960, 299] on p "The Cease Trading form was submitted to HMRC on 18 July. We have just sent acro…" at bounding box center [775, 312] width 838 height 26
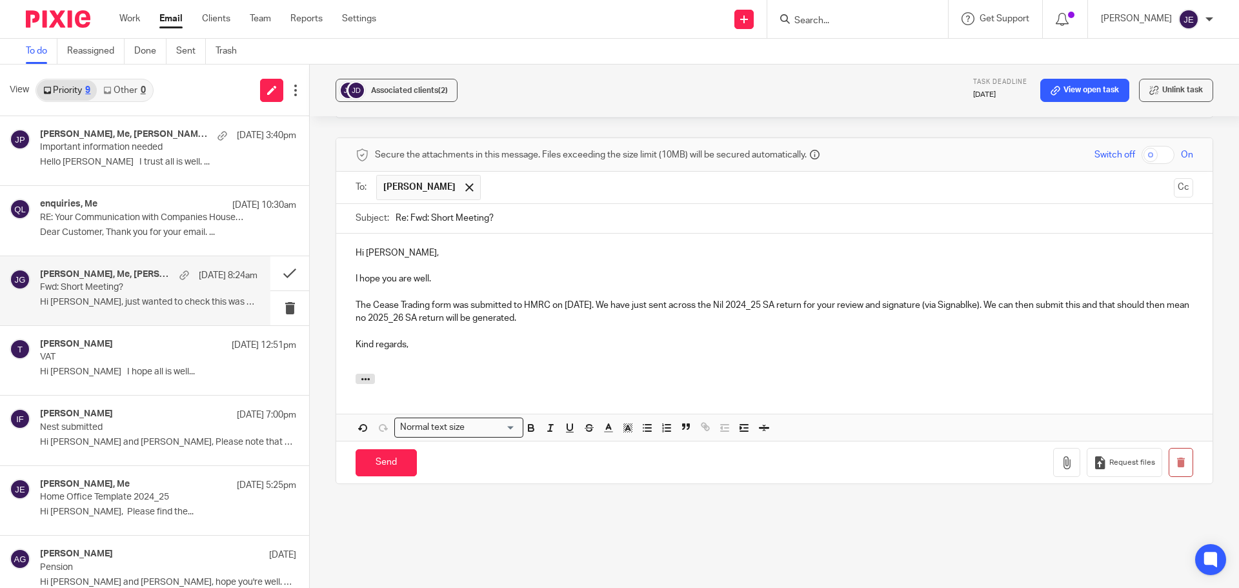
click at [965, 299] on p "The Cease Trading form was submitted to HMRC on 18 July. We have just sent acro…" at bounding box center [775, 312] width 838 height 26
click at [981, 325] on p at bounding box center [775, 331] width 838 height 13
click at [506, 338] on p "Kind regards," at bounding box center [775, 344] width 838 height 13
click at [387, 449] on input "Send" at bounding box center [386, 463] width 61 height 28
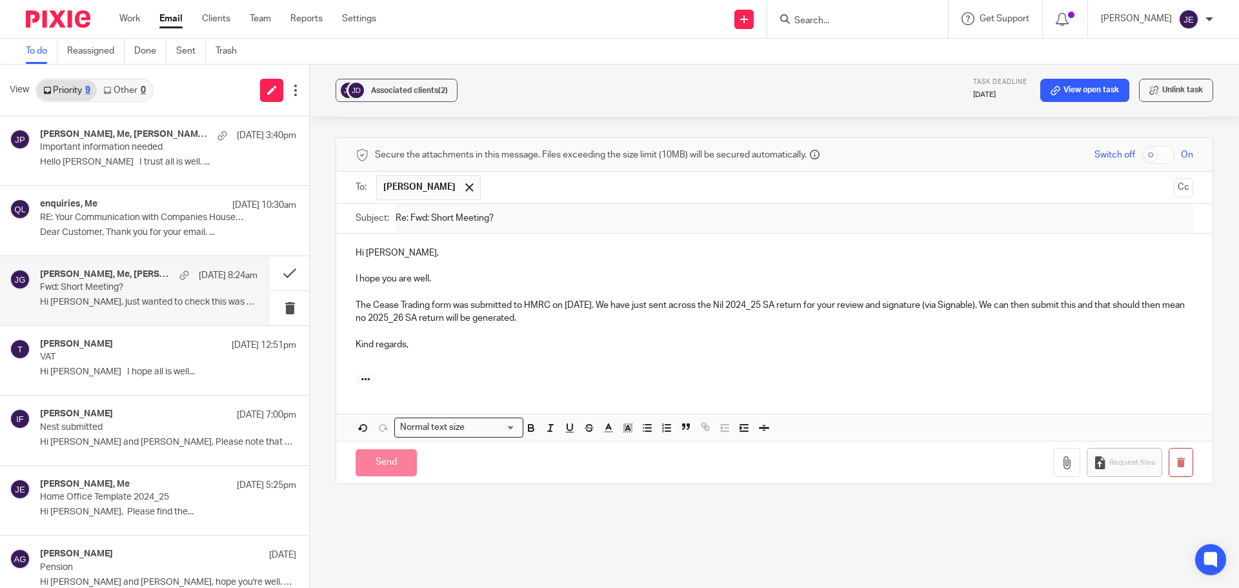
scroll to position [3449, 0]
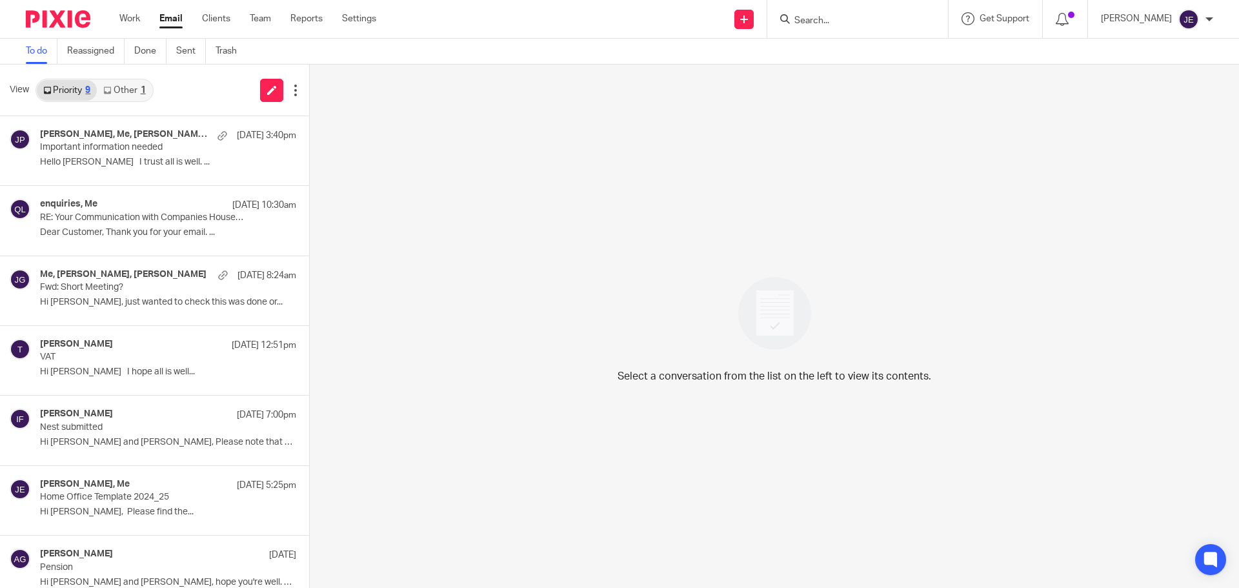
click at [136, 93] on link "Other 1" at bounding box center [124, 90] width 55 height 21
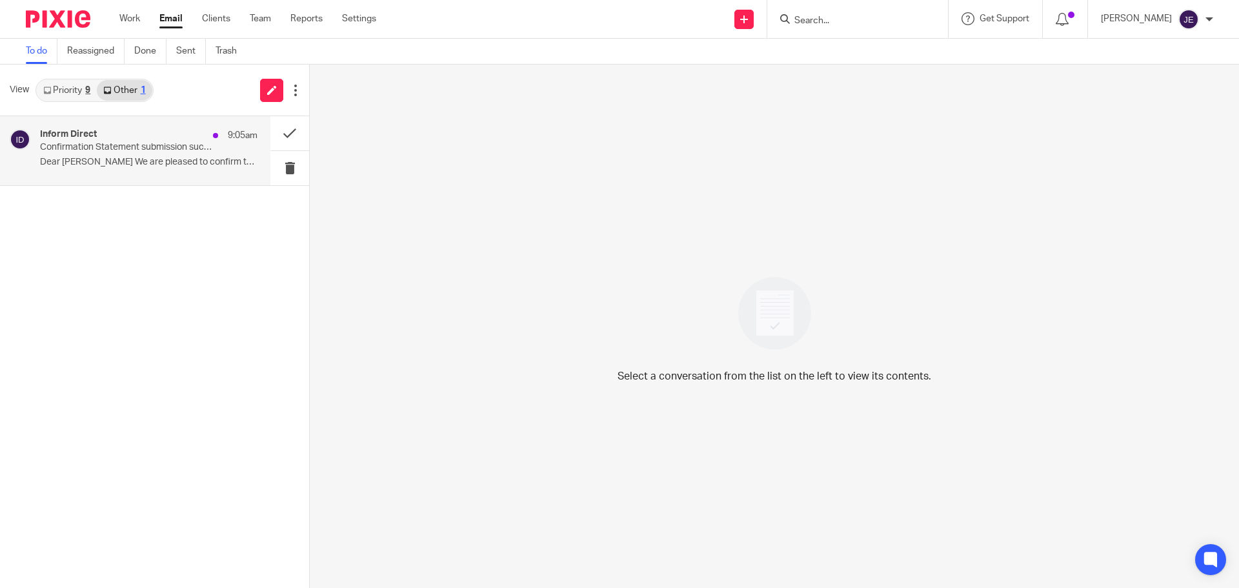
click at [161, 159] on p "Dear [PERSON_NAME] We are pleased to confirm that the..." at bounding box center [149, 162] width 218 height 11
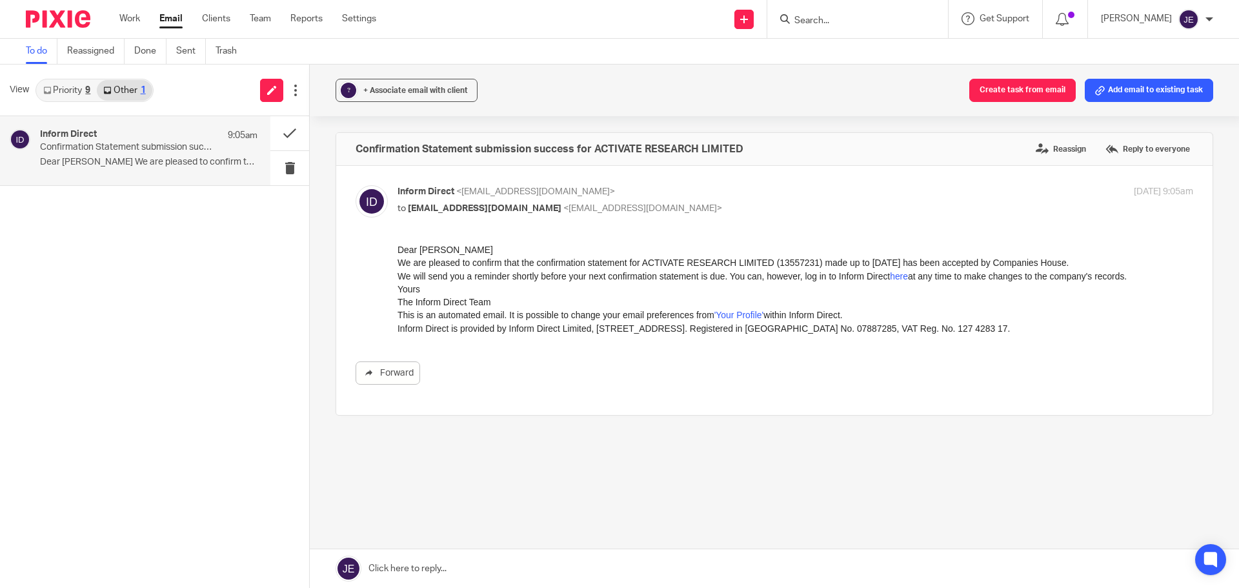
click at [1135, 103] on div "? + Associate email with client Create task from email Add email to existing ta…" at bounding box center [774, 91] width 929 height 52
click at [1135, 98] on button "Add email to existing task" at bounding box center [1149, 90] width 128 height 23
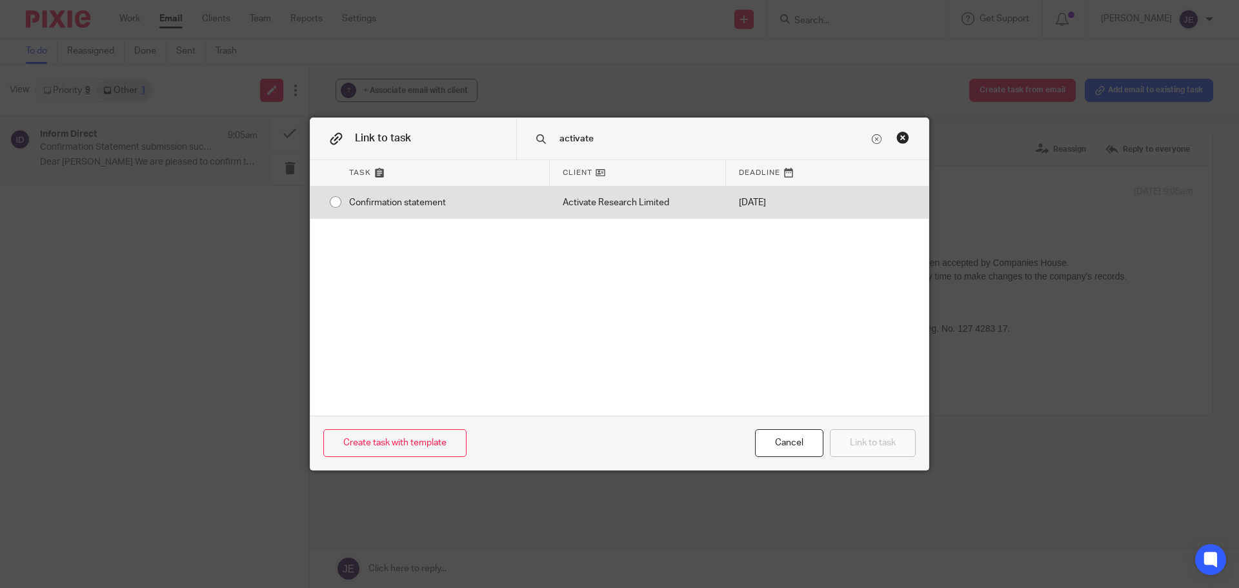
type input "activate"
click at [833, 203] on div at bounding box center [877, 203] width 101 height 32
radio input "true"
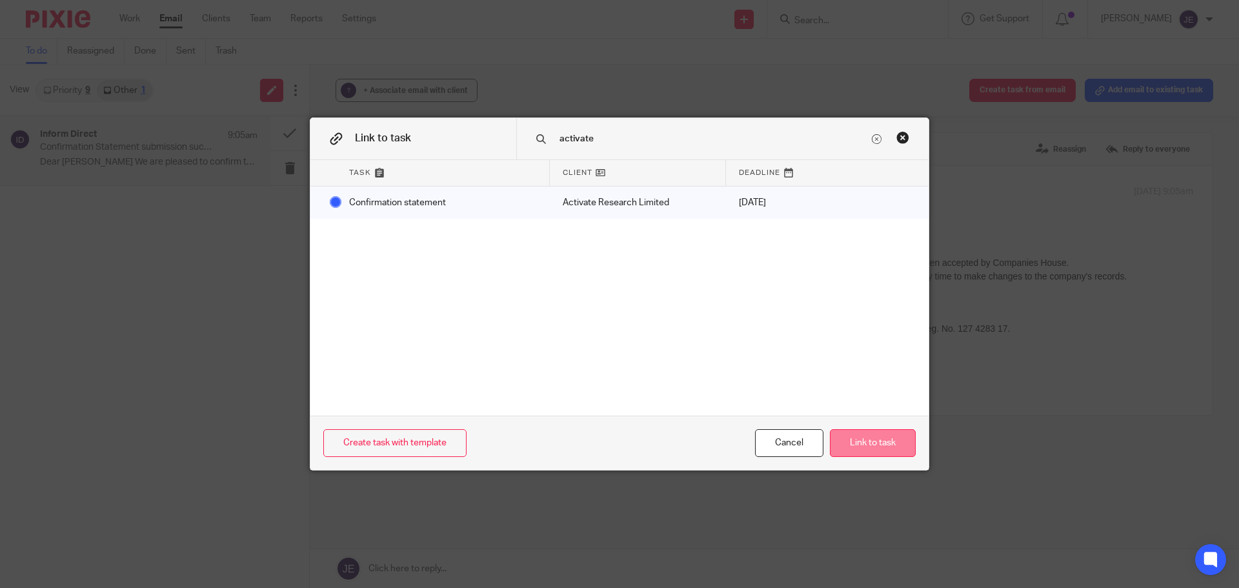
click at [854, 440] on button "Link to task" at bounding box center [873, 443] width 86 height 28
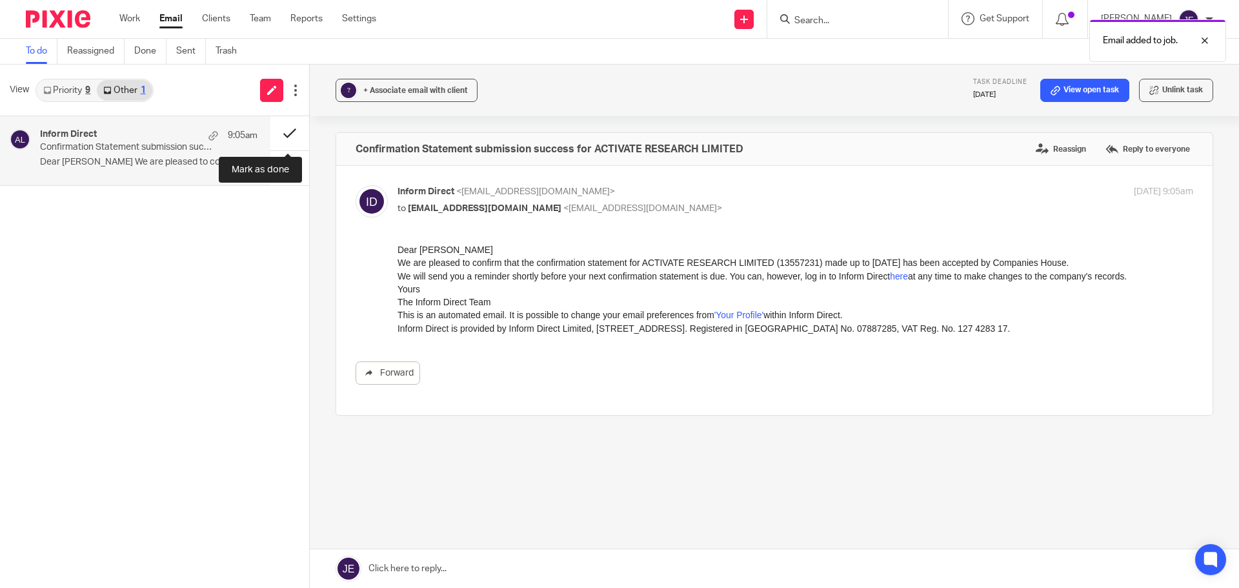
click at [289, 132] on button at bounding box center [289, 133] width 39 height 34
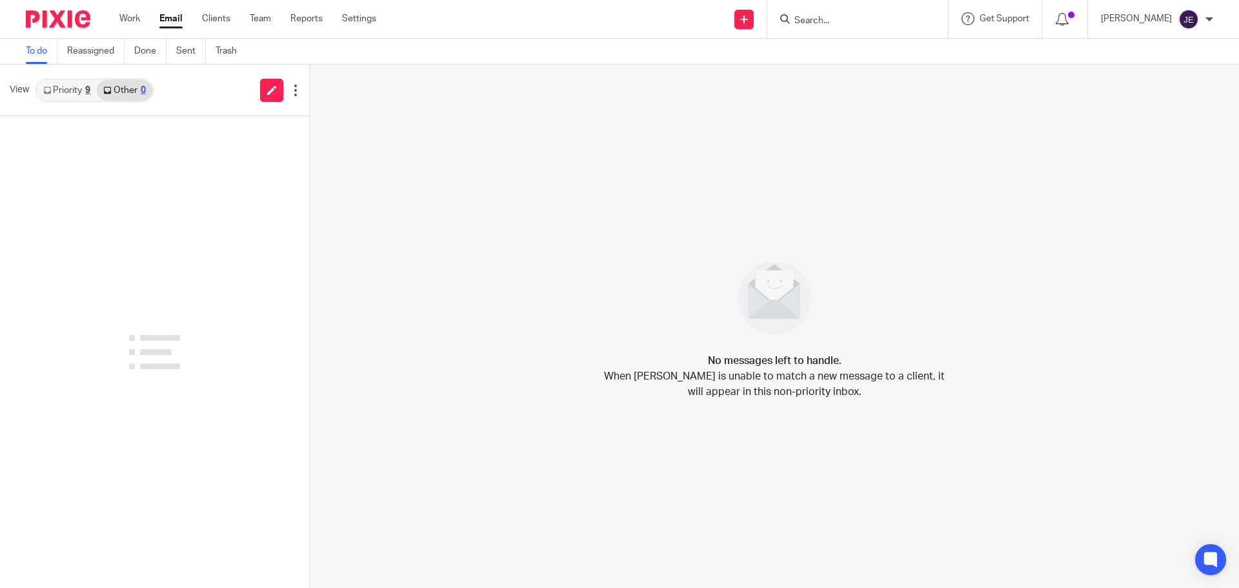
click at [73, 91] on link "Priority 9" at bounding box center [67, 90] width 60 height 21
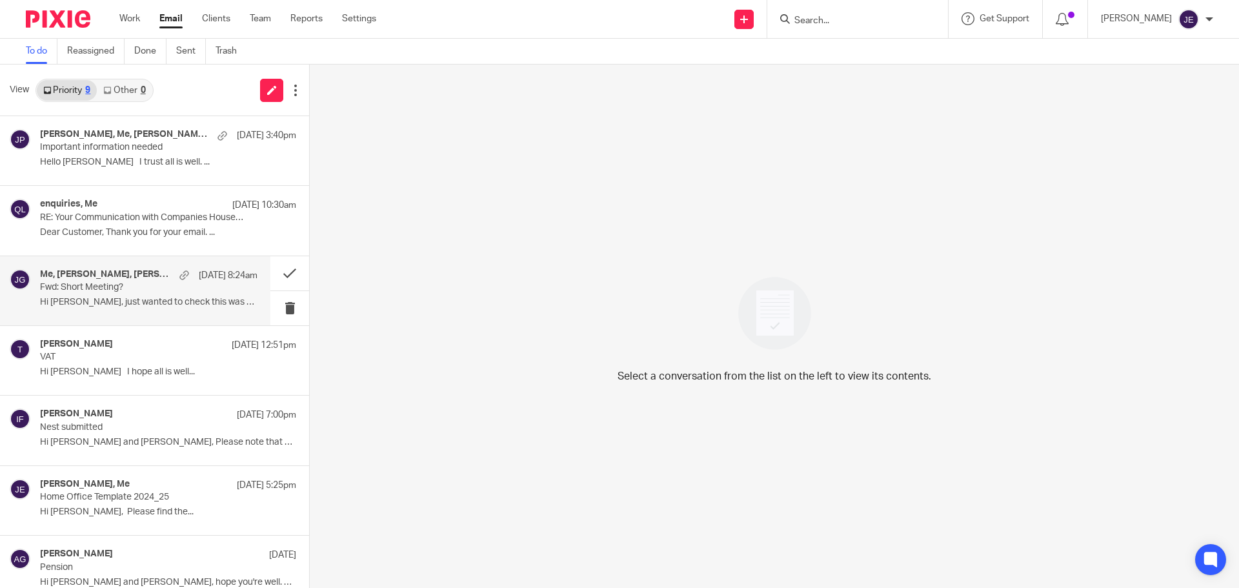
click at [152, 302] on p "Hi [PERSON_NAME], just wanted to check this was done or..." at bounding box center [149, 302] width 218 height 11
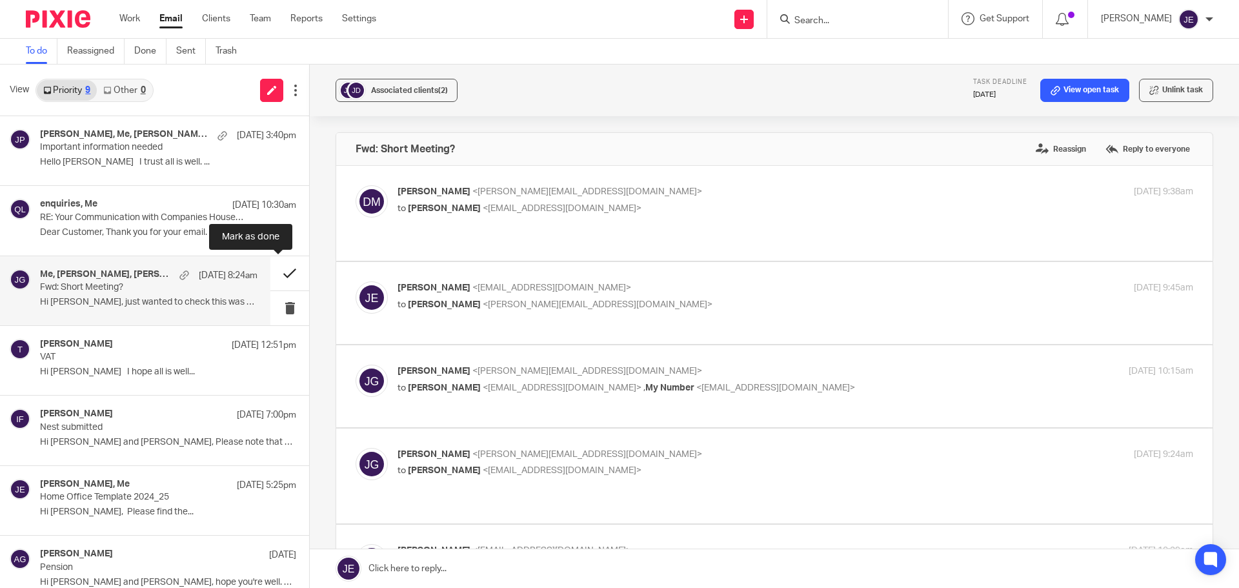
click at [278, 276] on button at bounding box center [289, 273] width 39 height 34
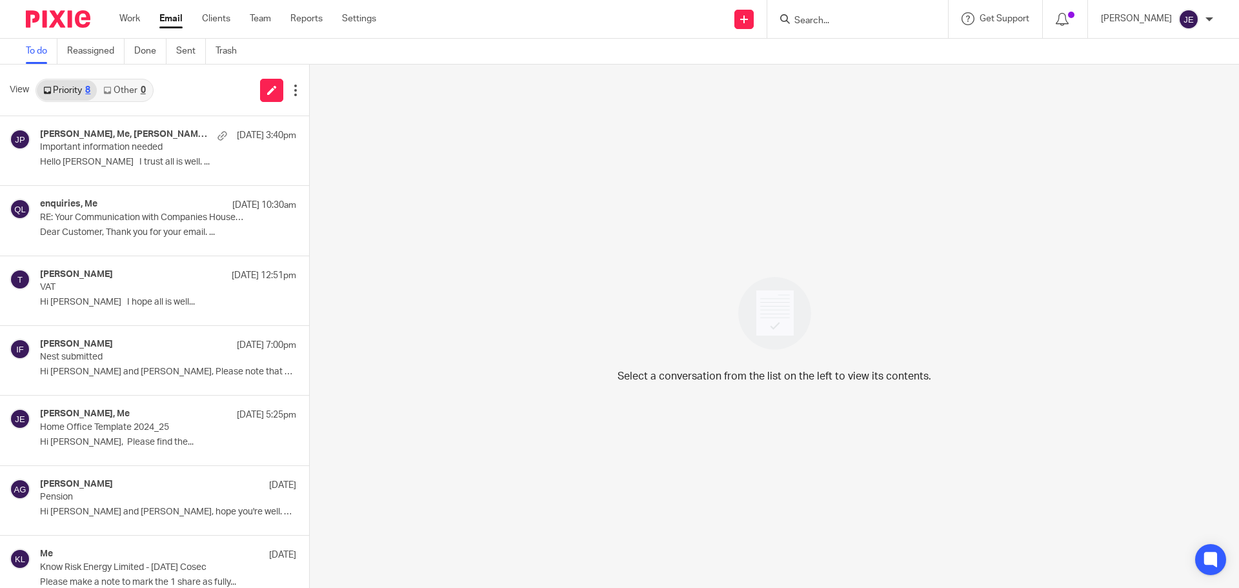
click at [122, 93] on link "Other 0" at bounding box center [124, 90] width 55 height 21
click at [167, 463] on div "[PERSON_NAME], Me [DATE] 5:25pm Home Office Template 2024_25 Hi [PERSON_NAME], …" at bounding box center [135, 430] width 270 height 69
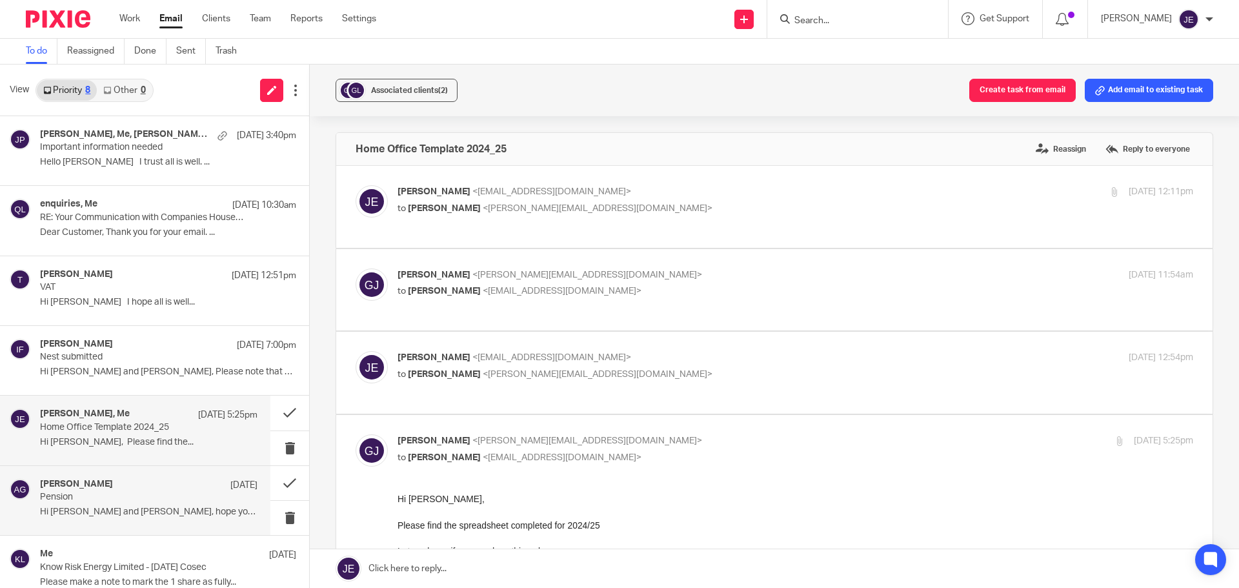
click at [180, 508] on p "Hi [PERSON_NAME] and [PERSON_NAME], hope you're well. Now that..." at bounding box center [149, 512] width 218 height 11
